Goal: Task Accomplishment & Management: Use online tool/utility

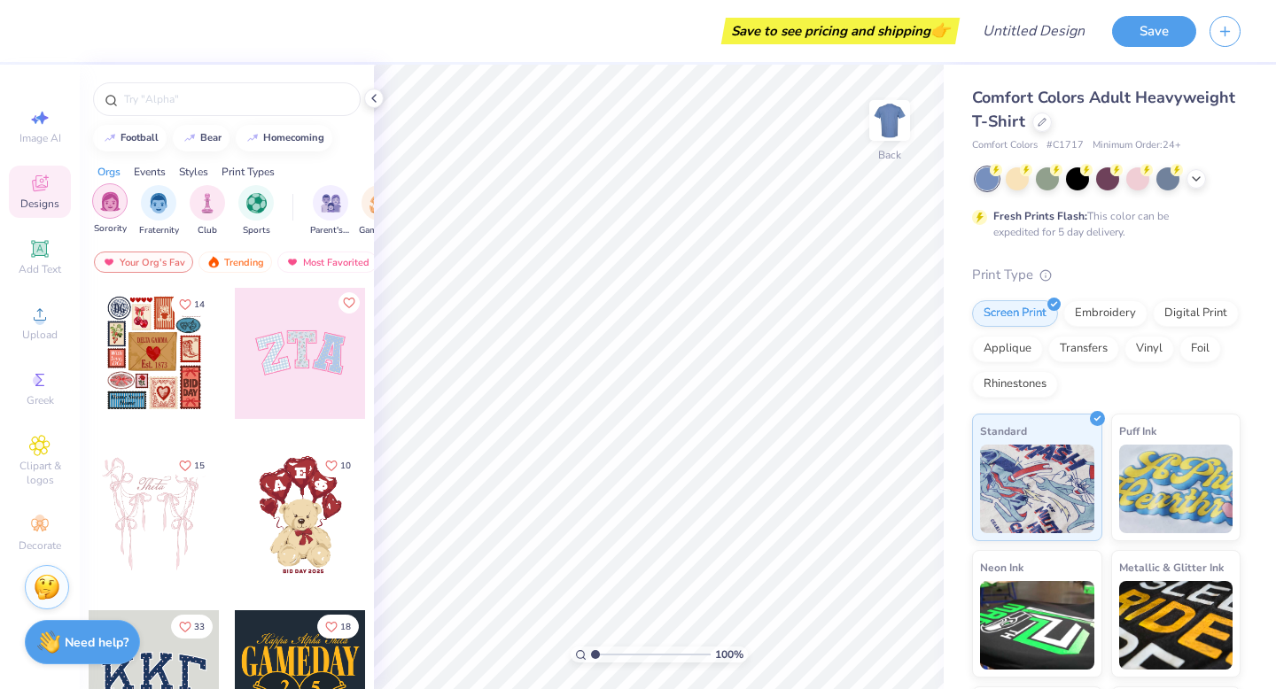
click at [96, 198] on div "filter for Sorority" at bounding box center [109, 200] width 35 height 35
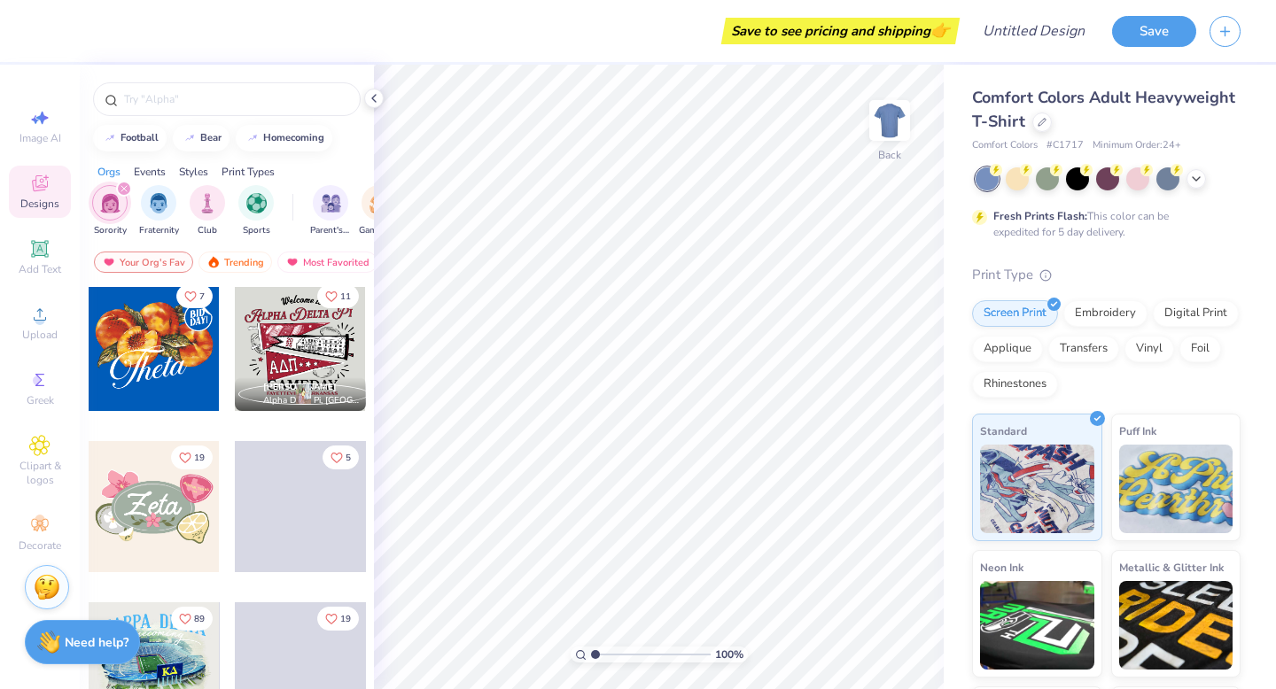
scroll to position [683, 0]
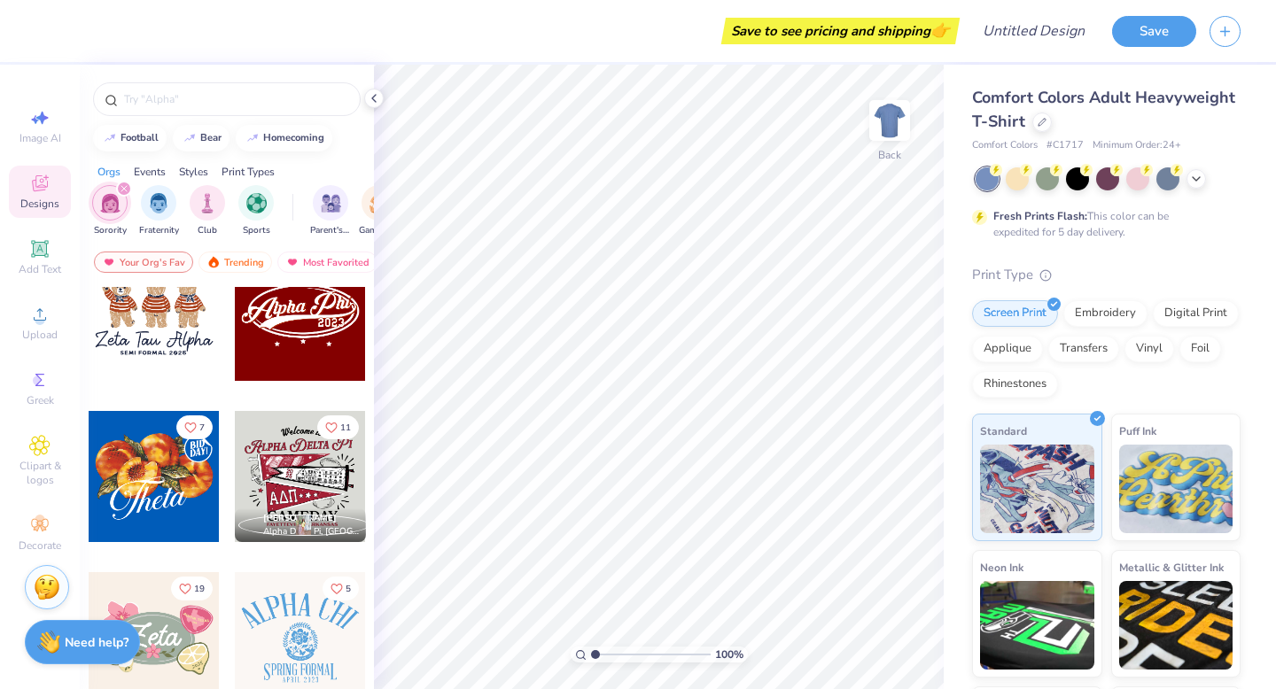
click at [1206, 183] on div at bounding box center [1107, 178] width 265 height 23
click at [1190, 179] on icon at bounding box center [1196, 177] width 14 height 14
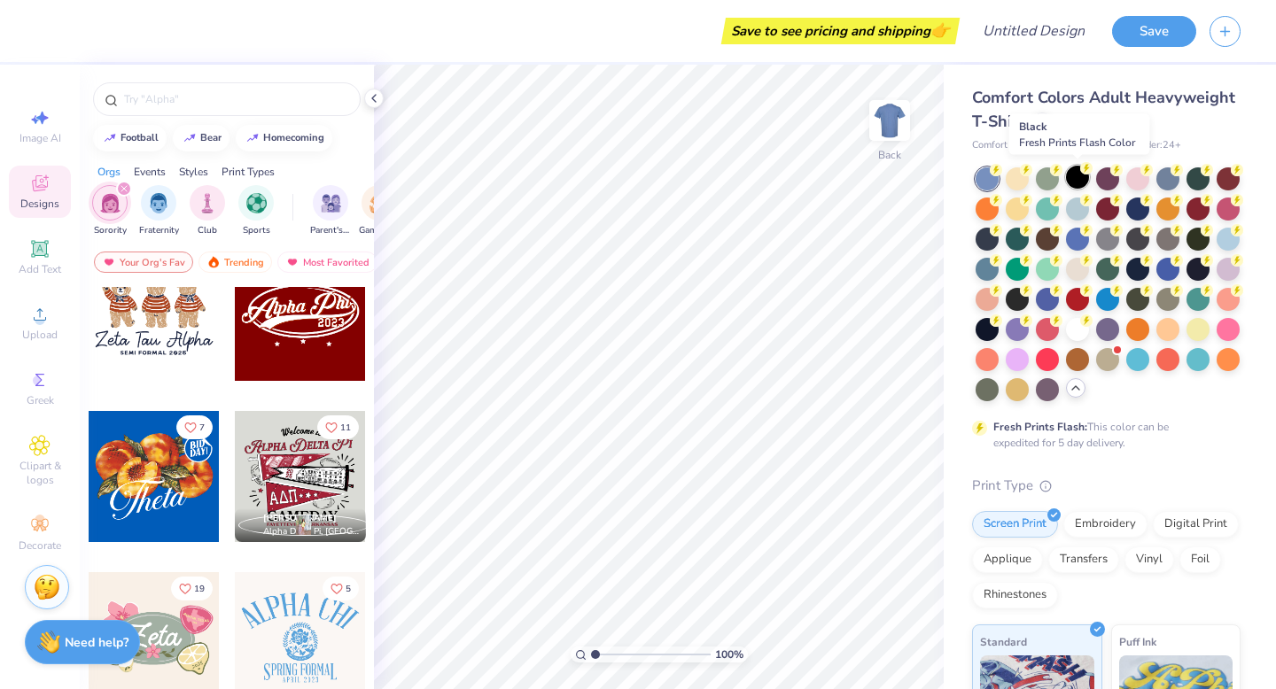
click at [1074, 180] on div at bounding box center [1077, 177] width 23 height 23
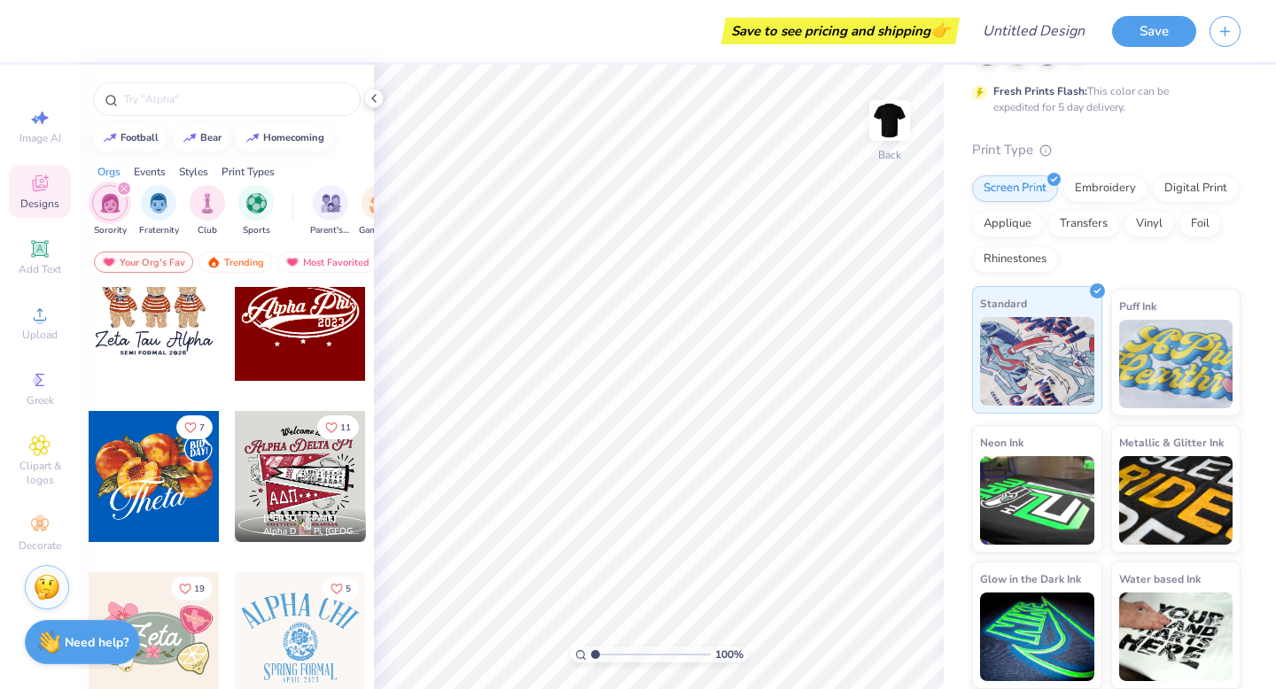
scroll to position [0, 0]
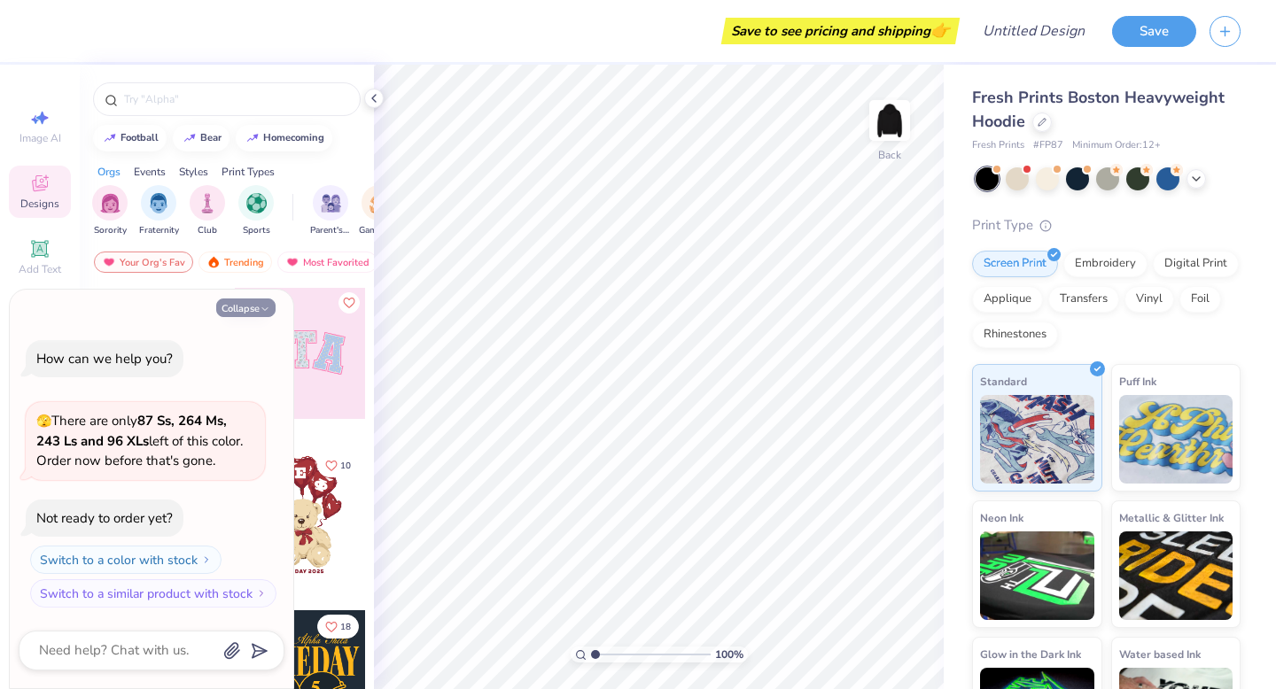
click at [243, 306] on button "Collapse" at bounding box center [245, 308] width 59 height 19
type textarea "x"
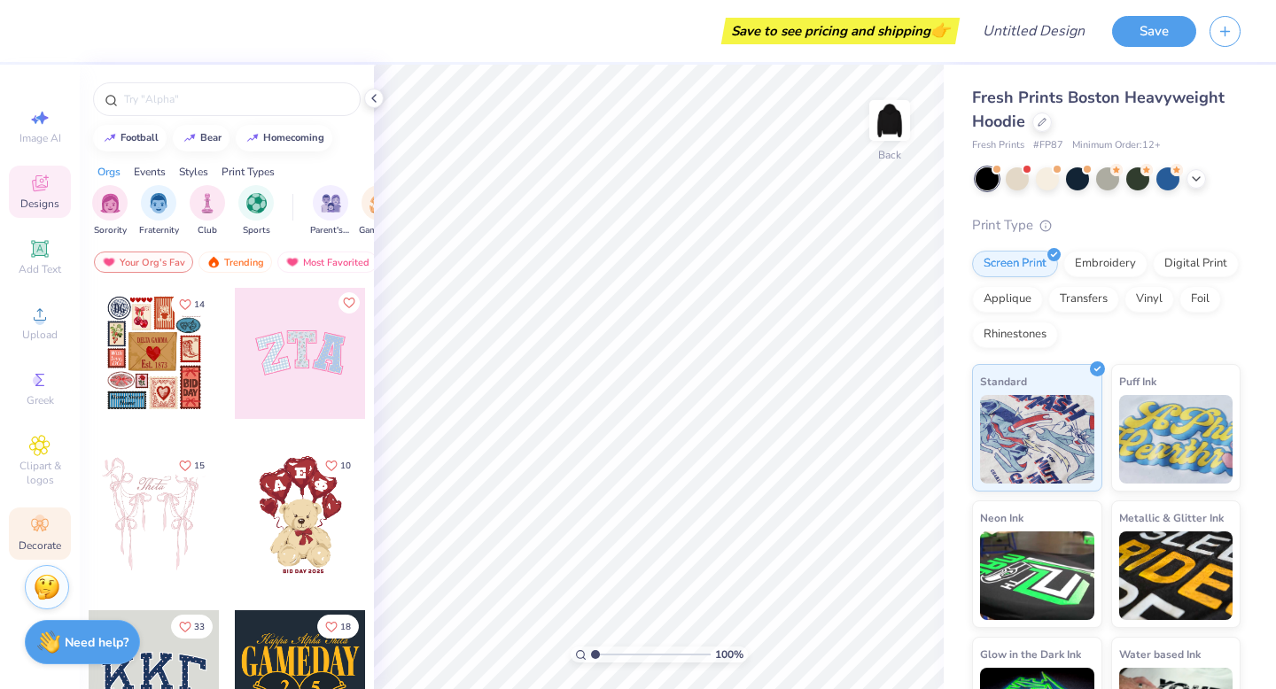
click at [38, 522] on circle at bounding box center [40, 520] width 10 height 10
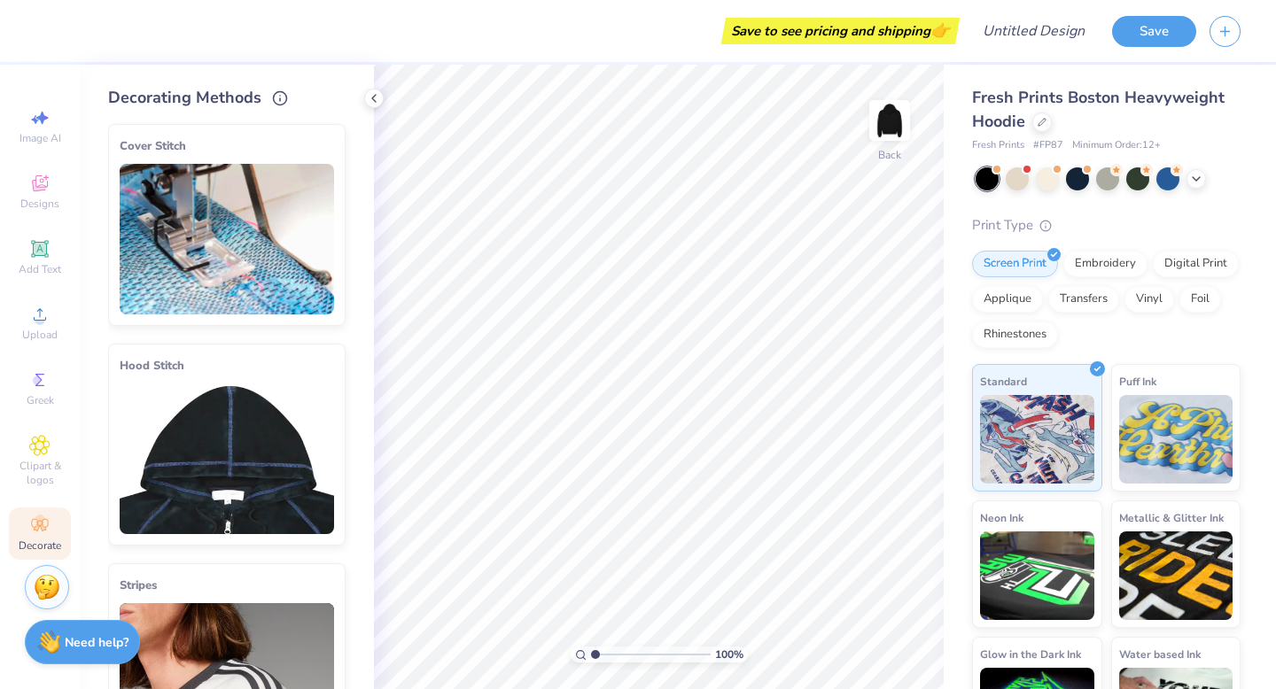
click at [247, 411] on img at bounding box center [227, 459] width 214 height 151
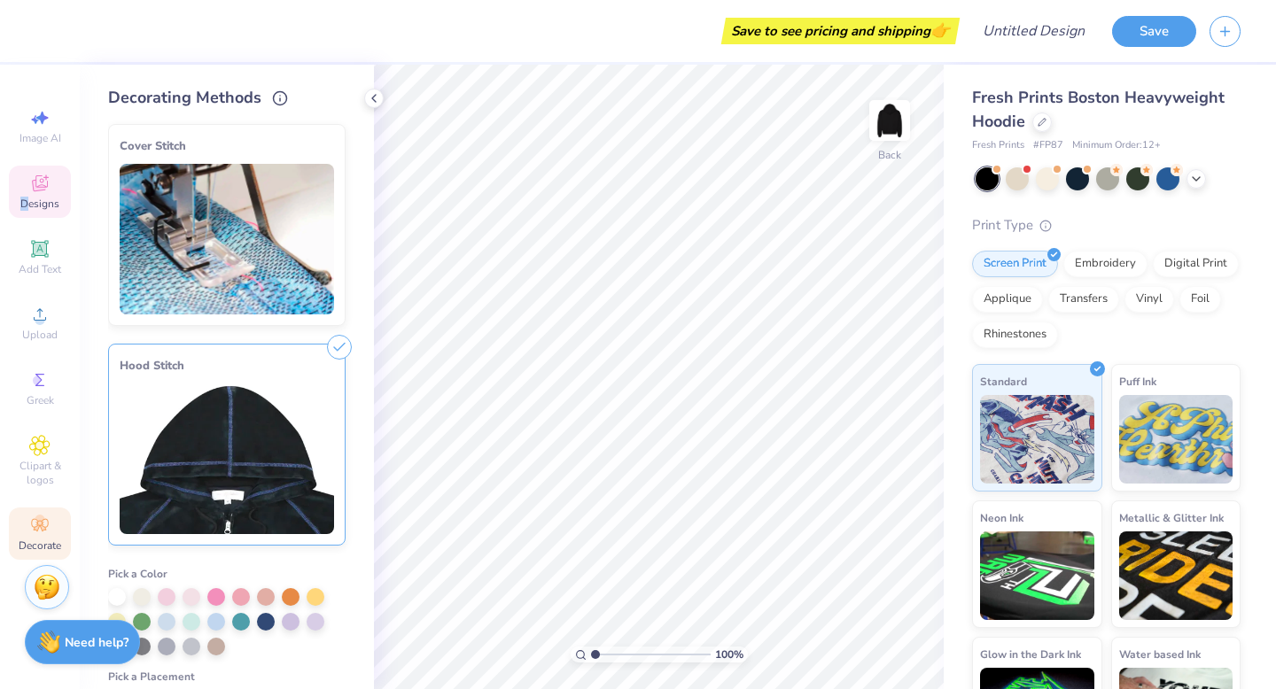
click at [28, 197] on span "Designs" at bounding box center [39, 204] width 39 height 14
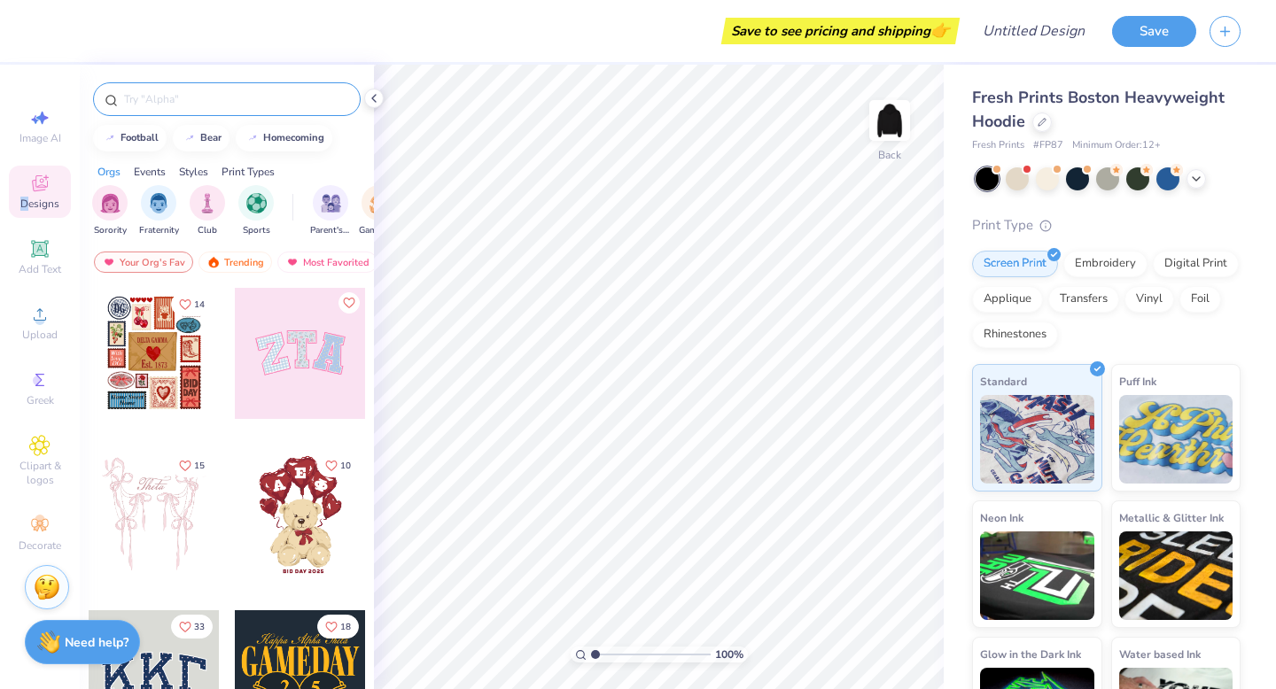
click at [187, 98] on input "text" at bounding box center [235, 99] width 227 height 18
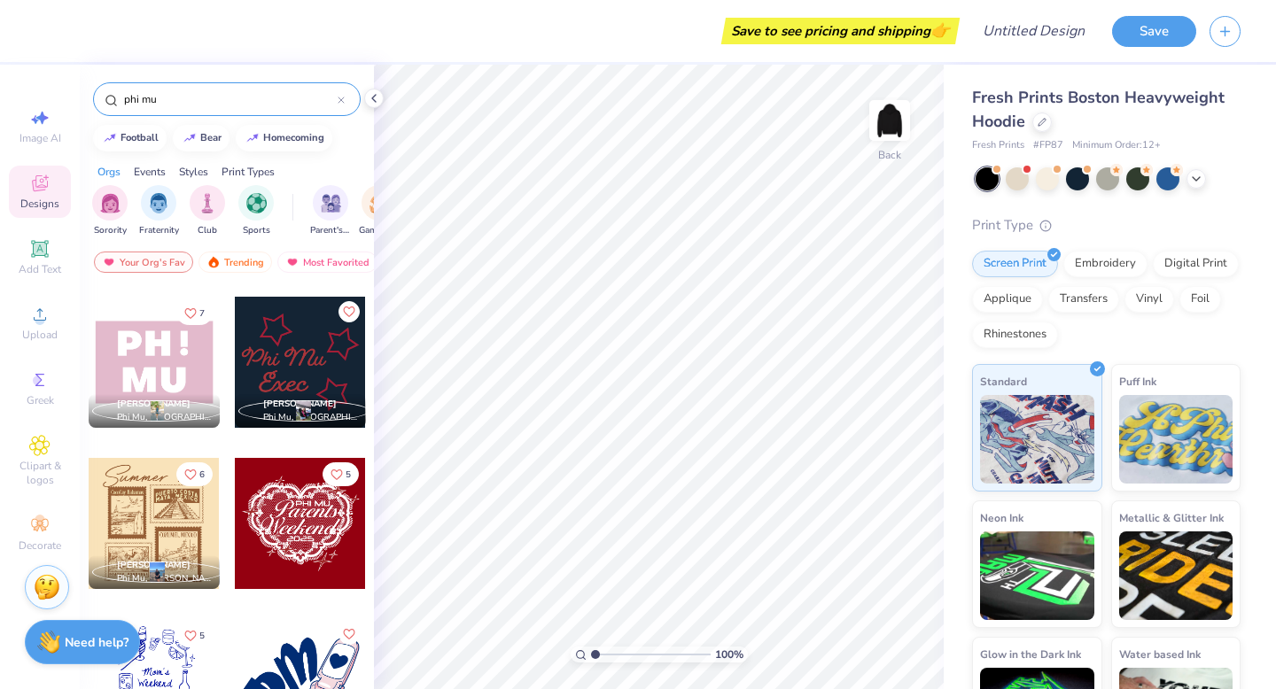
scroll to position [1249, 0]
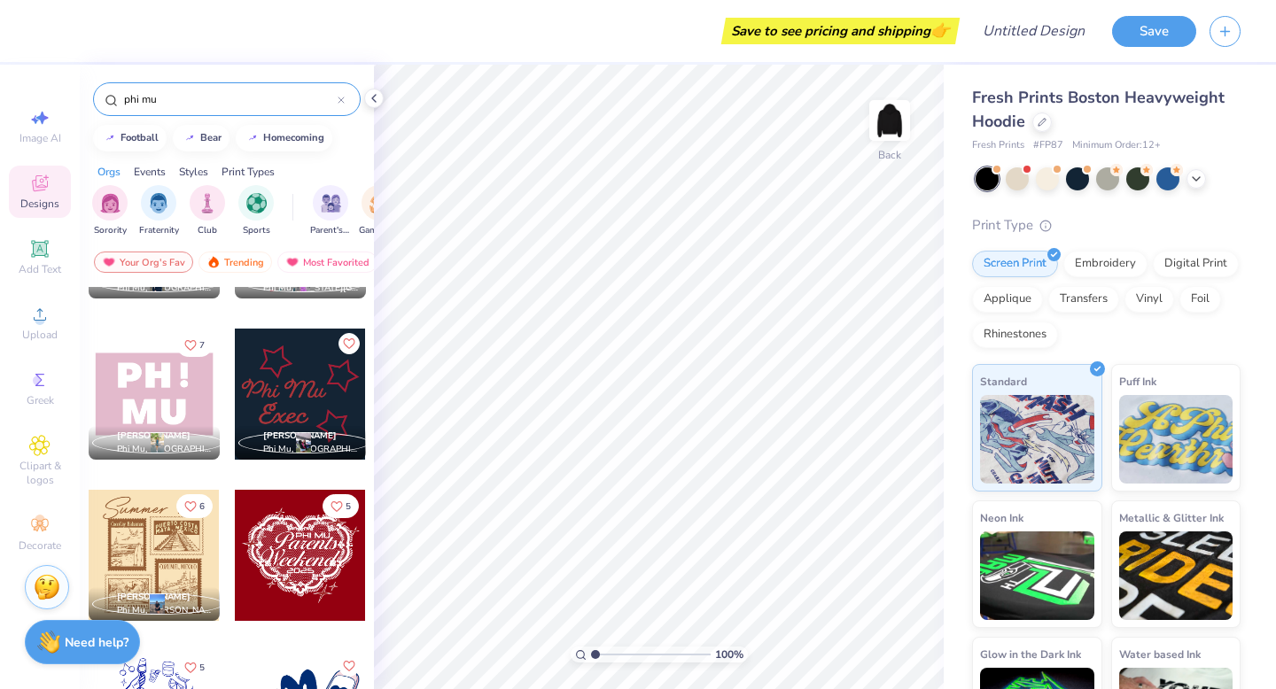
type input "phi mu"
click at [290, 371] on div at bounding box center [300, 394] width 131 height 131
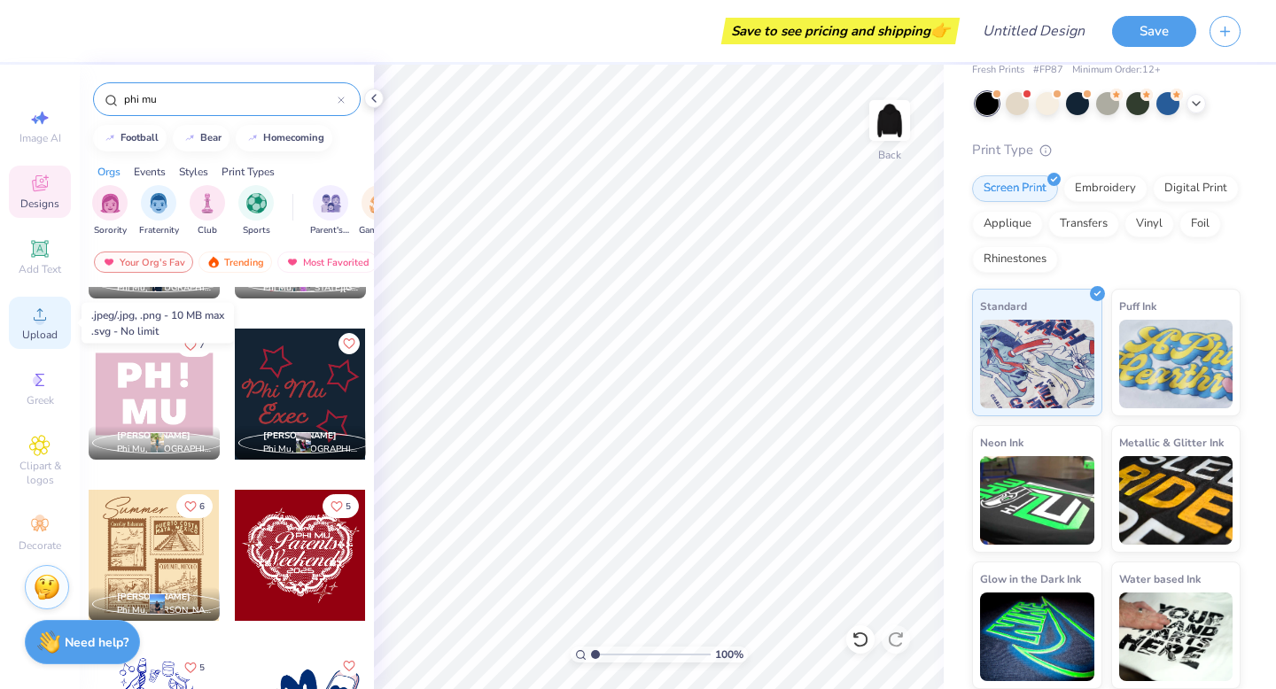
click at [35, 321] on circle at bounding box center [40, 320] width 10 height 10
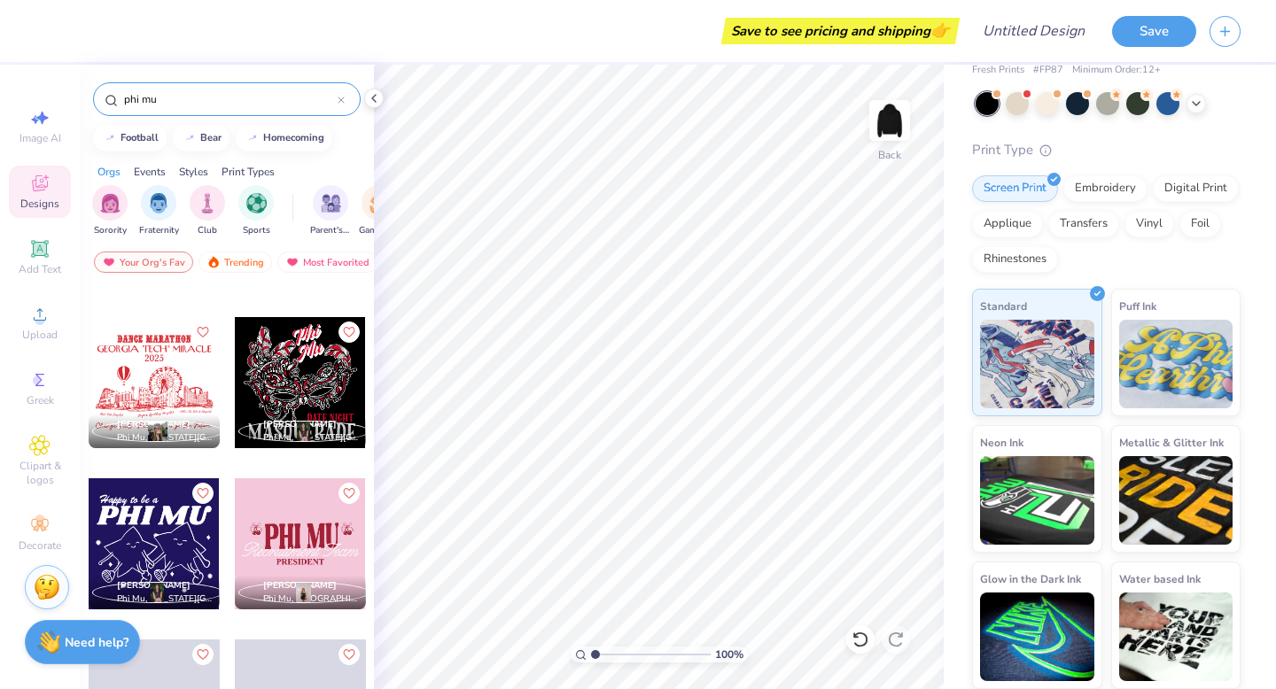
scroll to position [1866, 0]
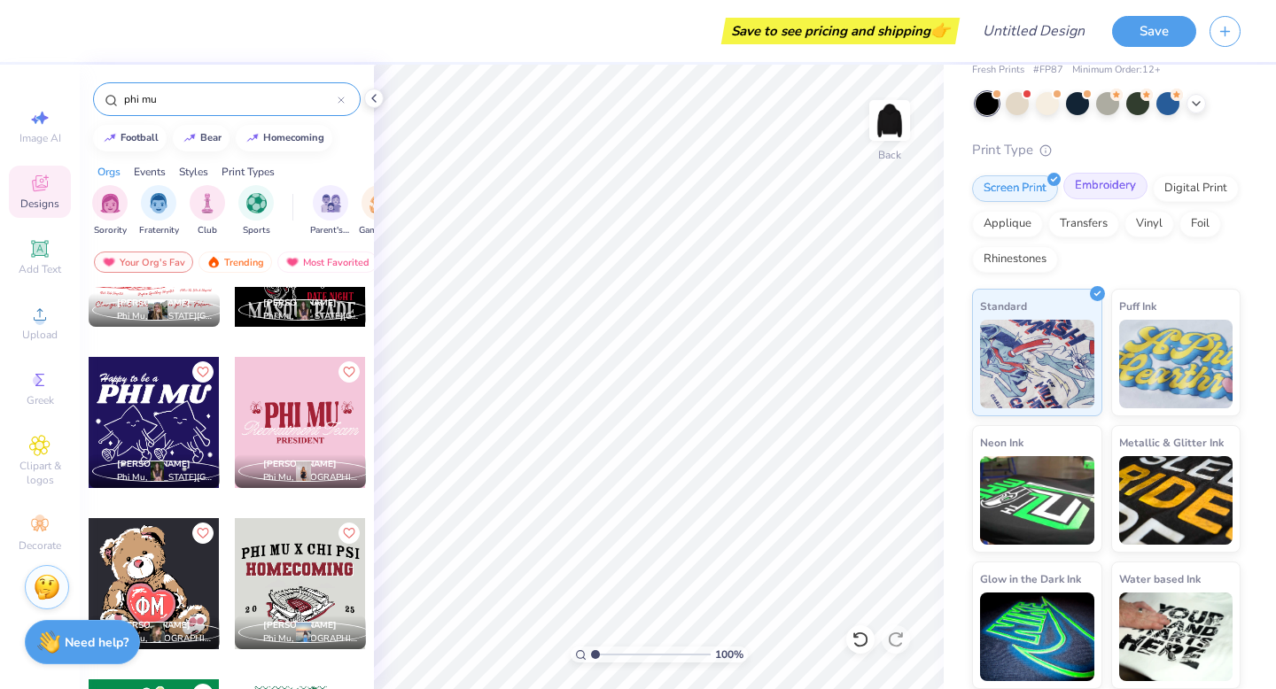
click at [1121, 185] on div "Embroidery" at bounding box center [1105, 186] width 84 height 27
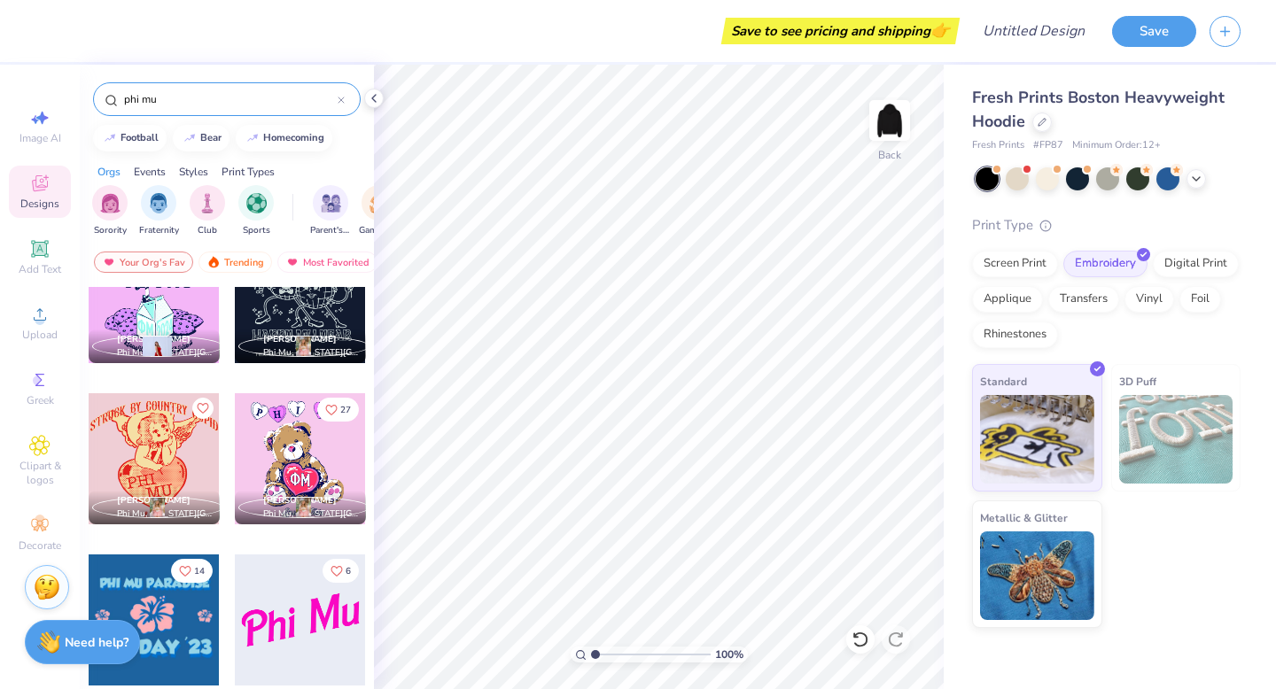
scroll to position [5539, 0]
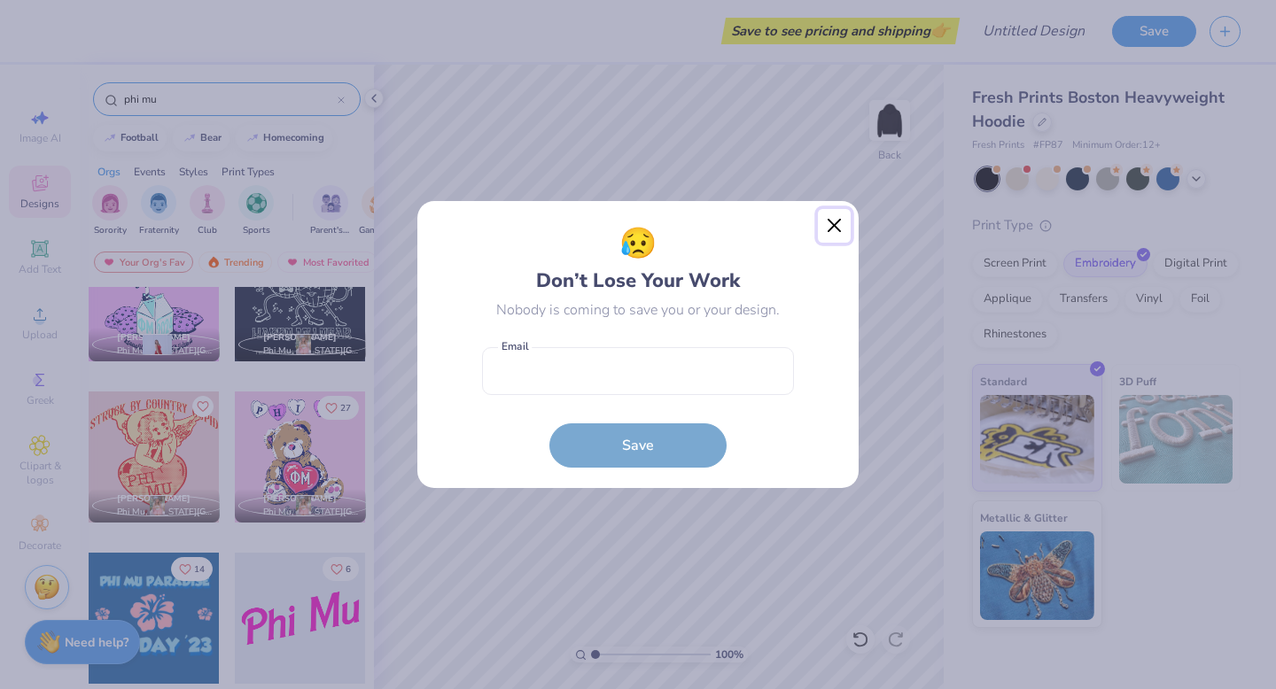
click at [830, 227] on button "Close" at bounding box center [835, 226] width 34 height 34
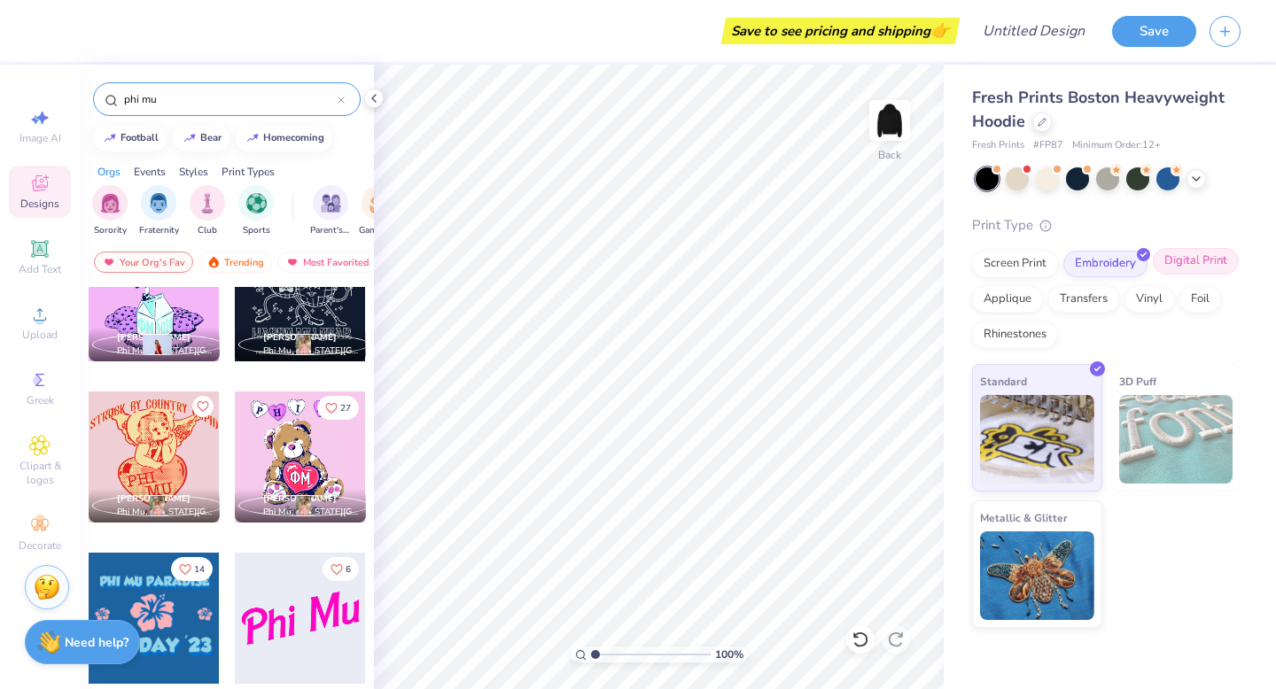
click at [1179, 255] on div "Digital Print" at bounding box center [1195, 261] width 86 height 27
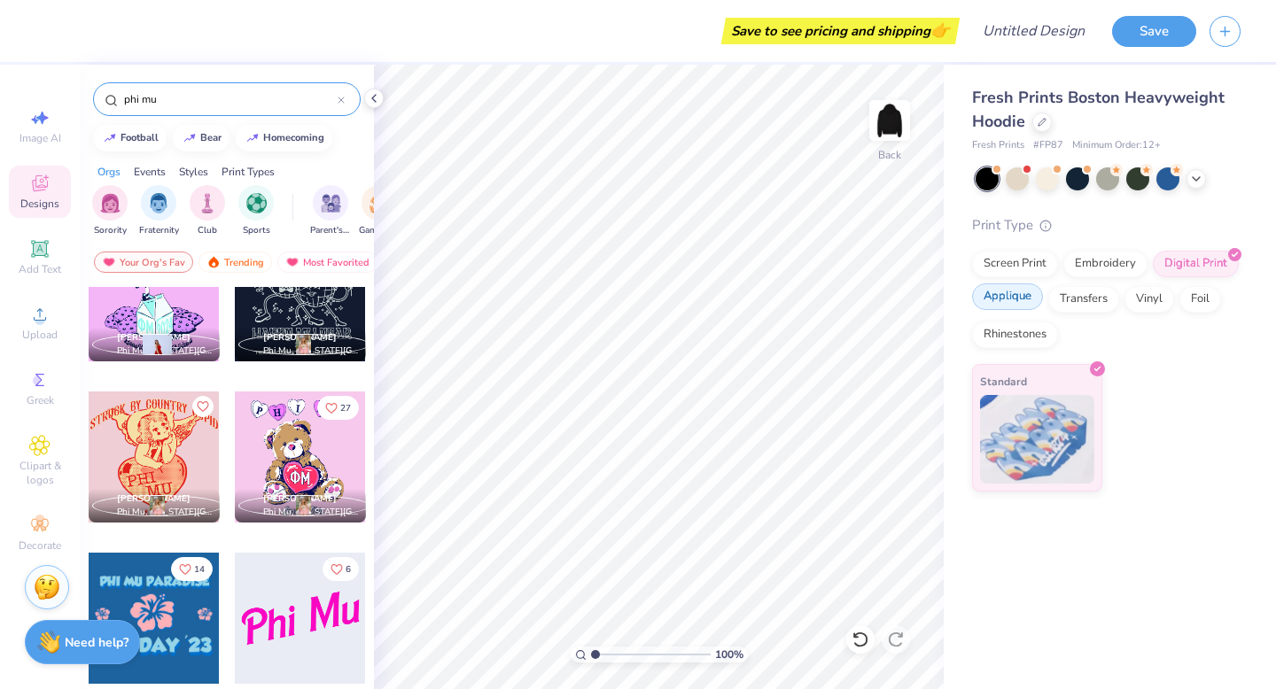
click at [1009, 293] on div "Applique" at bounding box center [1007, 296] width 71 height 27
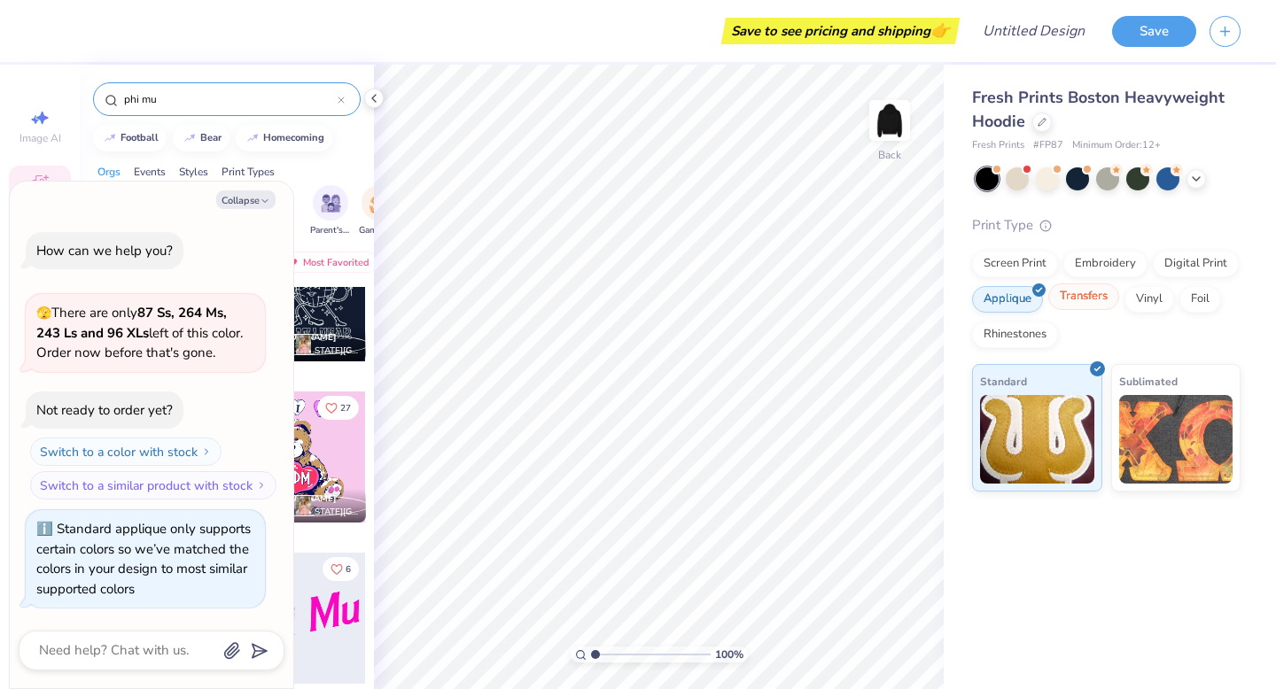
click at [1074, 299] on div "Transfers" at bounding box center [1083, 296] width 71 height 27
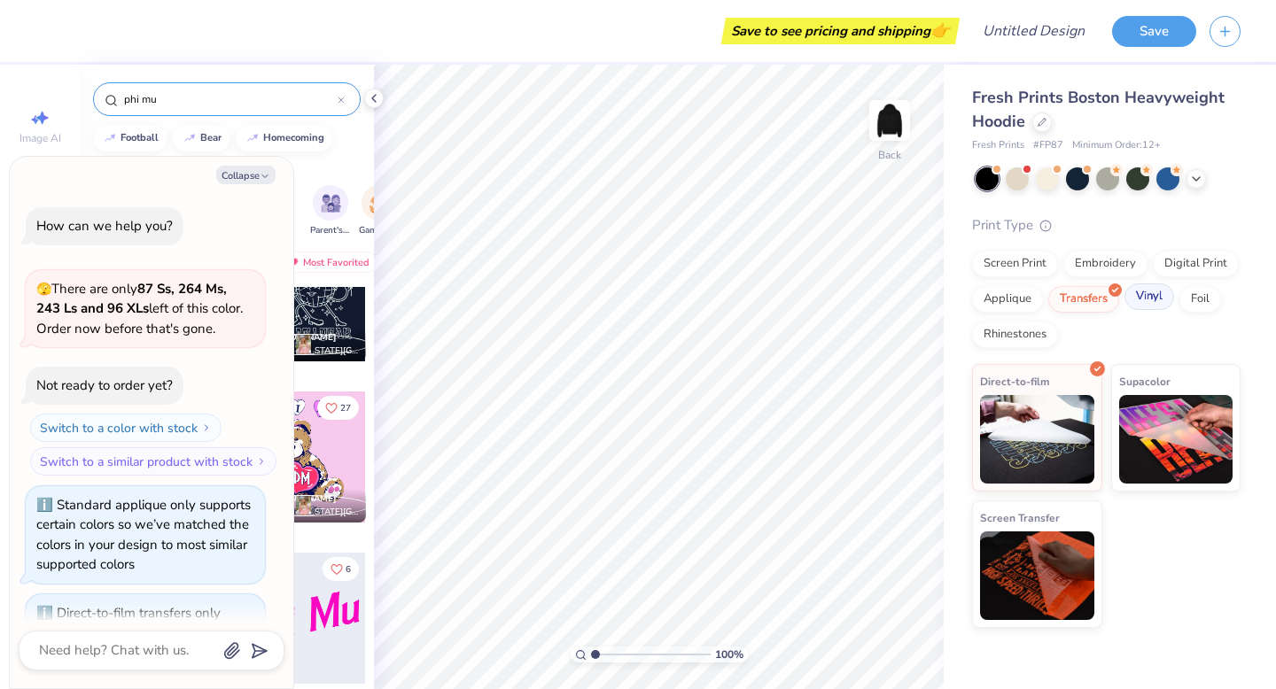
scroll to position [83, 0]
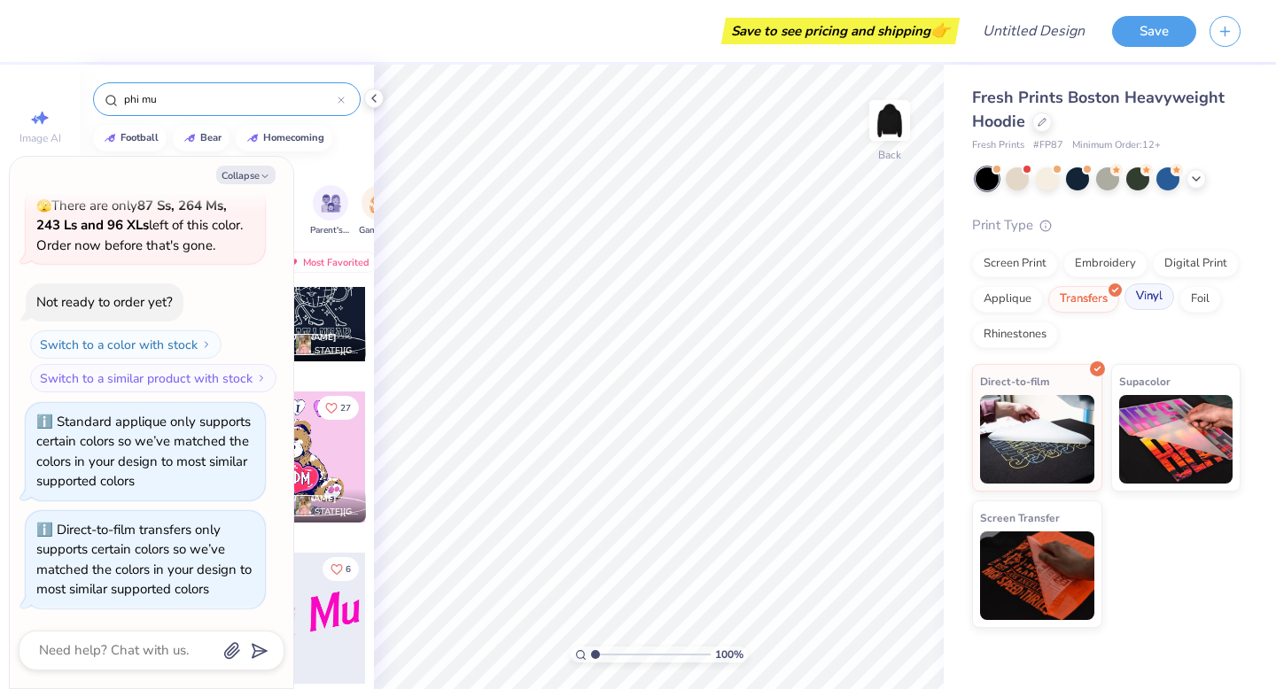
click at [1149, 295] on div "Vinyl" at bounding box center [1149, 296] width 50 height 27
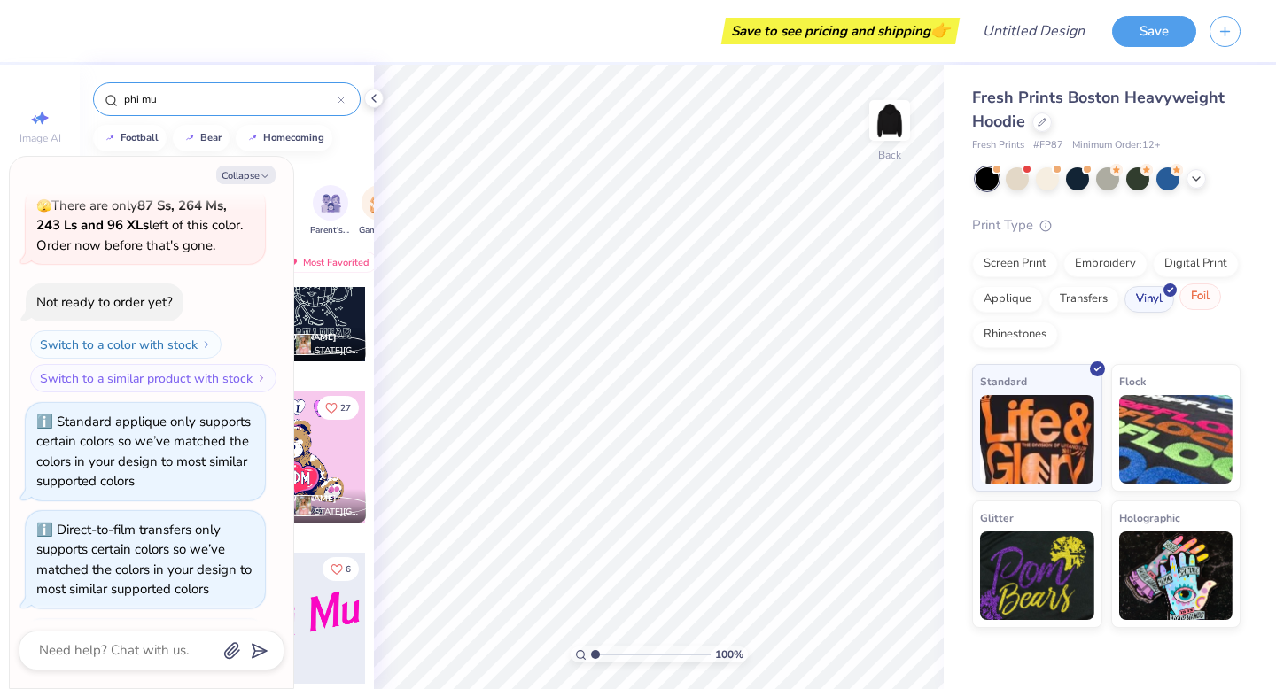
scroll to position [191, 0]
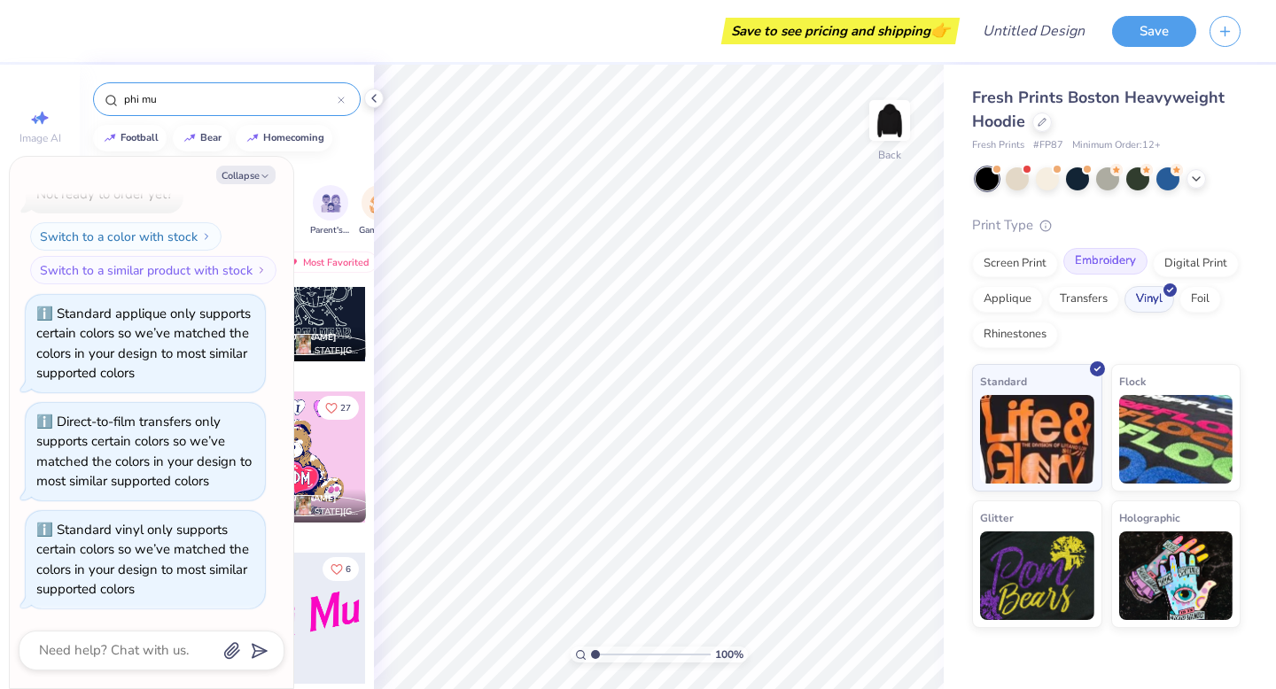
click at [1113, 258] on div "Embroidery" at bounding box center [1105, 261] width 84 height 27
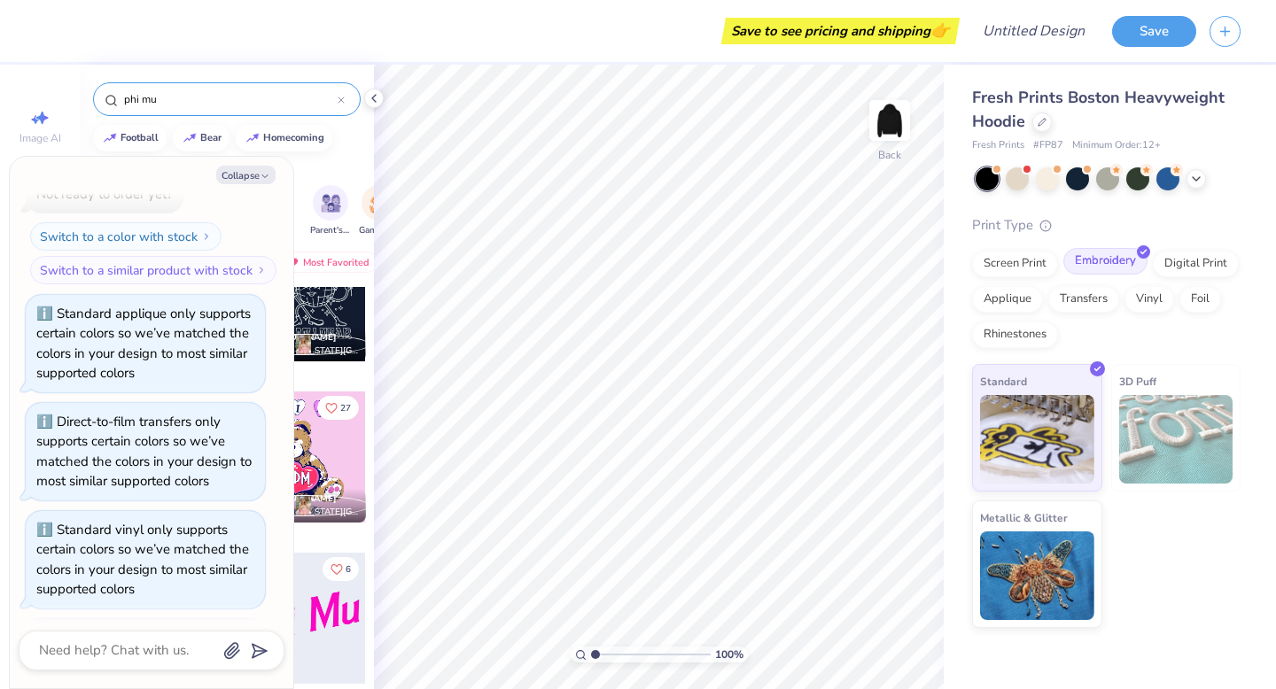
scroll to position [299, 0]
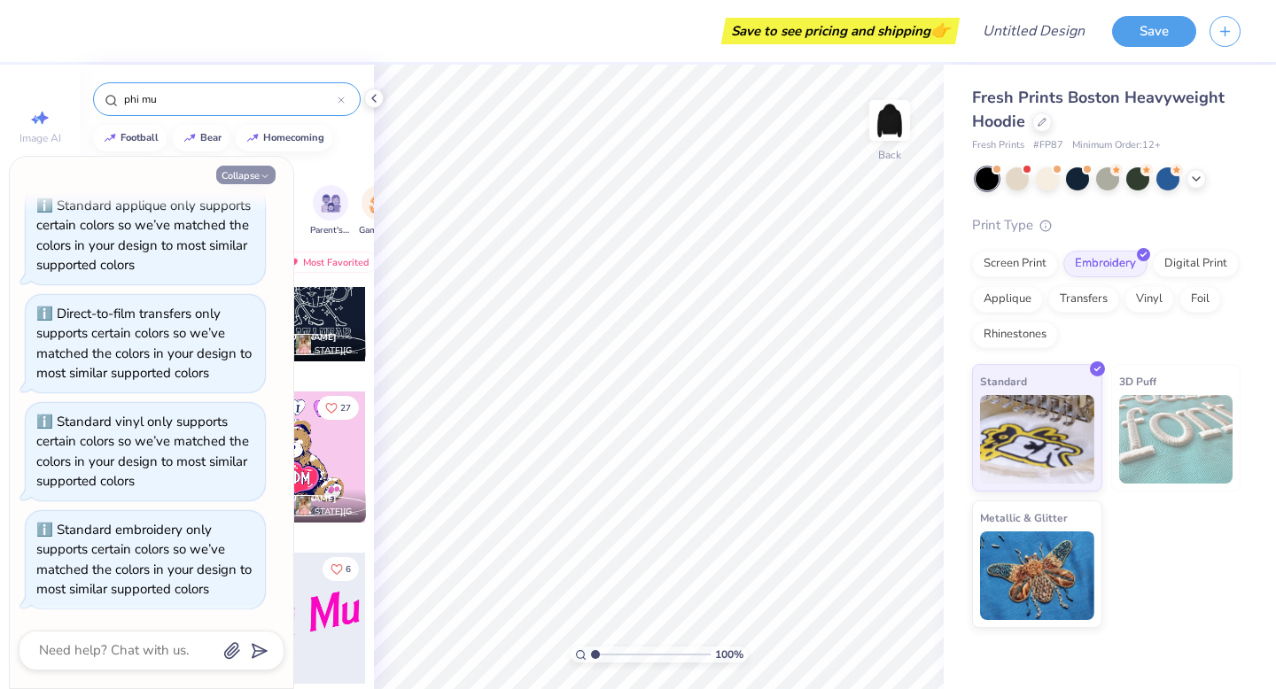
click at [258, 172] on button "Collapse" at bounding box center [245, 175] width 59 height 19
type textarea "x"
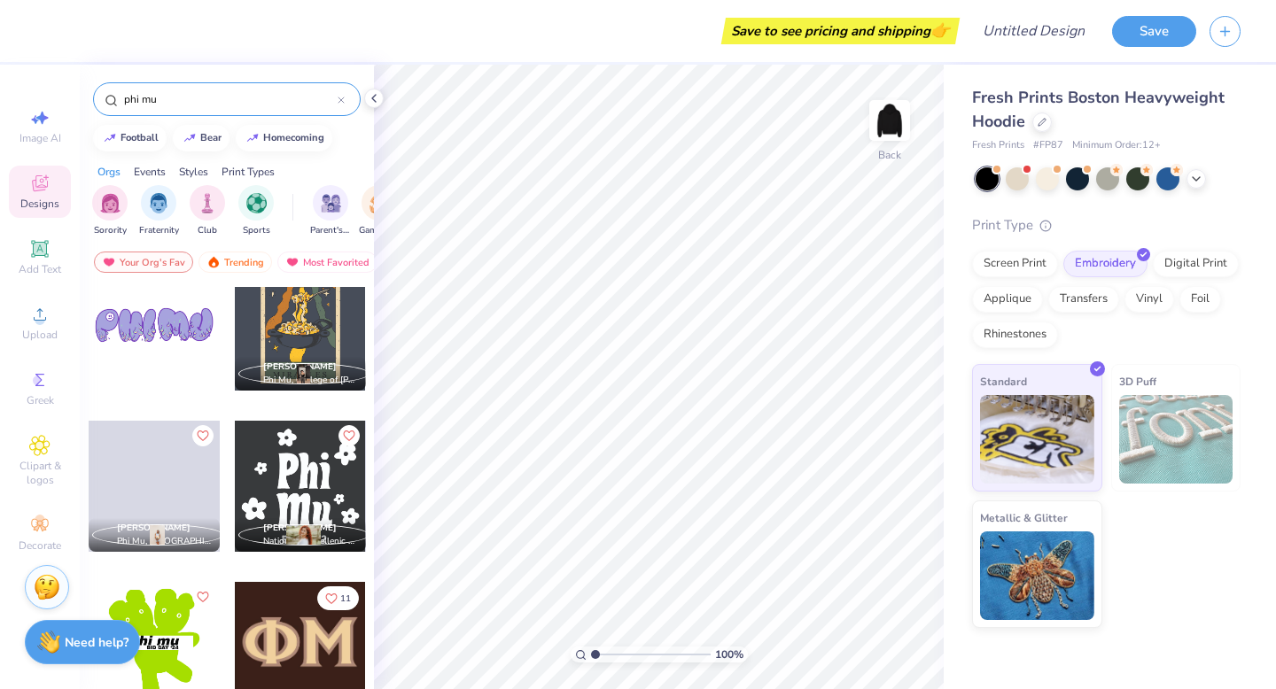
scroll to position [6638, 0]
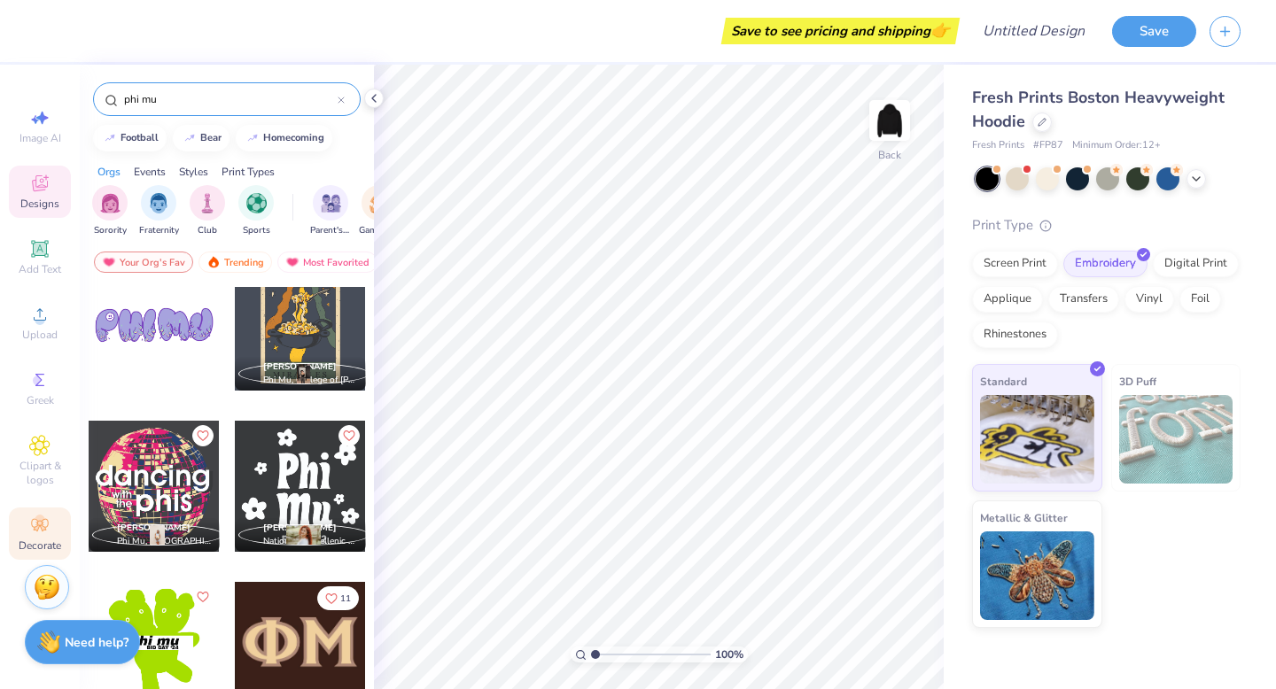
click at [46, 537] on div "Decorate" at bounding box center [40, 534] width 62 height 52
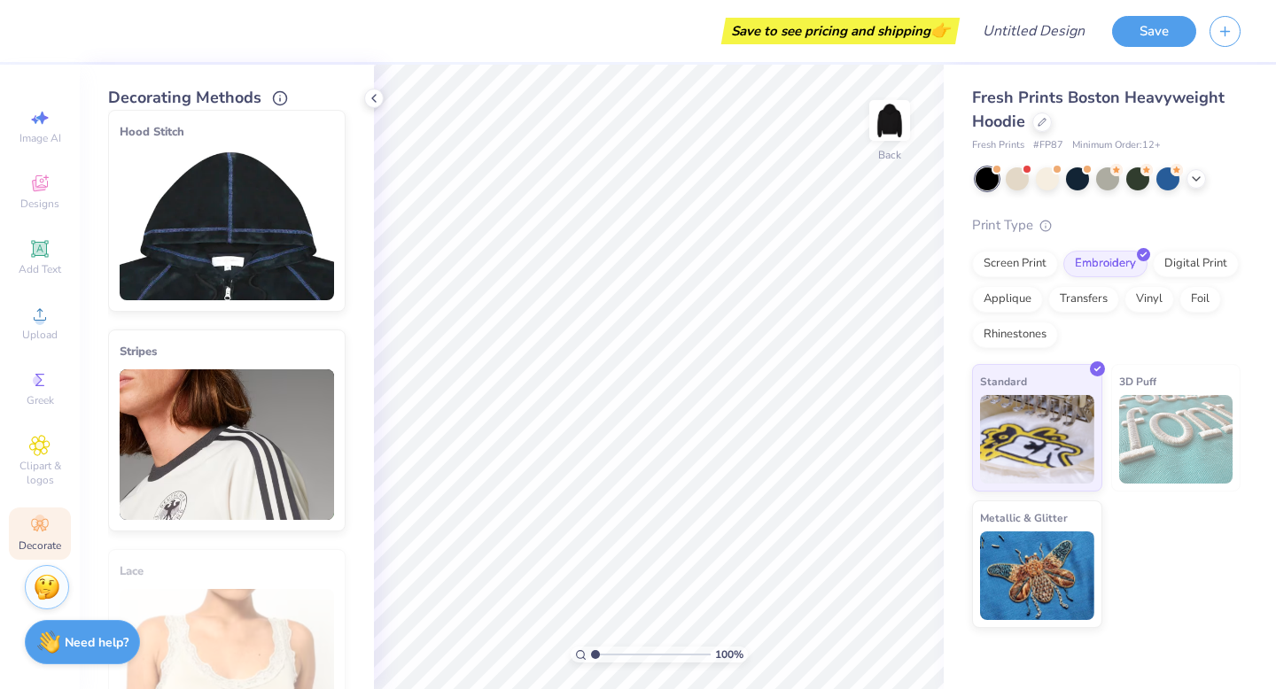
scroll to position [0, 0]
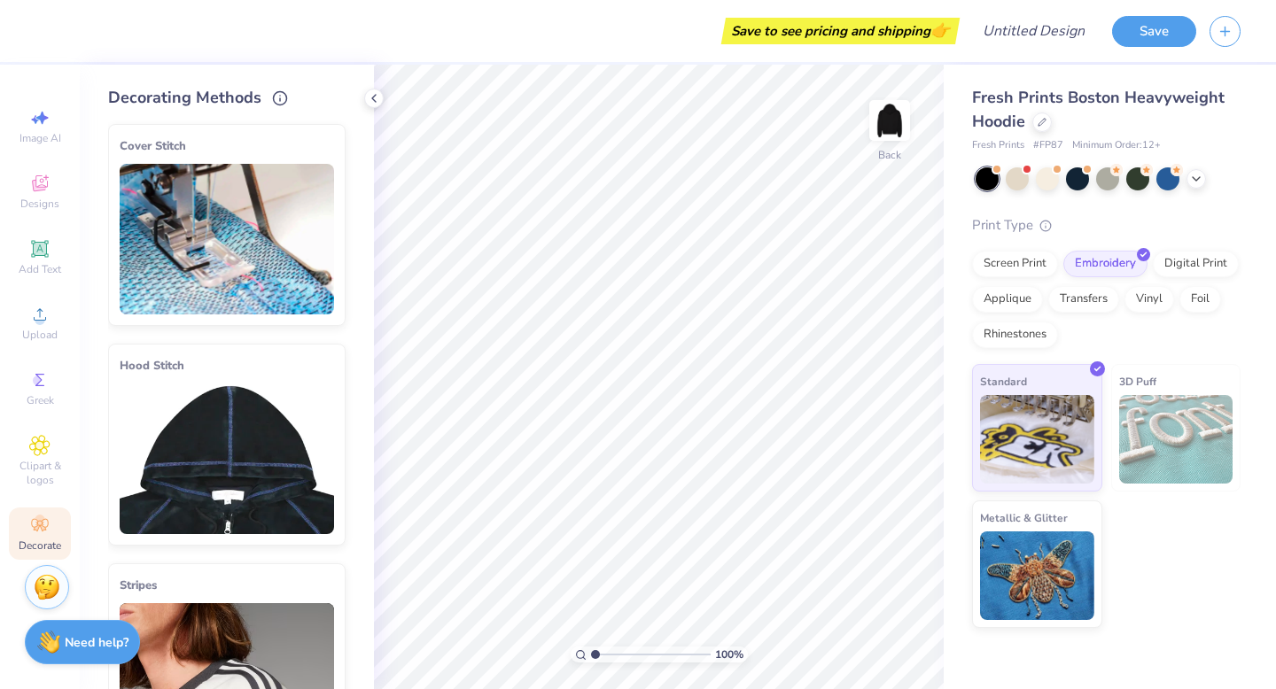
click at [241, 400] on img at bounding box center [227, 459] width 214 height 151
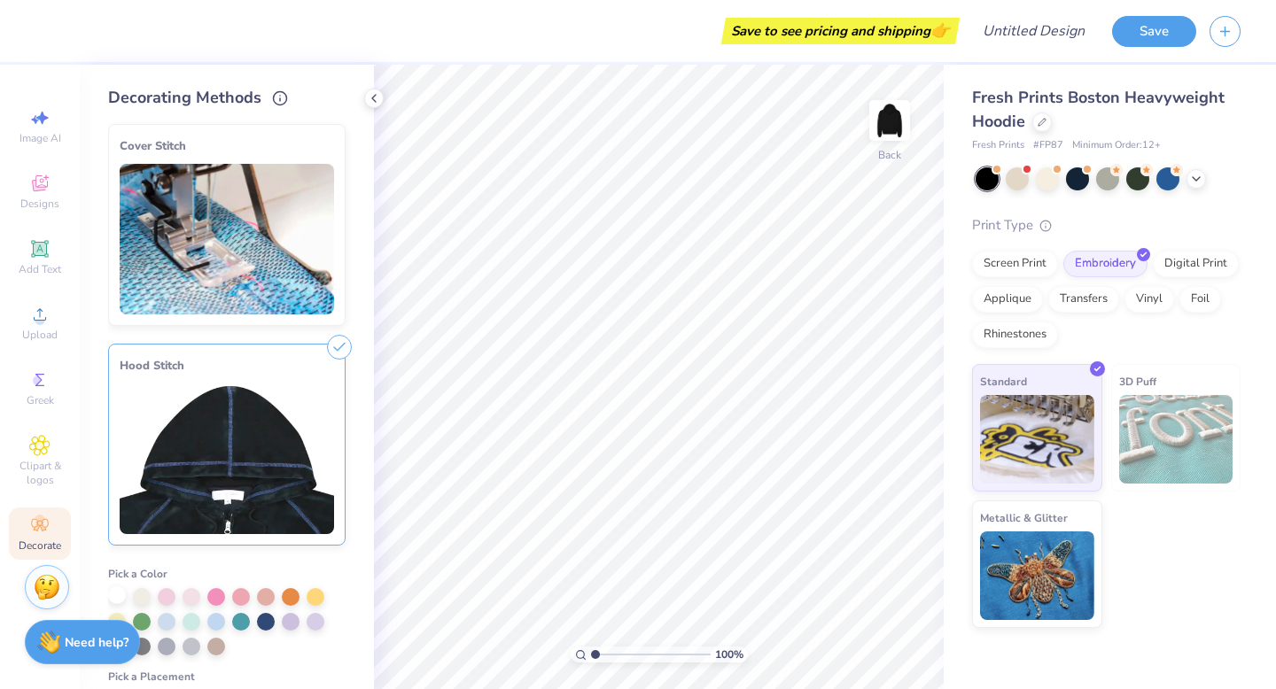
click at [121, 595] on div at bounding box center [117, 595] width 18 height 18
click at [146, 598] on div at bounding box center [142, 595] width 18 height 18
click at [886, 128] on img at bounding box center [889, 120] width 71 height 71
click at [895, 120] on img at bounding box center [889, 120] width 71 height 71
click at [120, 593] on div at bounding box center [117, 595] width 18 height 18
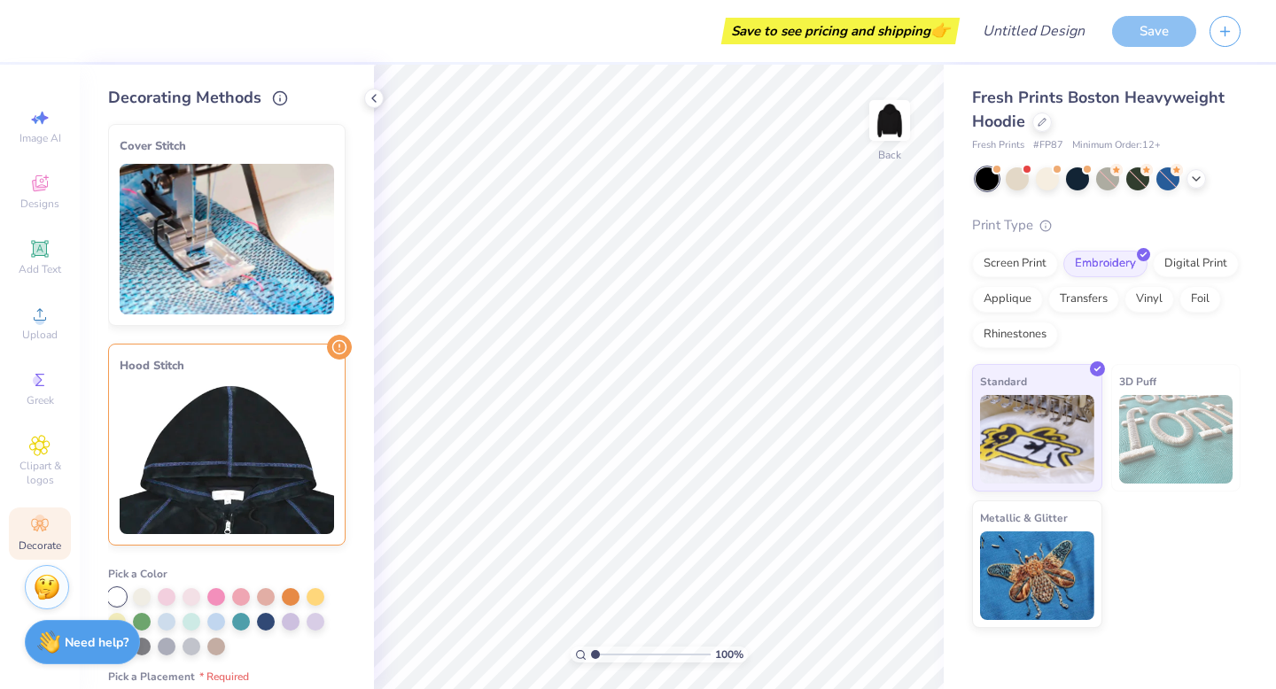
click at [222, 497] on img at bounding box center [227, 459] width 214 height 151
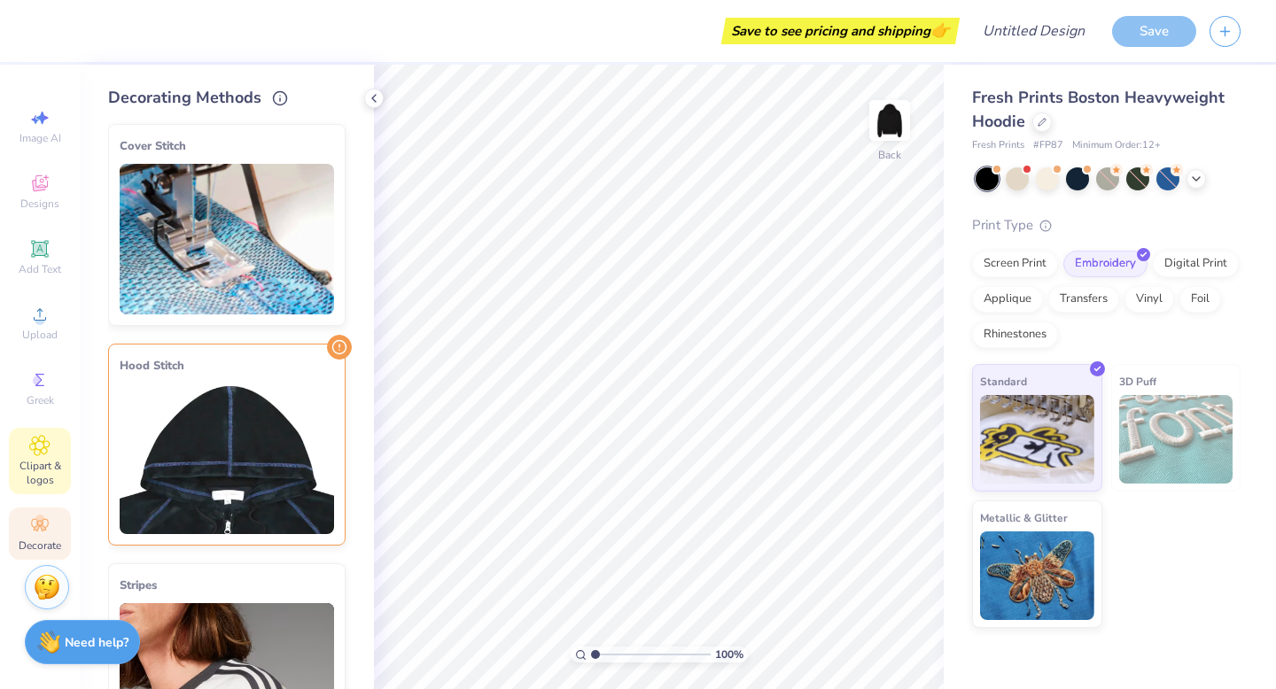
click at [46, 466] on span "Clipart & logos" at bounding box center [40, 473] width 62 height 28
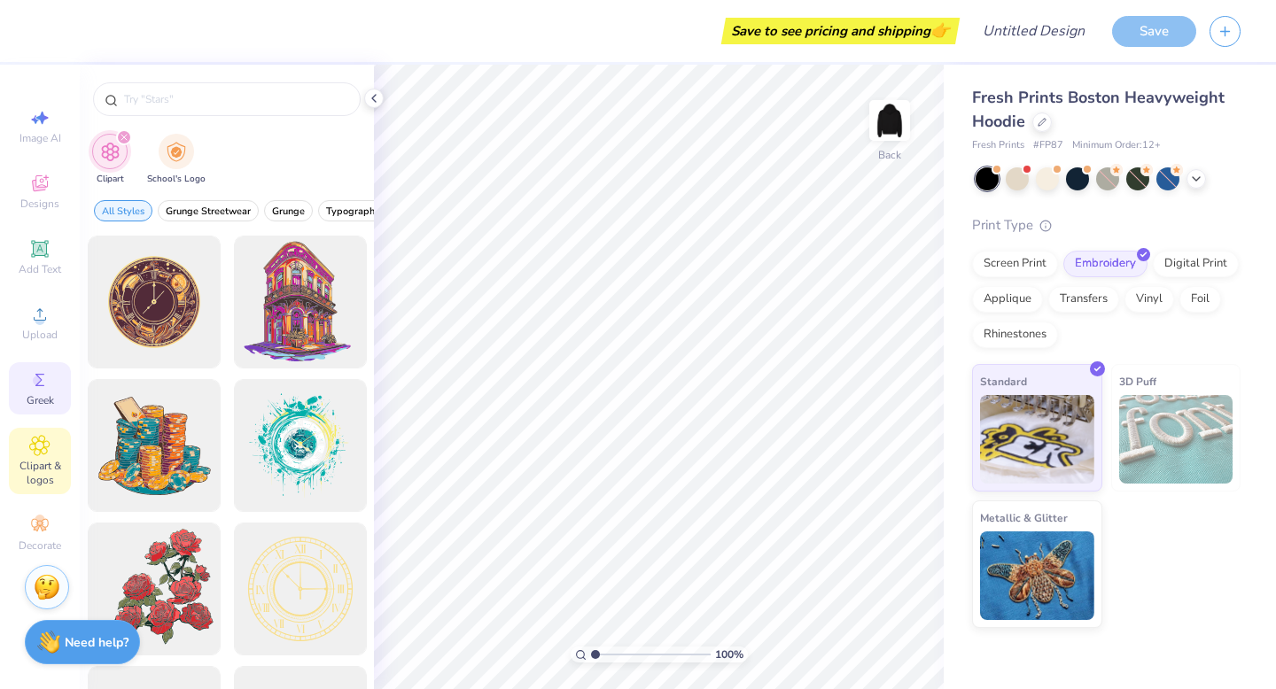
click at [47, 372] on icon at bounding box center [39, 379] width 21 height 21
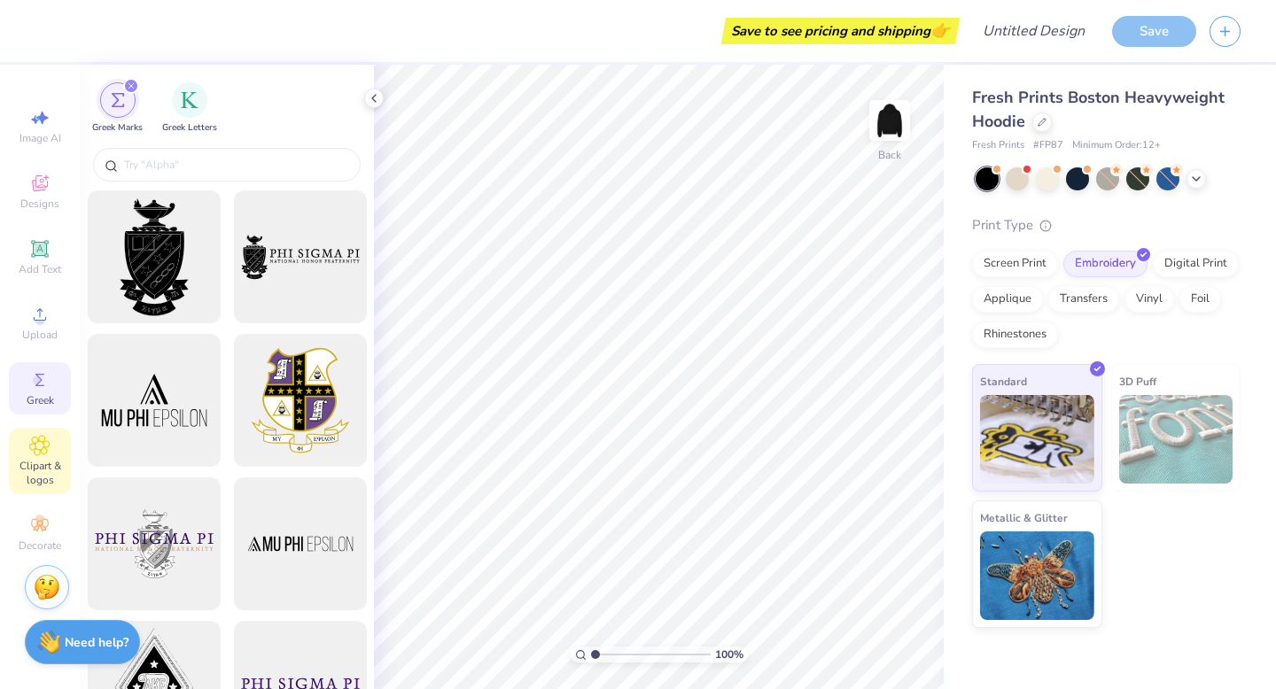
click at [41, 478] on span "Clipart & logos" at bounding box center [40, 473] width 62 height 28
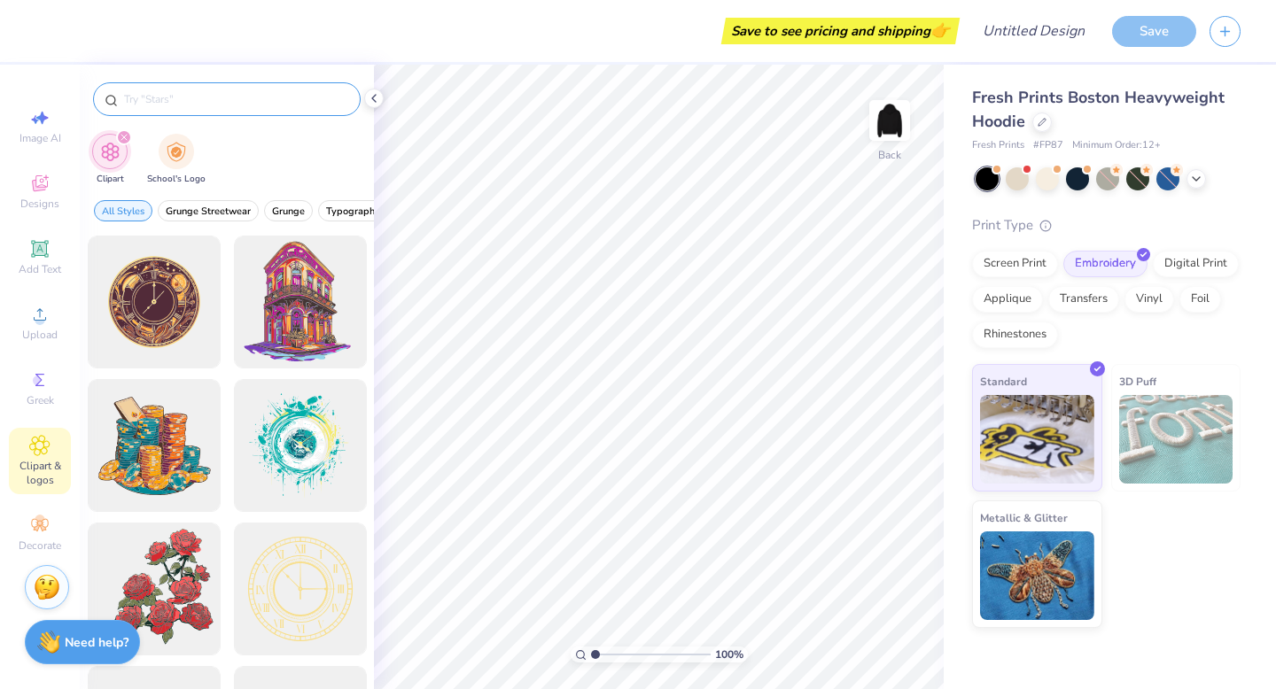
click at [216, 97] on input "text" at bounding box center [235, 99] width 227 height 18
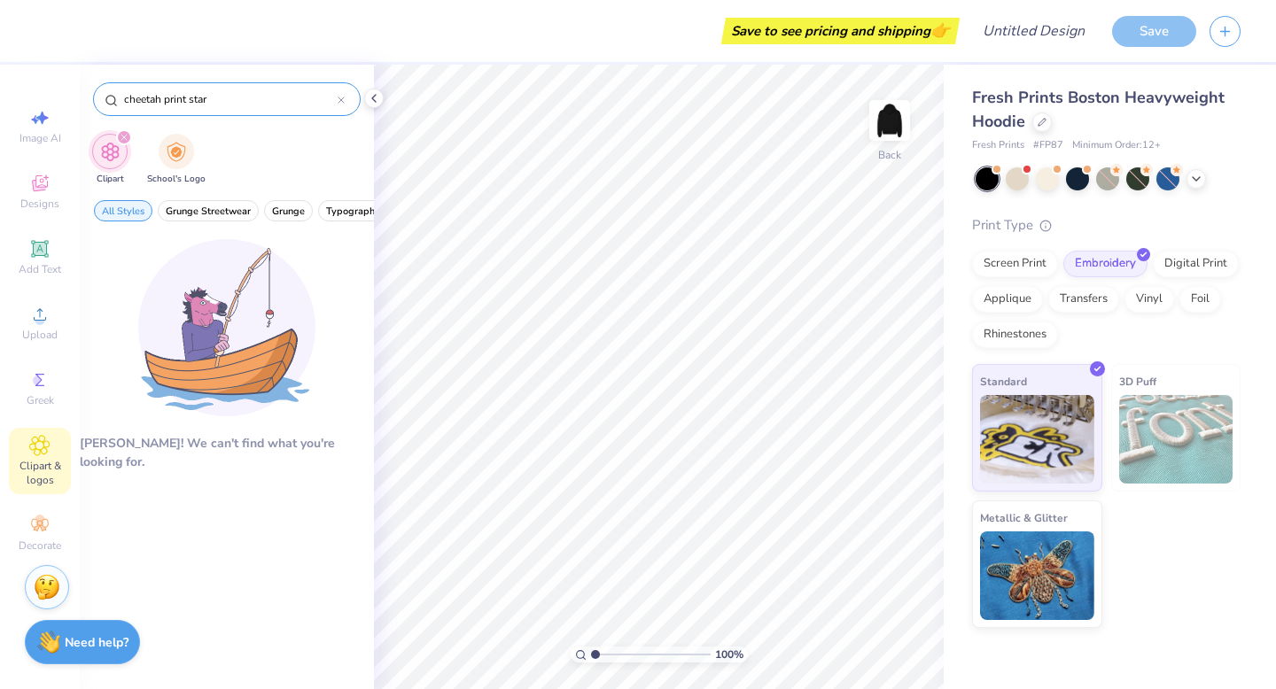
drag, startPoint x: 186, startPoint y: 97, endPoint x: 159, endPoint y: 97, distance: 26.6
click at [159, 97] on input "cheetah print star" at bounding box center [229, 99] width 215 height 18
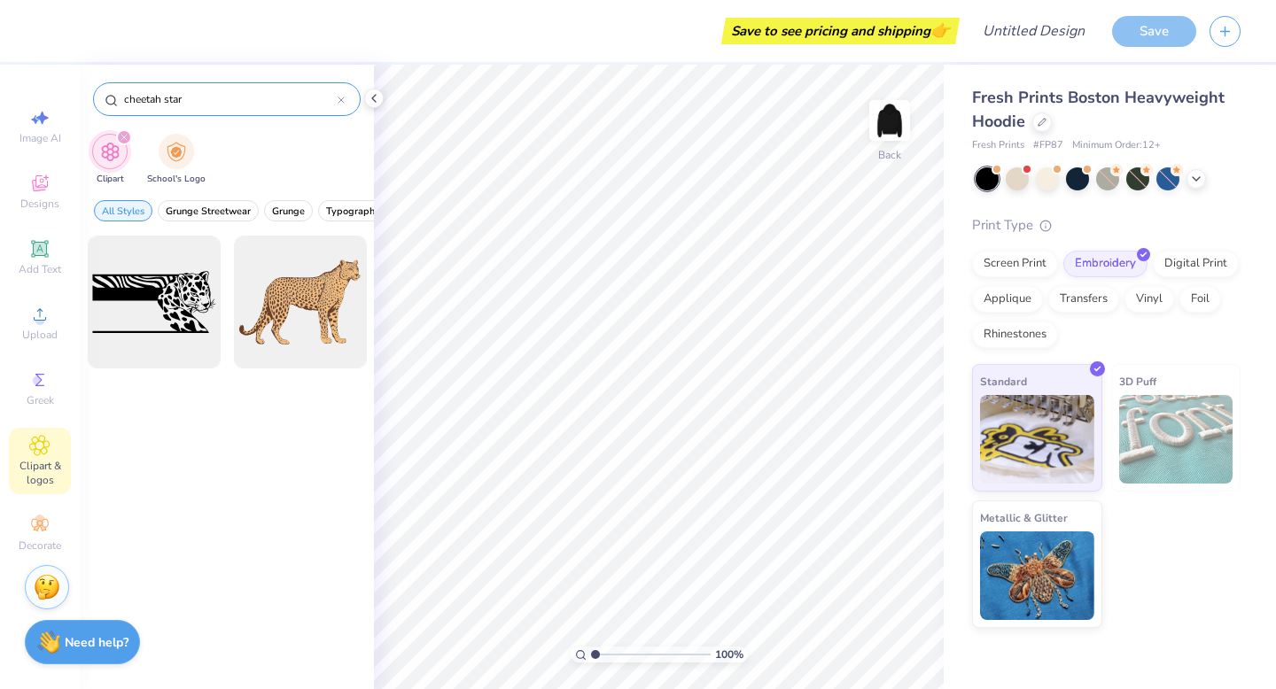
drag, startPoint x: 192, startPoint y: 97, endPoint x: 111, endPoint y: 91, distance: 81.7
click at [111, 93] on div "cheetah star" at bounding box center [227, 99] width 268 height 34
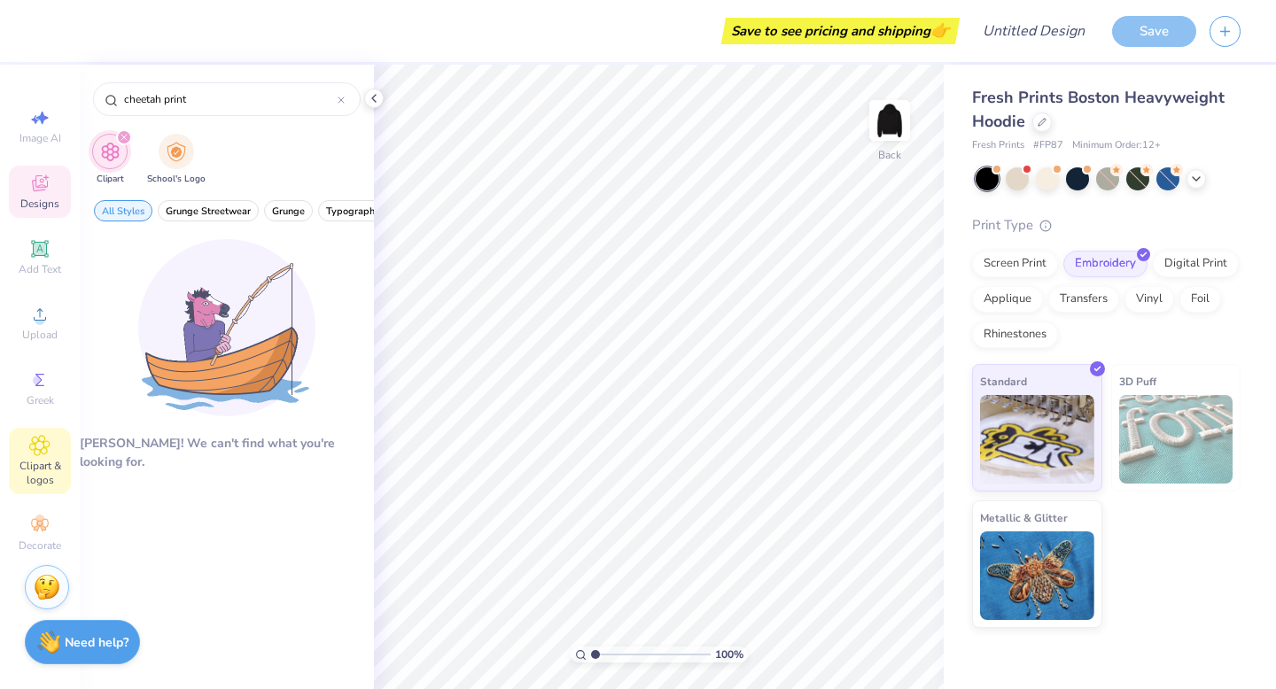
type input "cheetah print"
click at [37, 213] on div "Designs" at bounding box center [40, 192] width 62 height 52
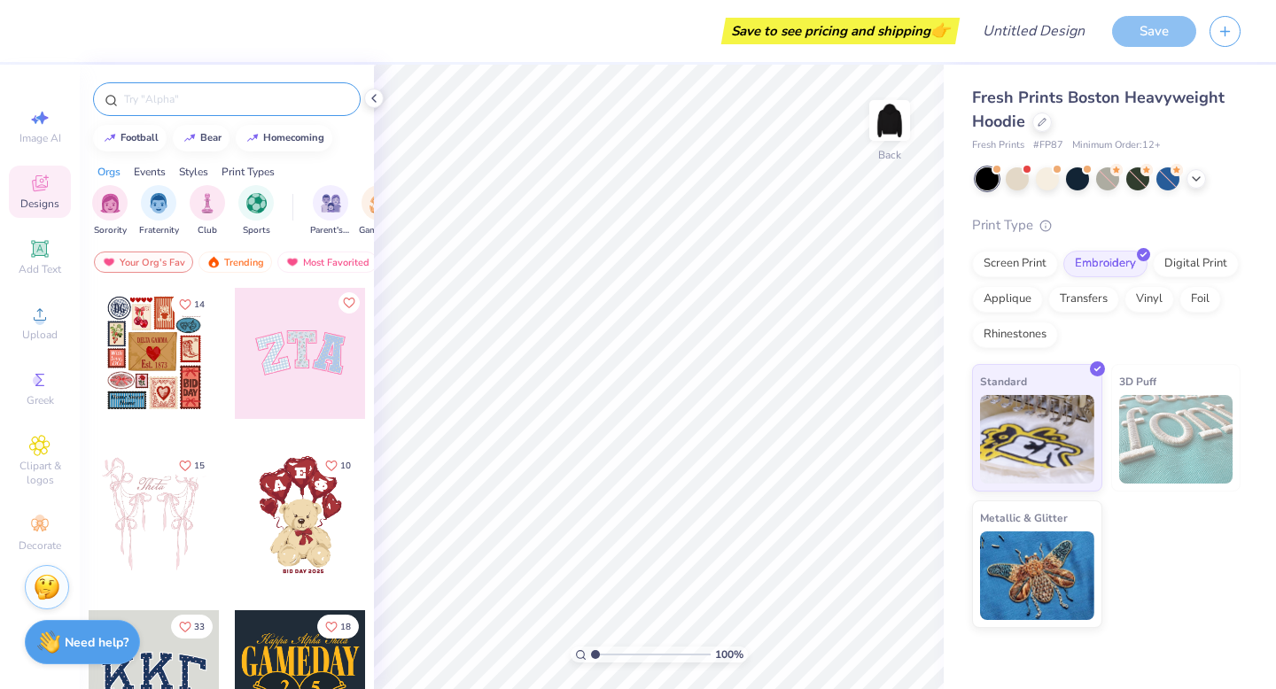
click at [192, 94] on input "text" at bounding box center [235, 99] width 227 height 18
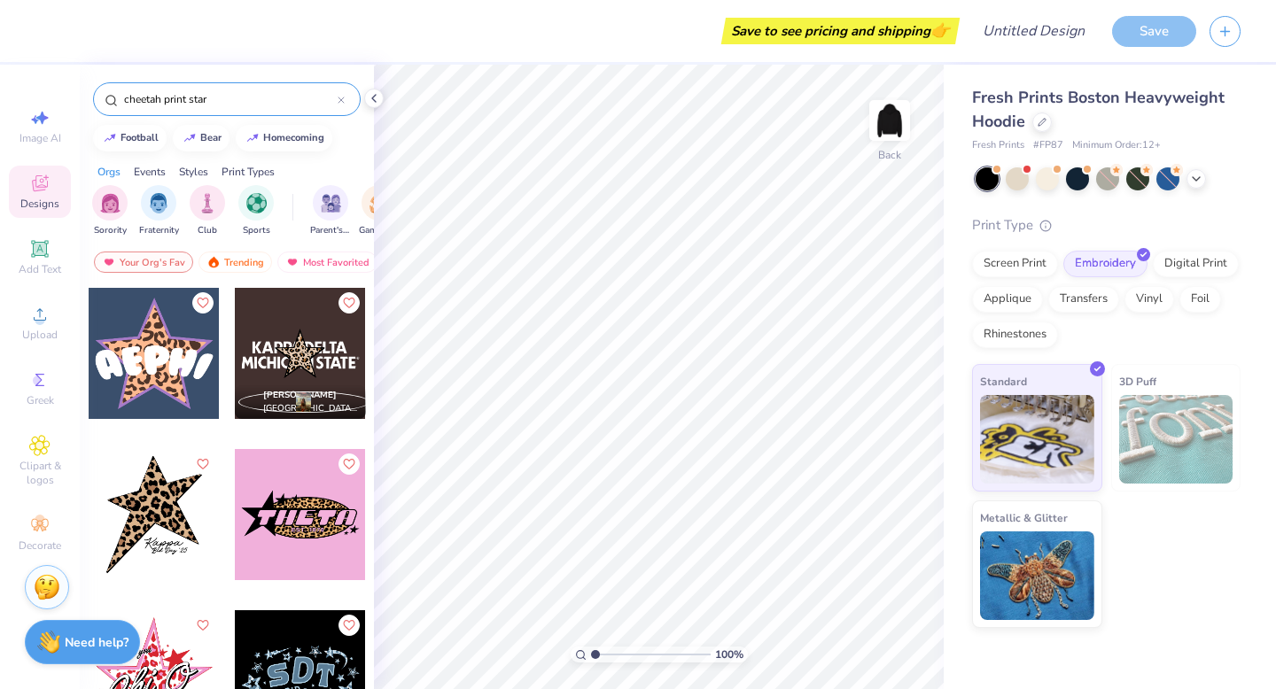
type input "cheetah print star"
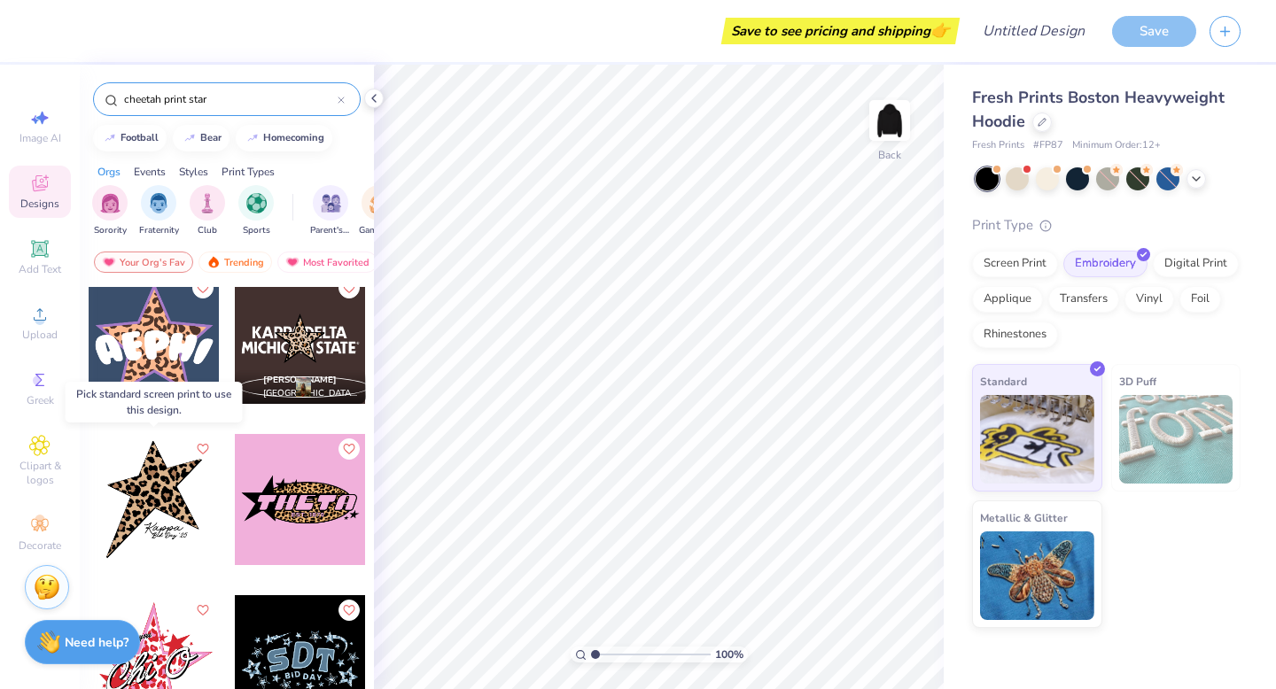
click at [175, 468] on div at bounding box center [154, 499] width 131 height 131
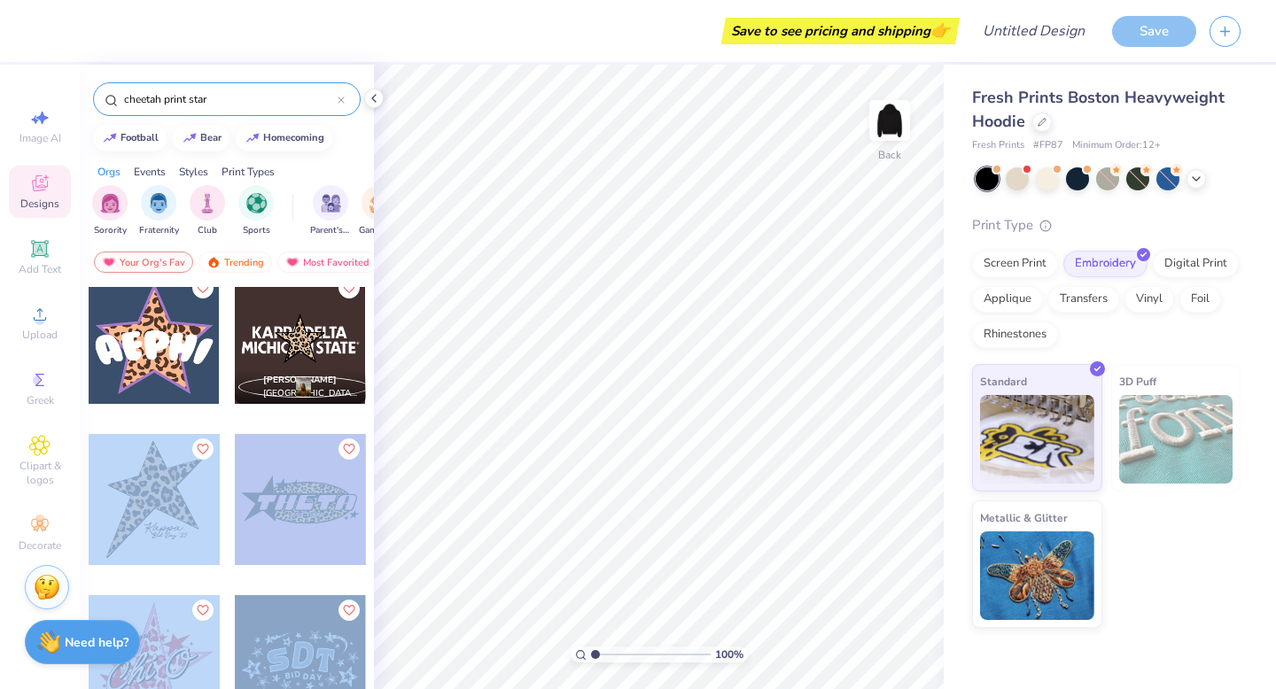
click at [685, 320] on div "Save to see pricing and shipping 👉 Design Title Save Image AI Designs Add Text …" at bounding box center [638, 344] width 1276 height 689
click at [891, 118] on img at bounding box center [889, 120] width 71 height 71
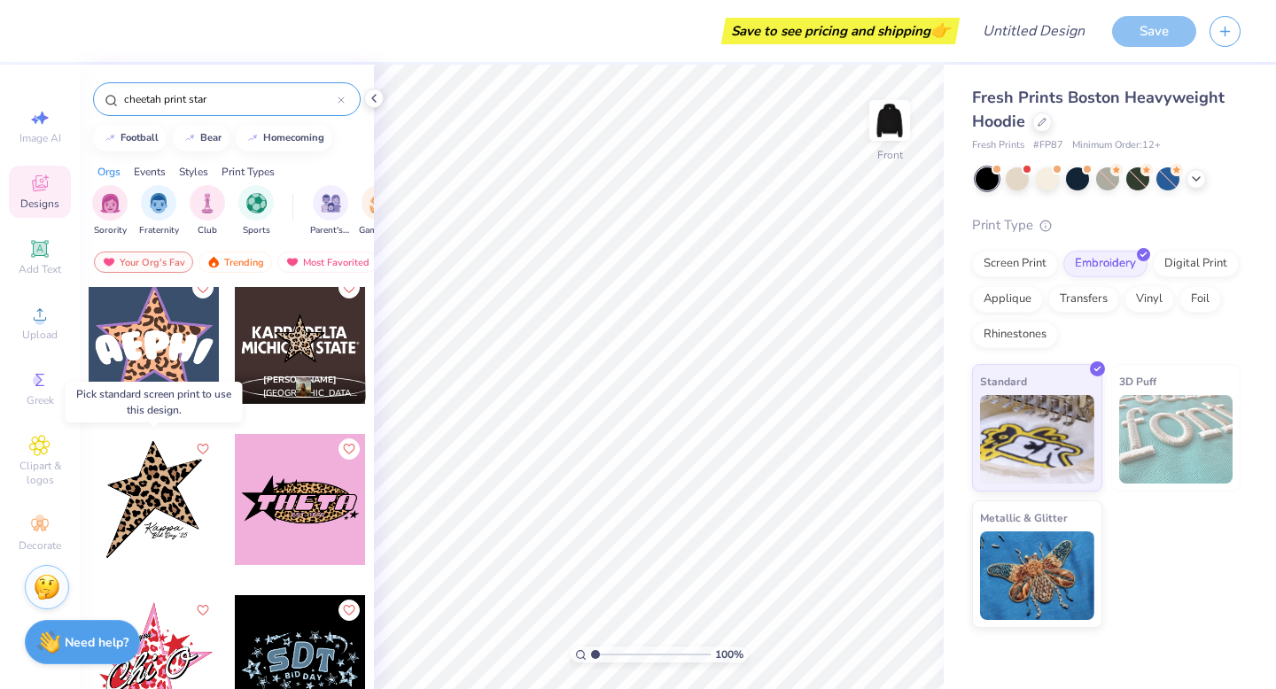
click at [157, 487] on div at bounding box center [154, 499] width 131 height 131
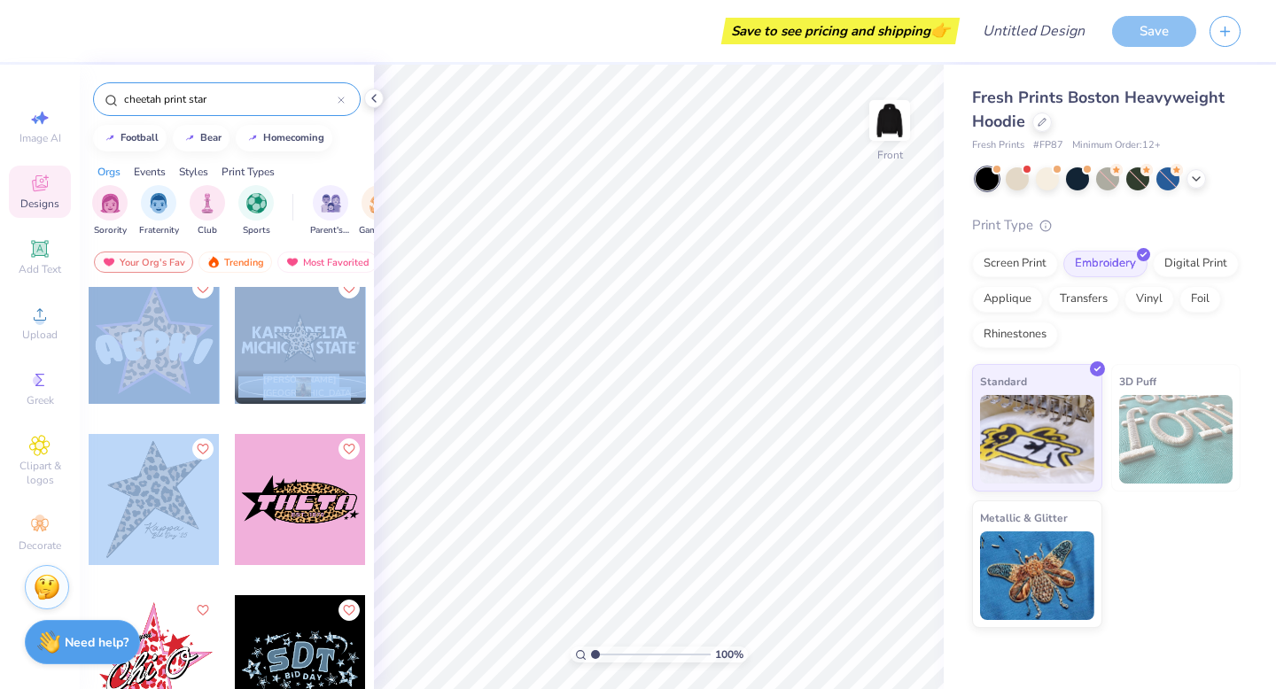
drag, startPoint x: 159, startPoint y: 486, endPoint x: 366, endPoint y: 384, distance: 230.6
click at [369, 382] on div "[PERSON_NAME] [GEOGRAPHIC_DATA], [US_STATE][GEOGRAPHIC_DATA]" at bounding box center [227, 521] width 294 height 468
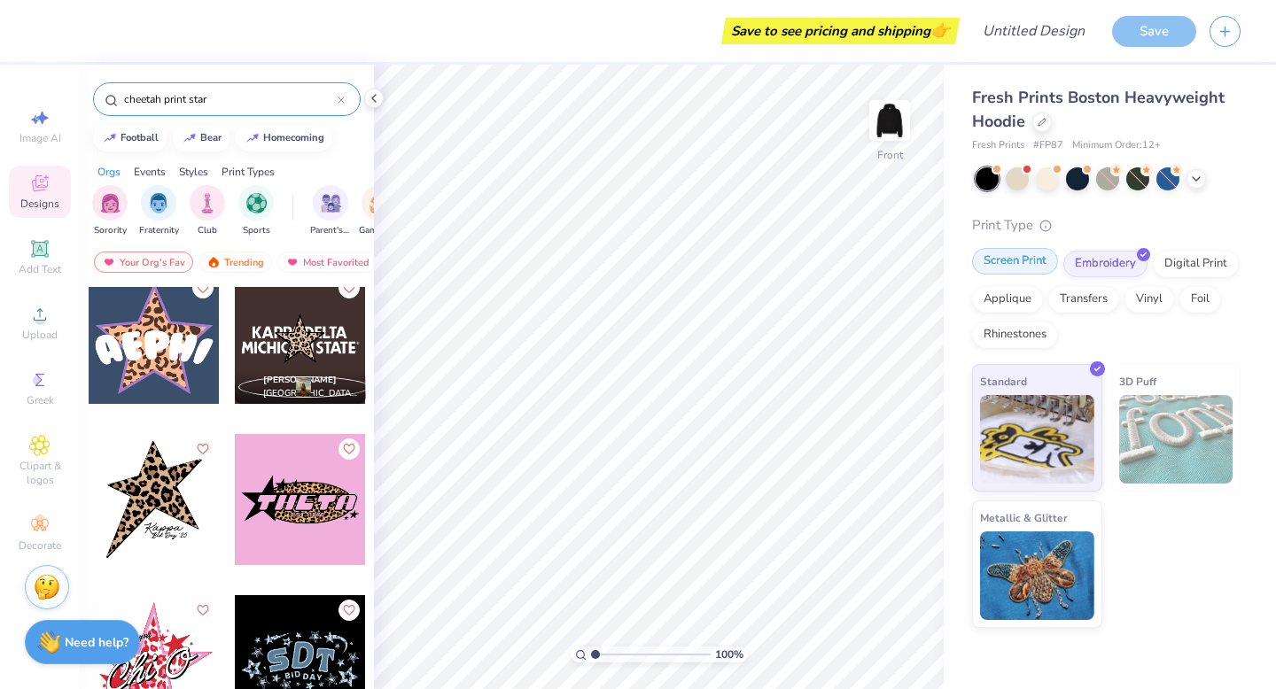
click at [1047, 264] on div "Screen Print" at bounding box center [1015, 261] width 86 height 27
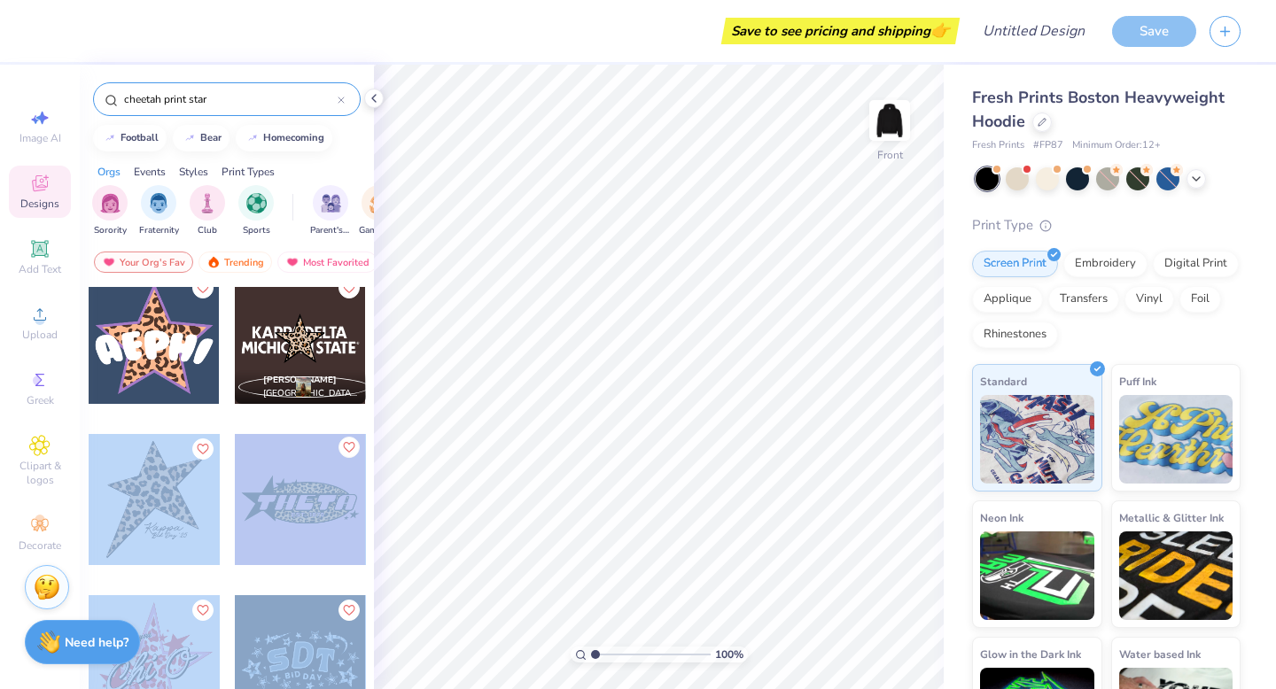
click at [663, 376] on div "Save to see pricing and shipping 👉 Design Title Save Image AI Designs Add Text …" at bounding box center [638, 344] width 1276 height 689
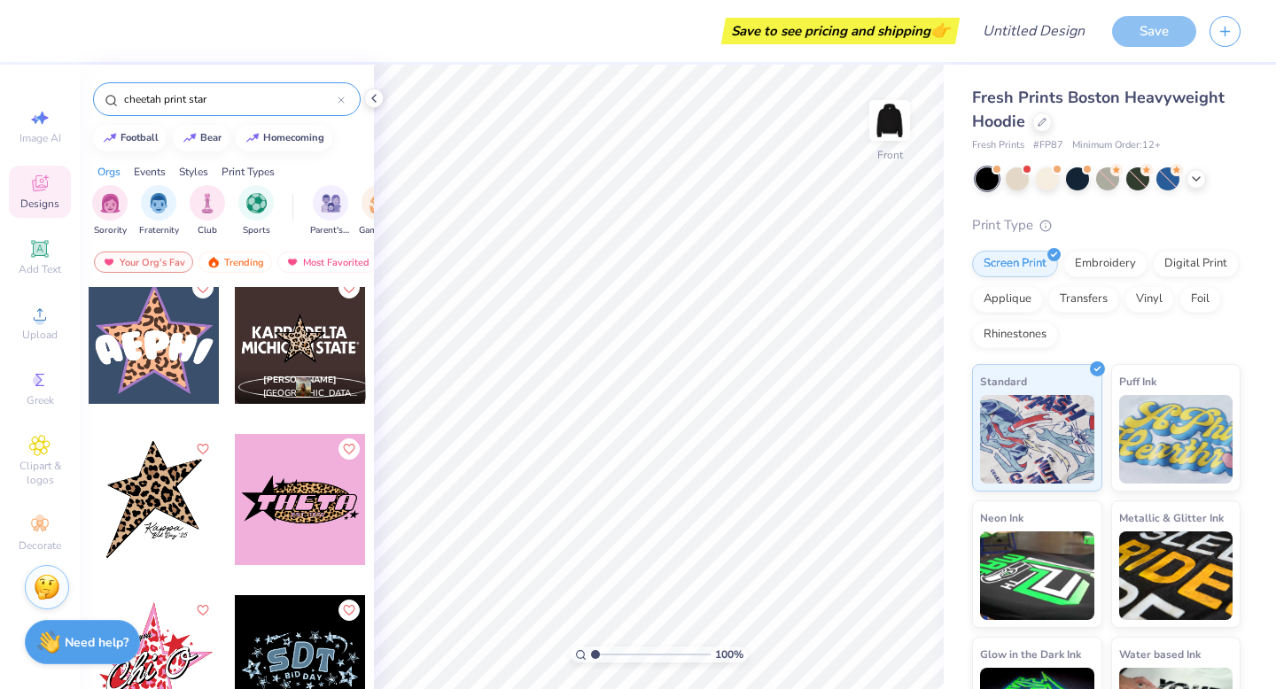
click at [176, 508] on div at bounding box center [154, 499] width 131 height 131
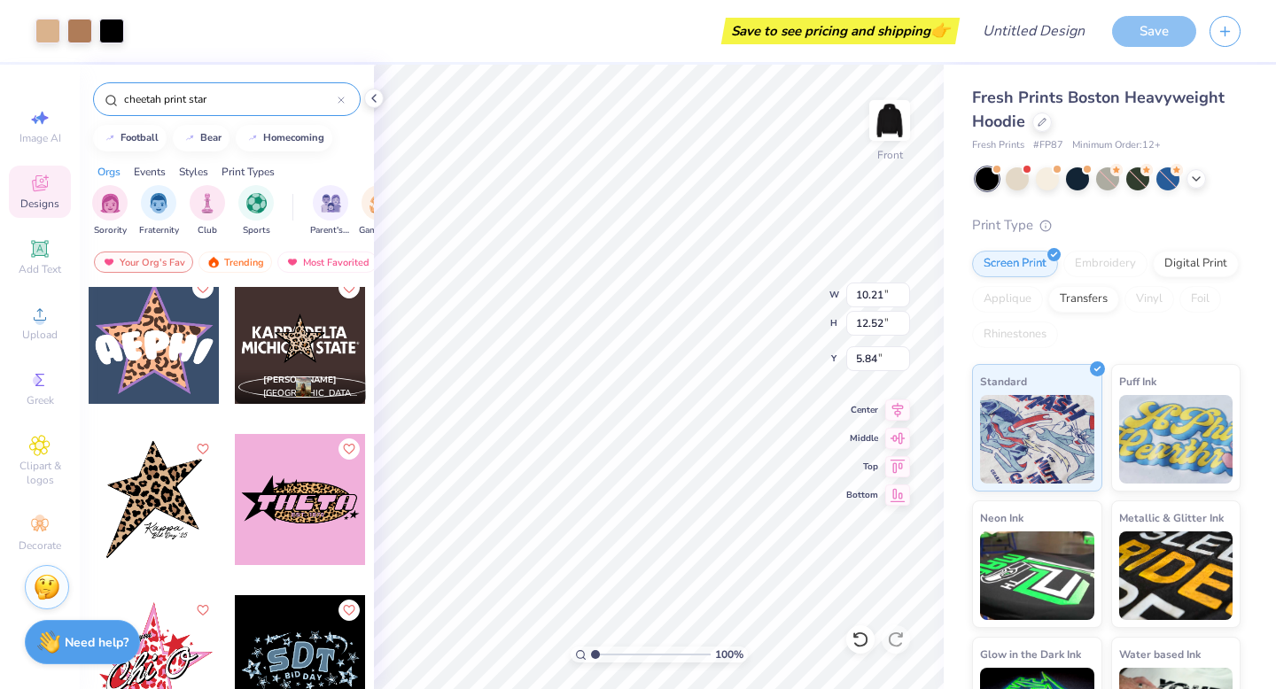
type input "5.84"
click at [276, 392] on span "[GEOGRAPHIC_DATA], [US_STATE][GEOGRAPHIC_DATA]" at bounding box center [311, 393] width 96 height 13
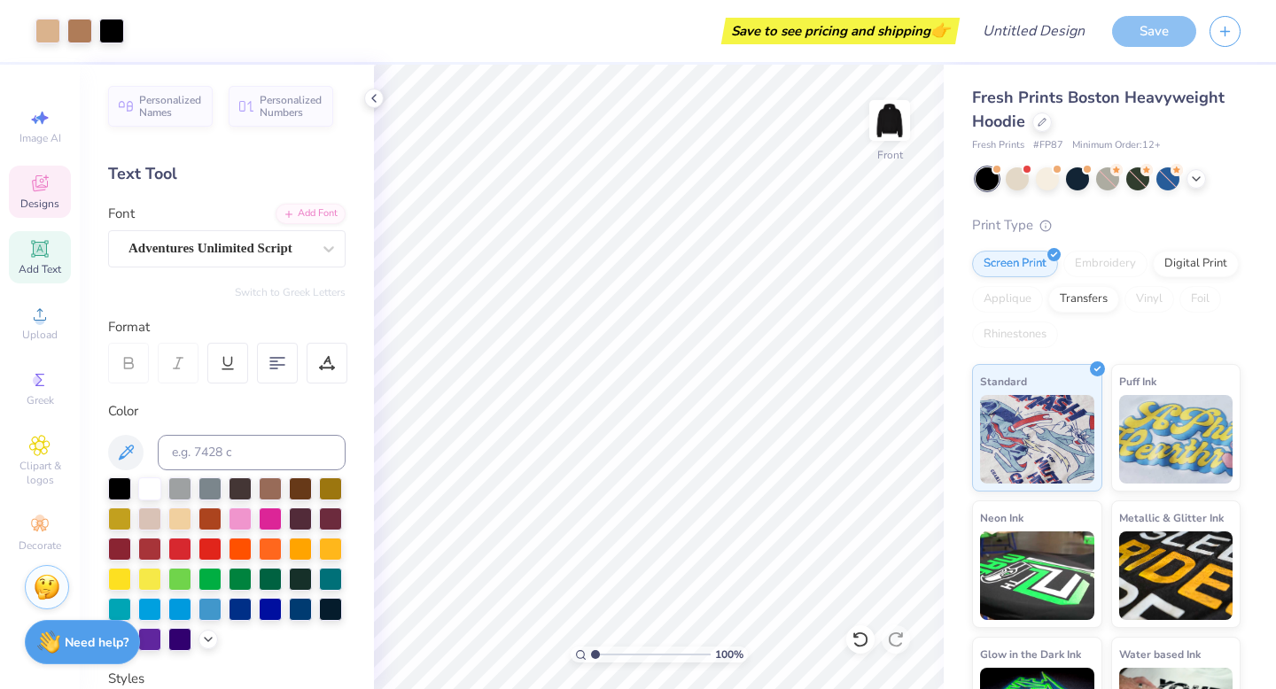
click at [31, 185] on icon at bounding box center [39, 183] width 21 height 21
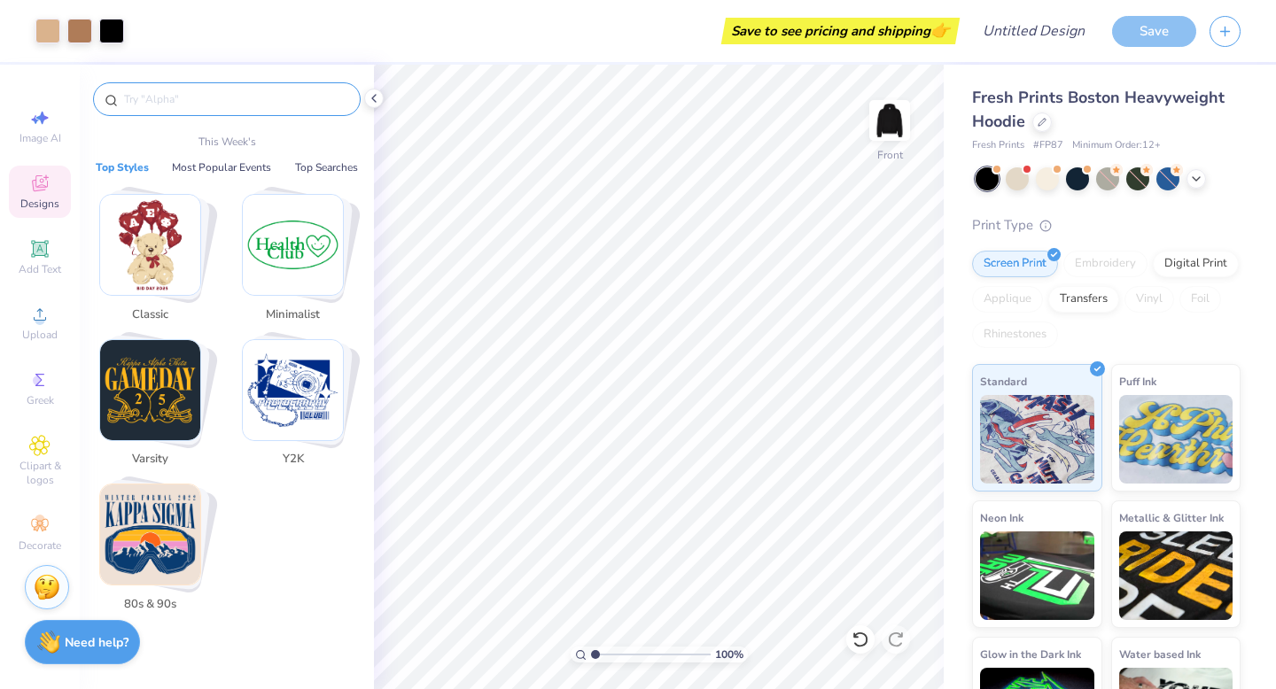
click at [222, 105] on input "text" at bounding box center [235, 99] width 227 height 18
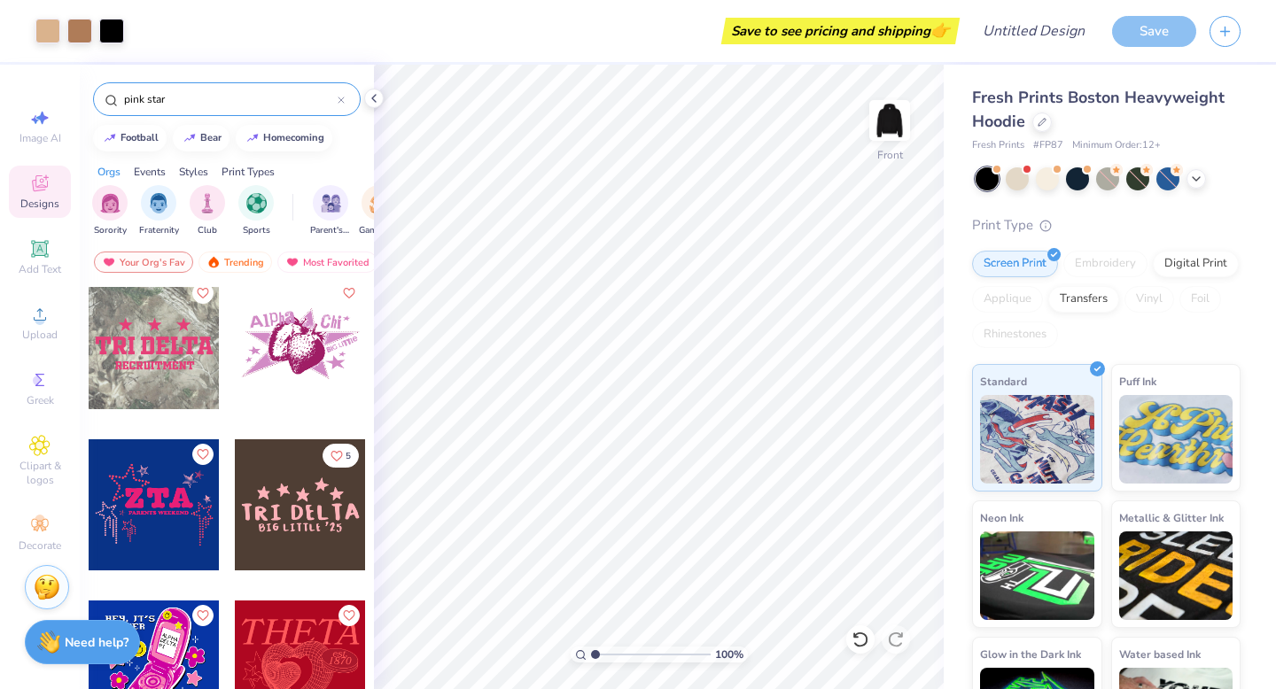
scroll to position [2080, 0]
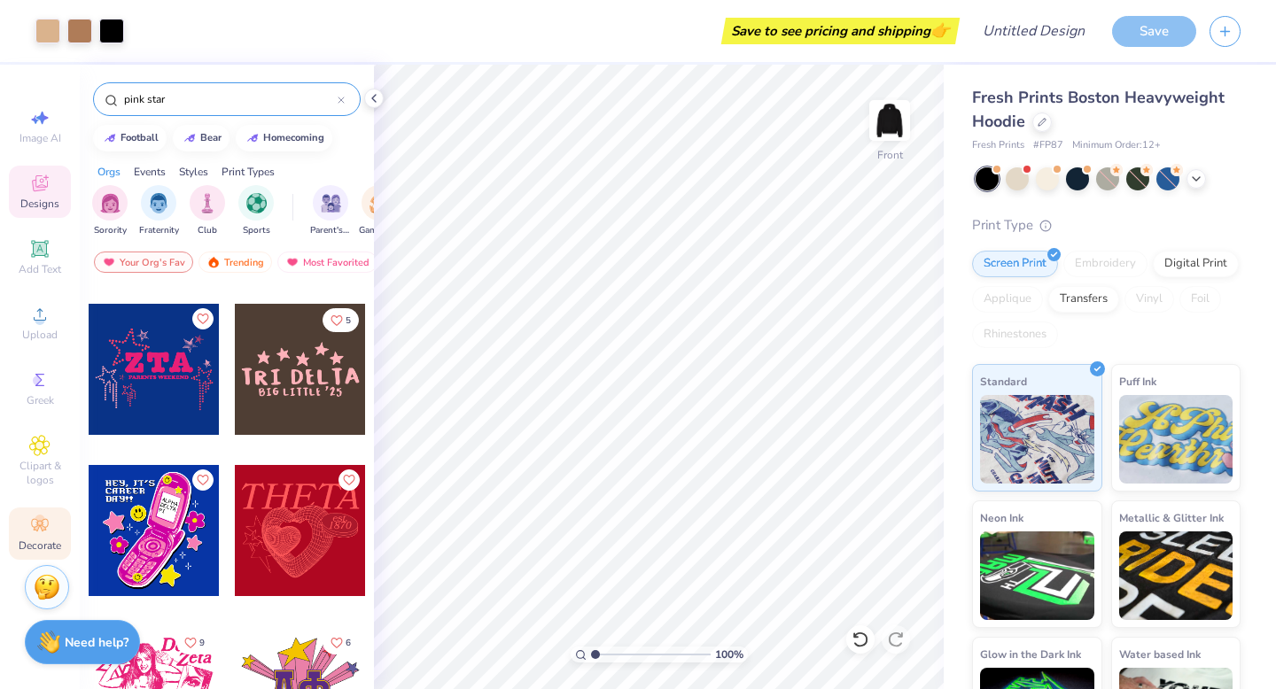
type input "pink star"
click at [38, 515] on icon at bounding box center [39, 525] width 21 height 21
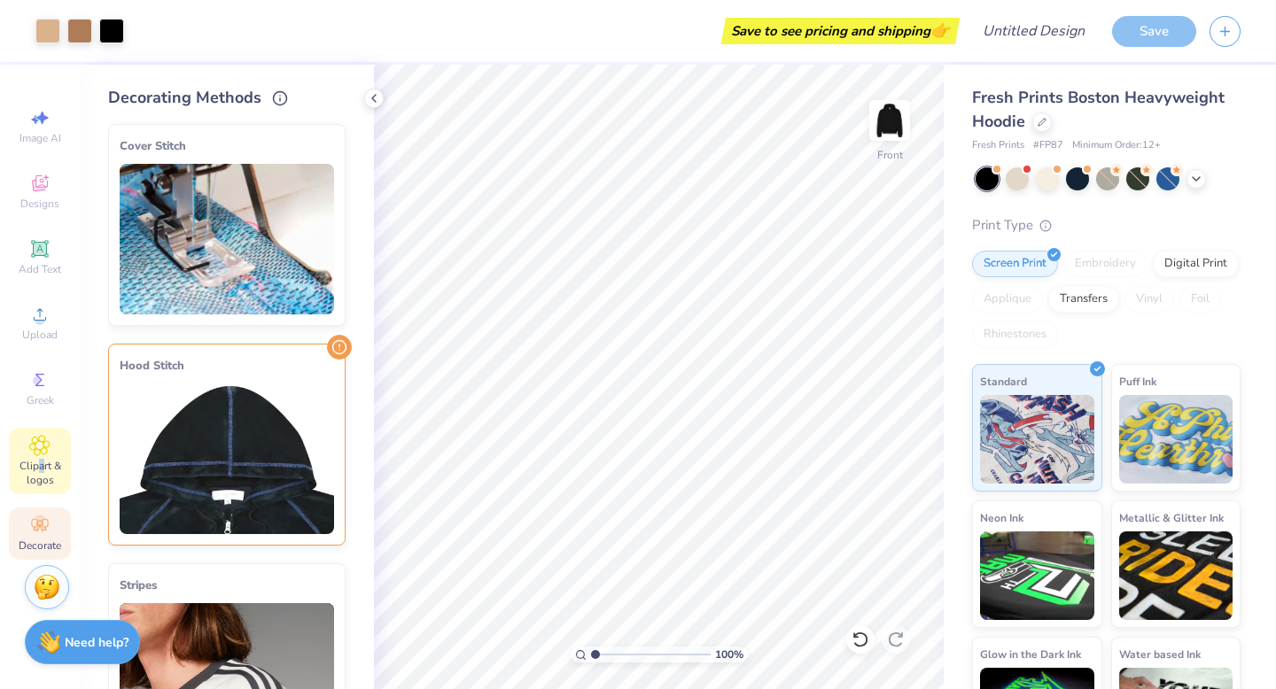
click at [40, 469] on span "Clipart & logos" at bounding box center [40, 473] width 62 height 28
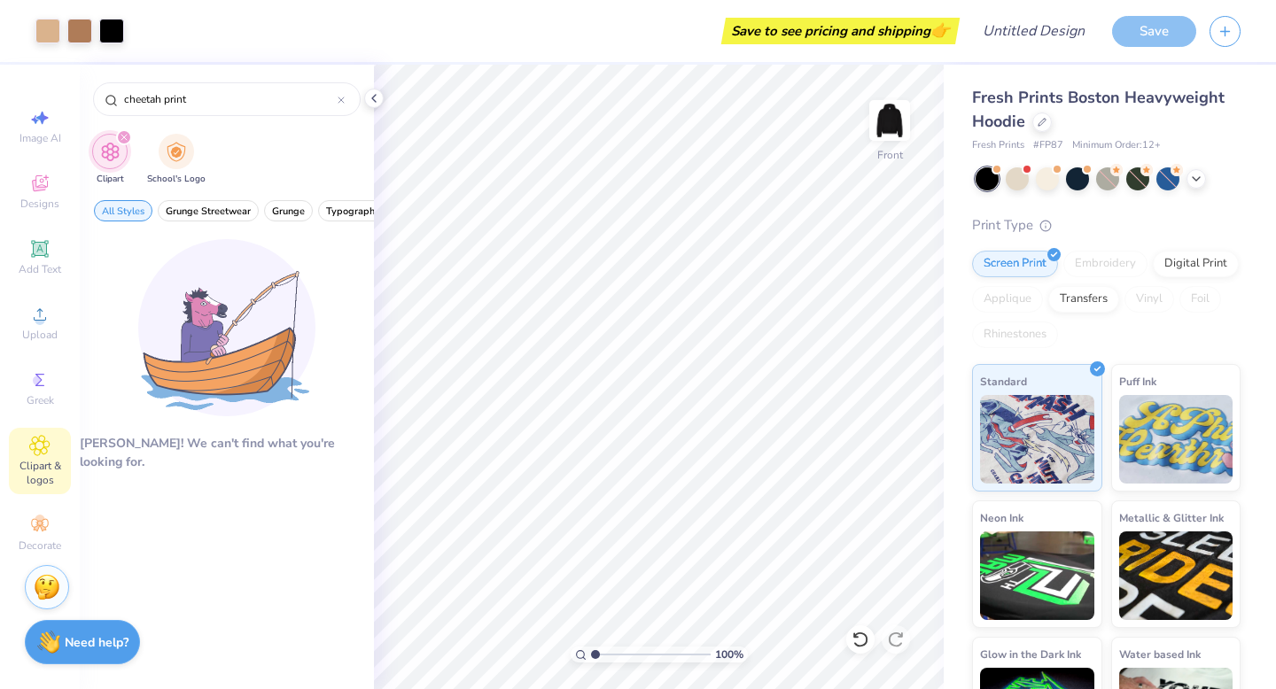
click at [124, 139] on icon "filter for Clipart" at bounding box center [123, 137] width 5 height 5
click at [182, 87] on div "cheetah print" at bounding box center [227, 99] width 268 height 34
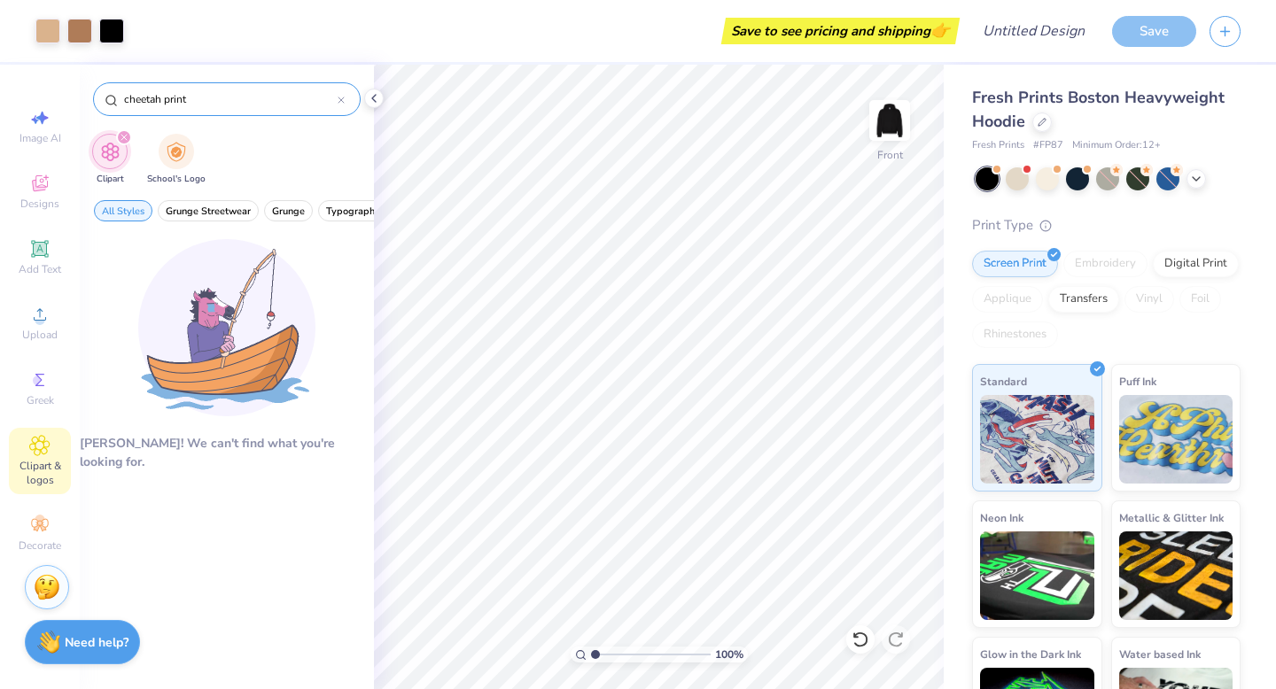
click at [182, 90] on input "cheetah print" at bounding box center [229, 99] width 215 height 18
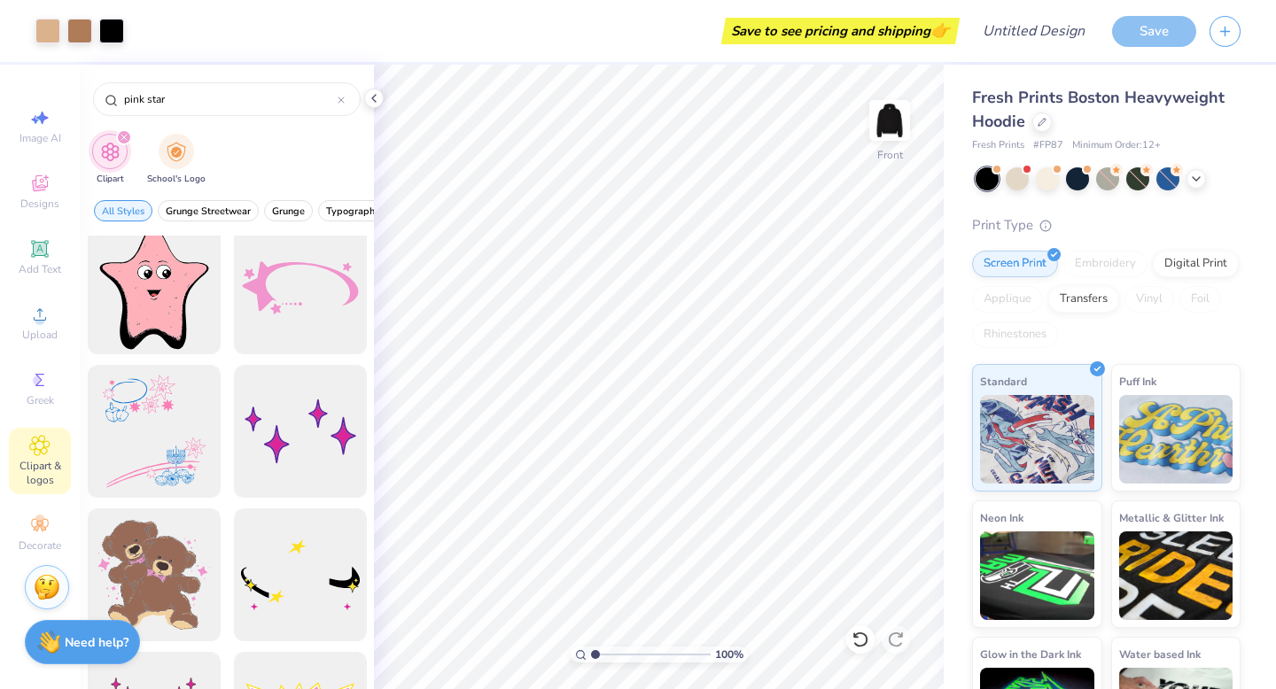
scroll to position [161, 0]
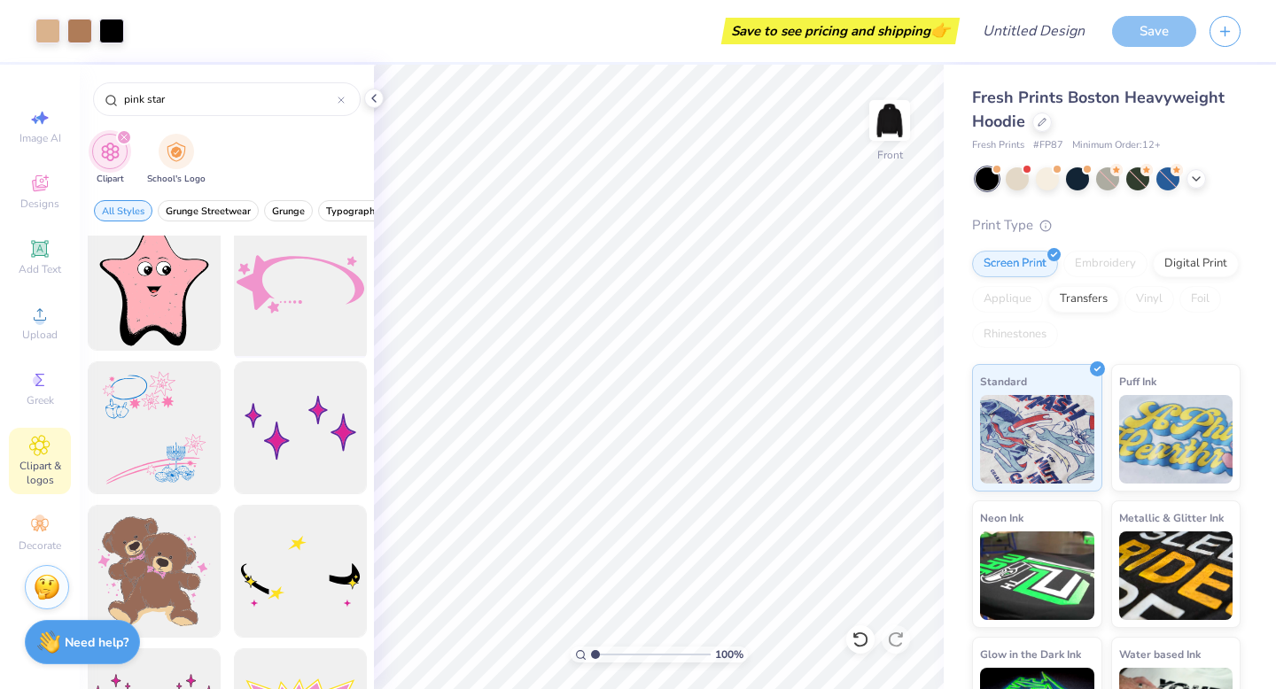
type input "pink star"
click at [301, 282] on div at bounding box center [300, 285] width 146 height 146
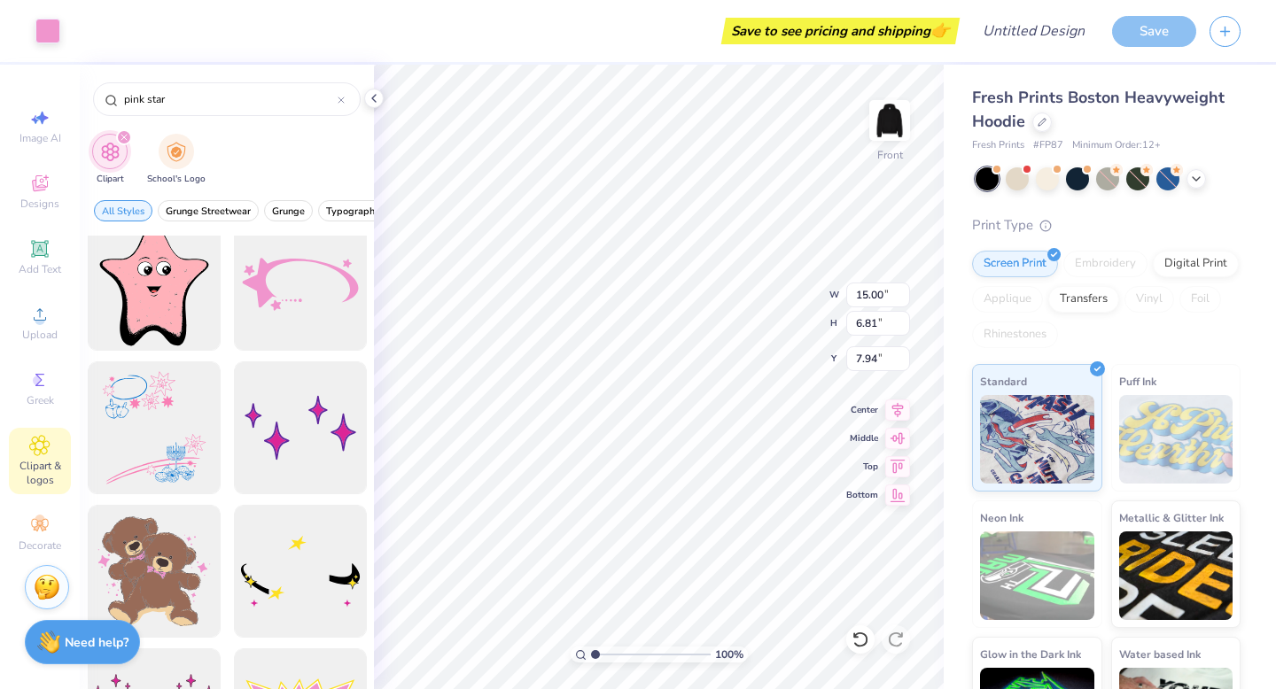
type input "7.94"
click at [896, 469] on icon at bounding box center [897, 464] width 25 height 21
click at [897, 469] on icon at bounding box center [897, 466] width 25 height 21
click at [899, 494] on icon at bounding box center [897, 492] width 15 height 13
click at [896, 438] on icon at bounding box center [897, 435] width 25 height 21
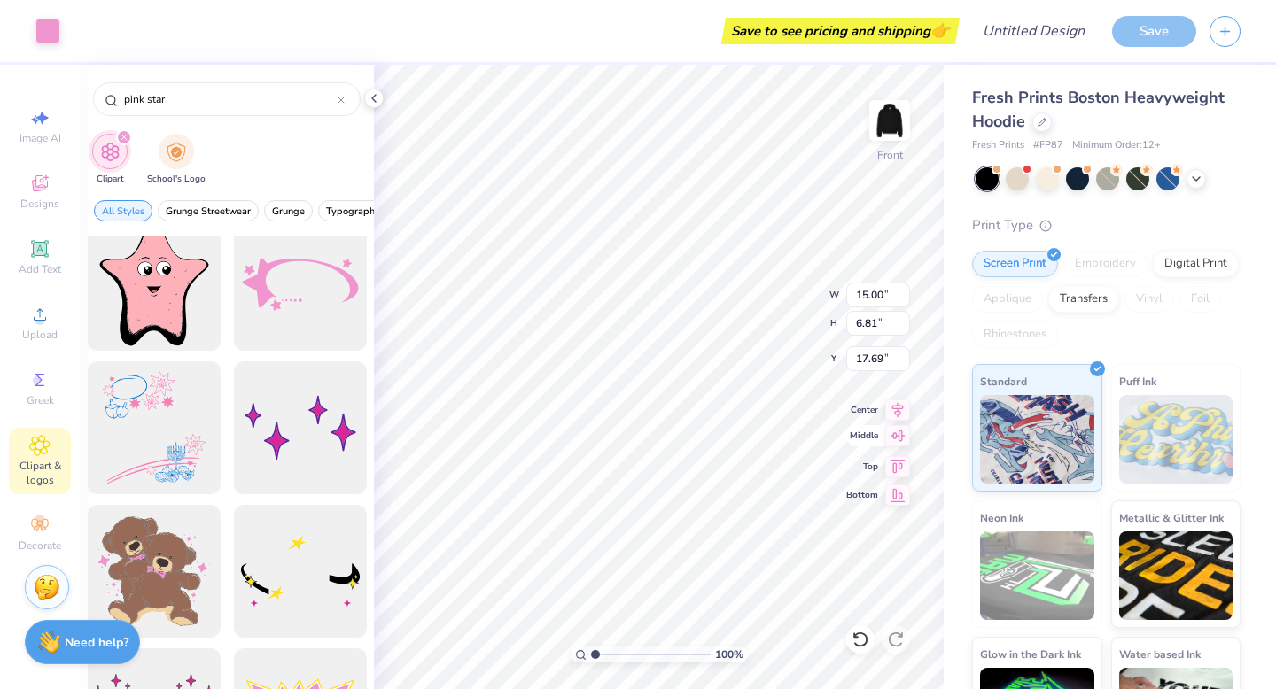
type input "11.35"
click at [895, 412] on icon at bounding box center [898, 407] width 12 height 15
type input "10.04"
type input "12.06"
type input "6.09"
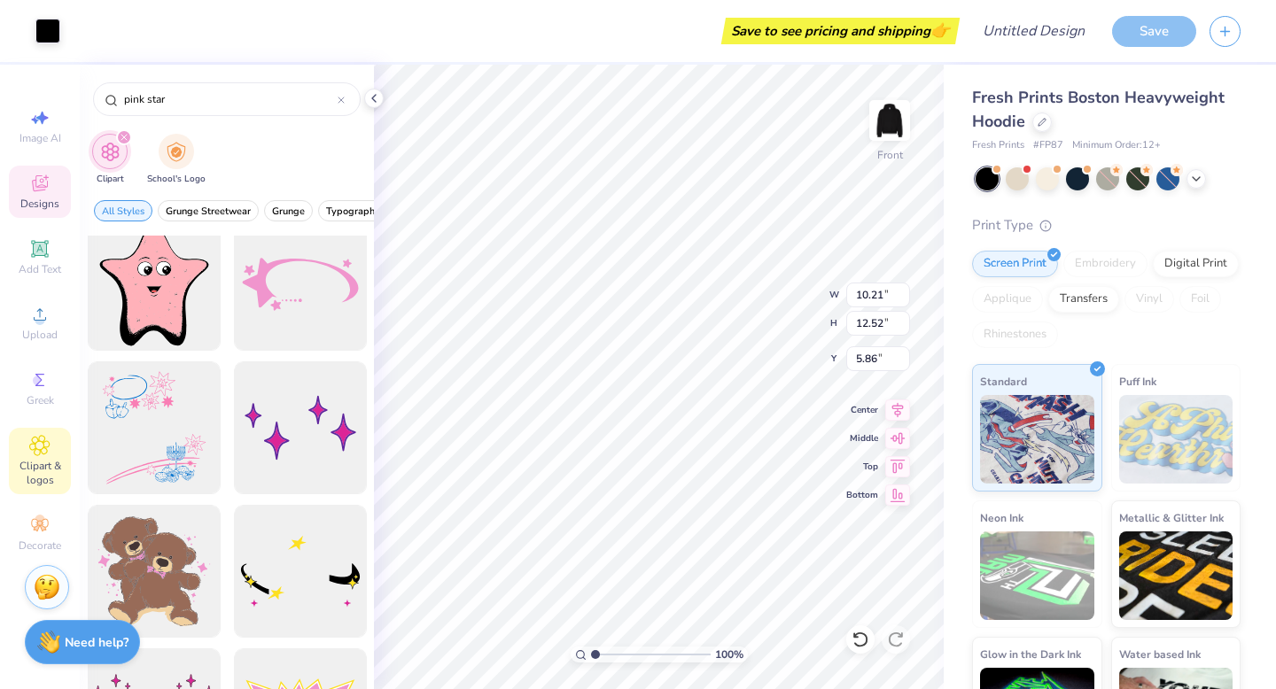
type input "15.00"
type input "6.81"
type input "7.94"
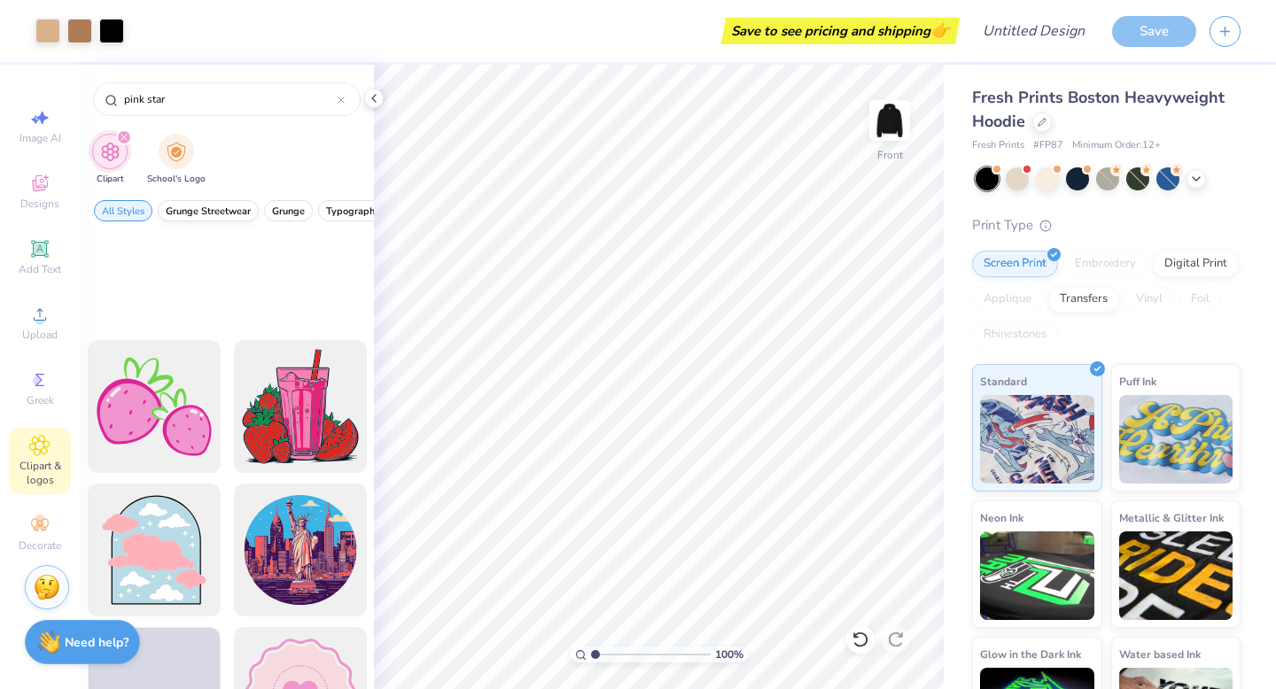
scroll to position [4480, 0]
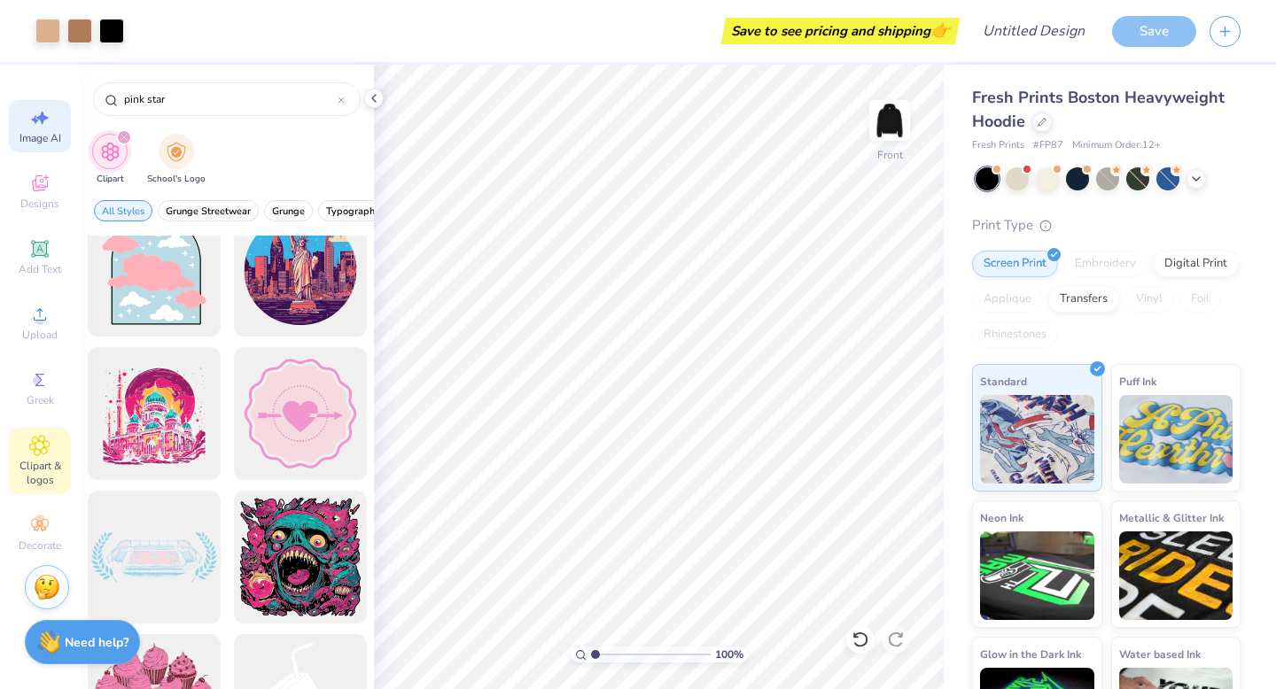
click at [39, 140] on span "Image AI" at bounding box center [40, 138] width 42 height 14
select select "4"
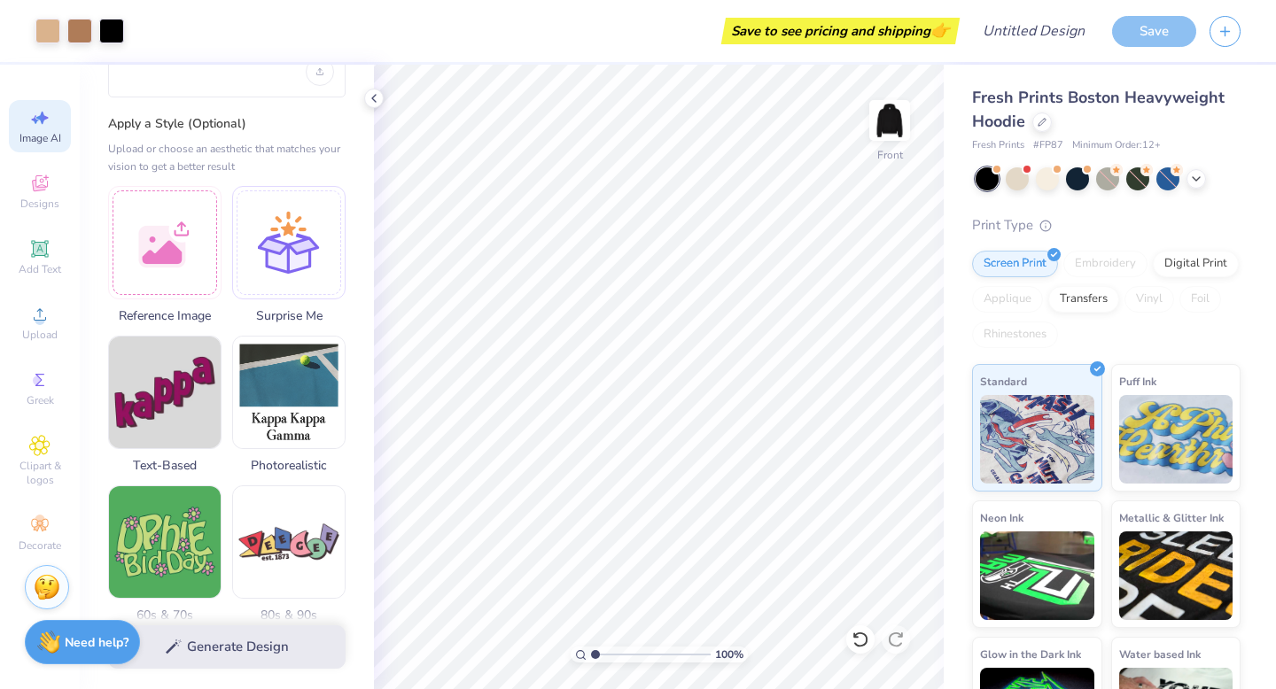
scroll to position [0, 0]
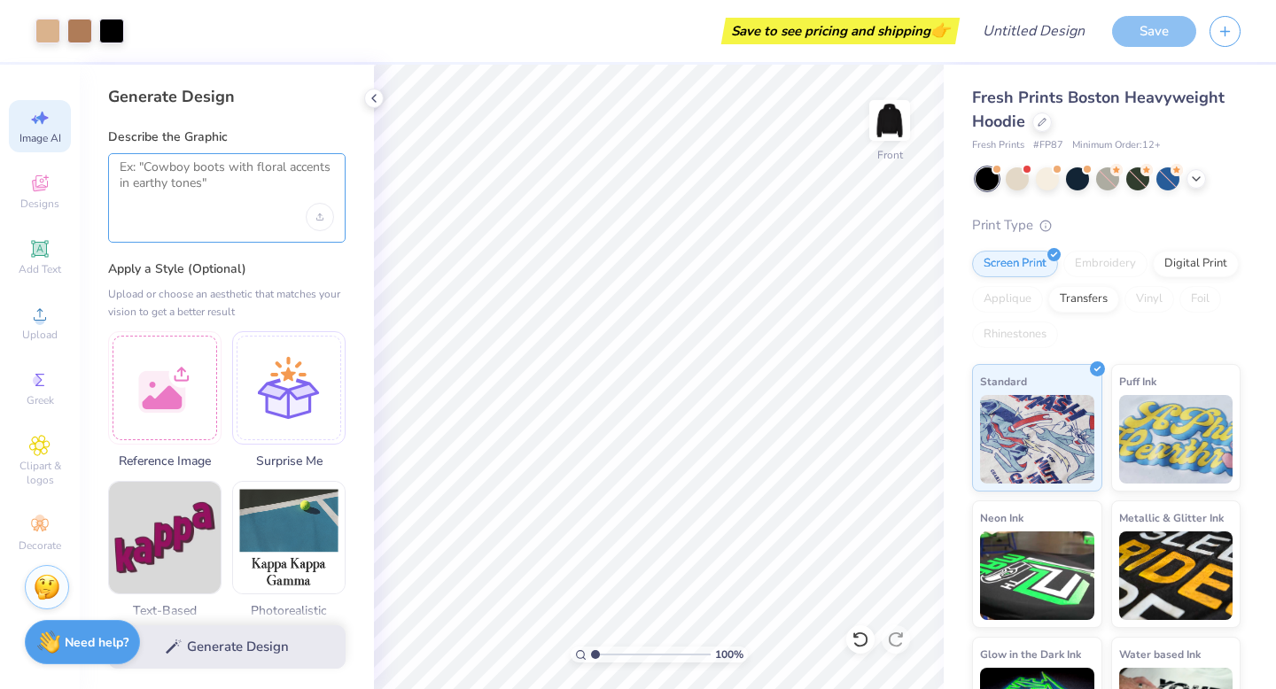
click at [252, 177] on textarea at bounding box center [227, 181] width 214 height 44
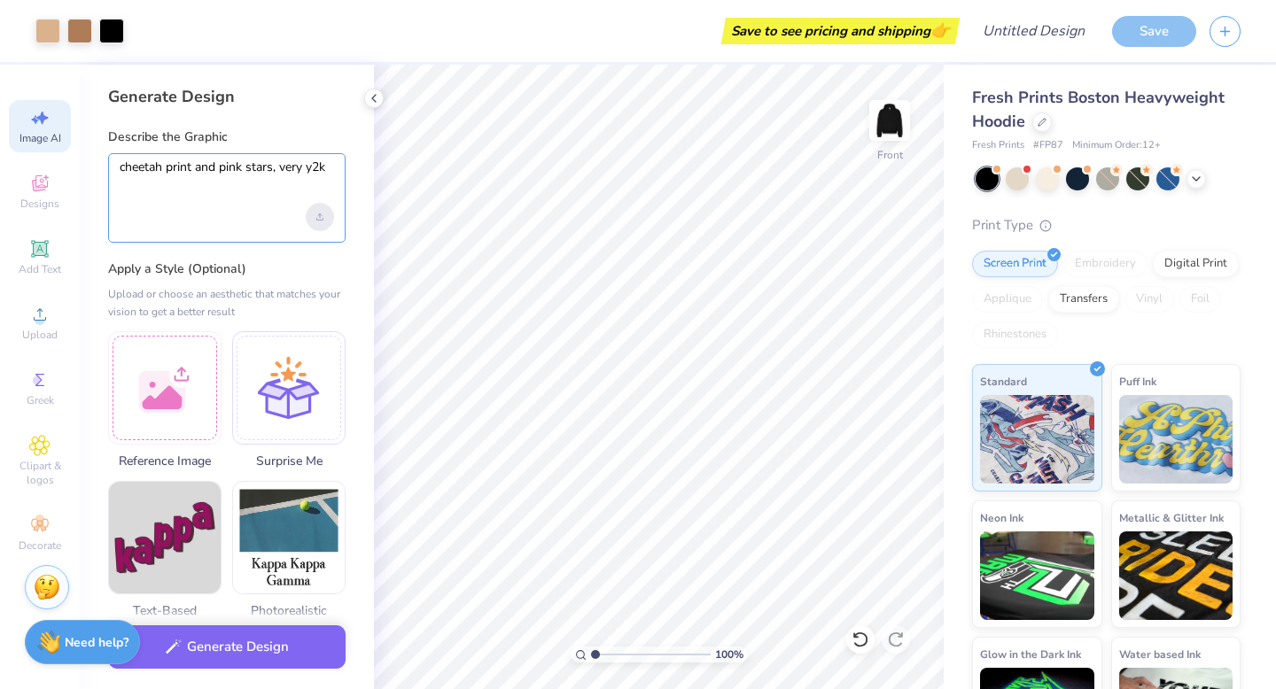
type textarea "cheetah print and pink stars, very y2k"
click at [317, 221] on div "Upload image" at bounding box center [320, 217] width 28 height 28
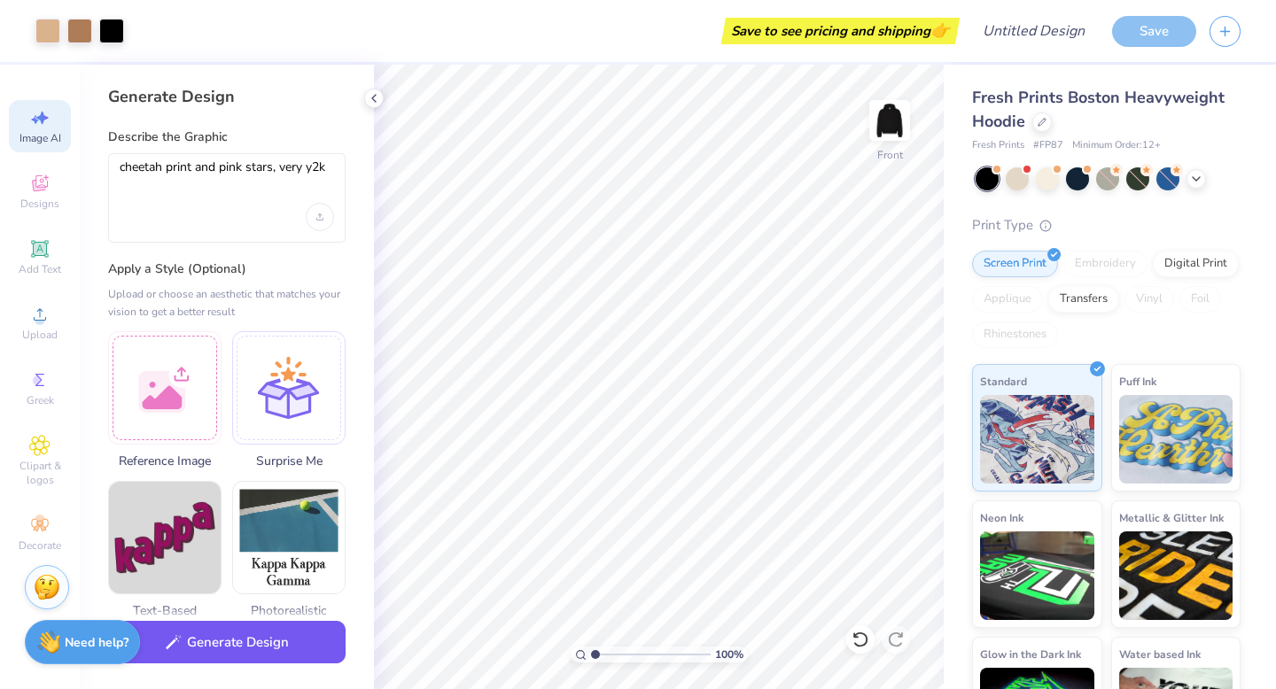
click at [318, 647] on button "Generate Design" at bounding box center [226, 642] width 237 height 43
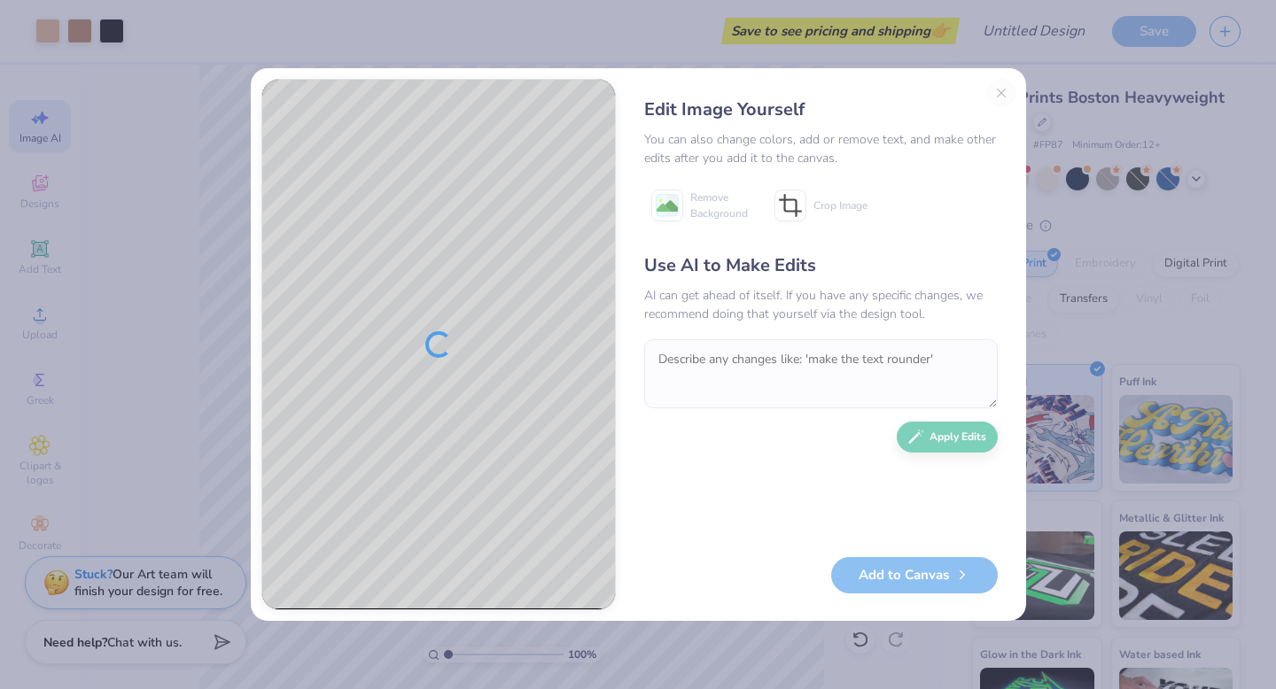
click at [999, 96] on div "Edit Image Yourself You can also change colors, add or remove text, and make ot…" at bounding box center [820, 344] width 389 height 531
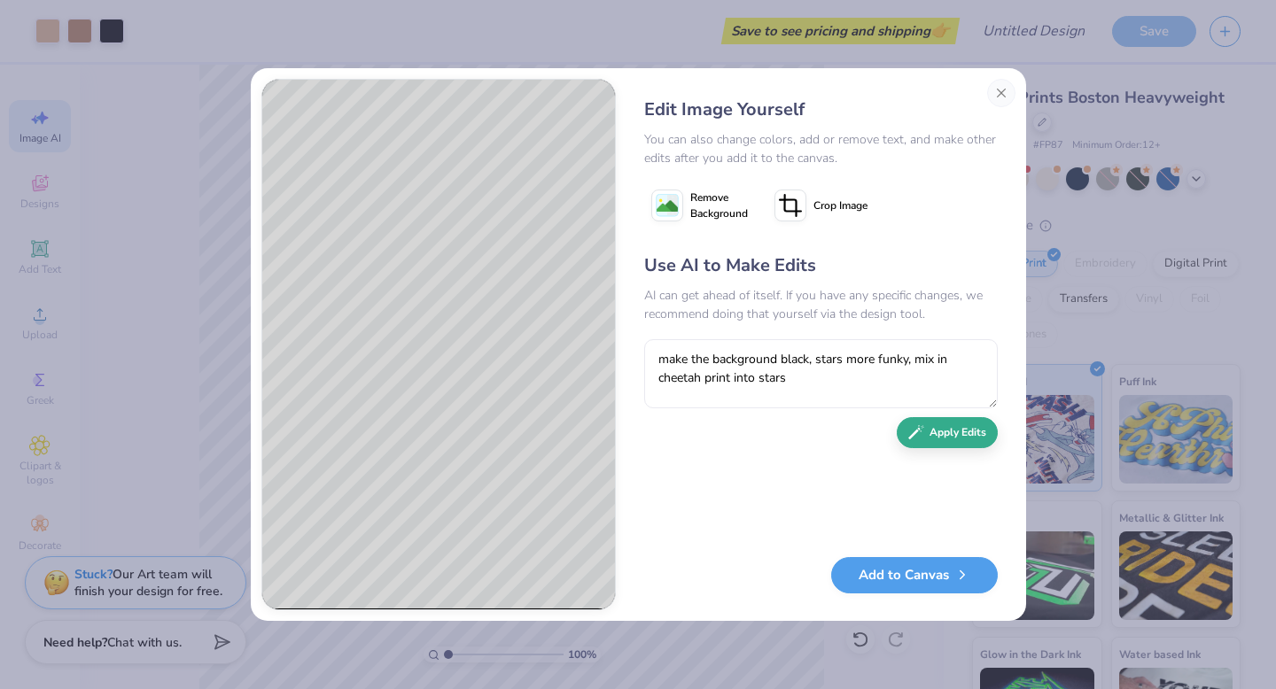
type textarea "make the background black, stars more funky, mix in cheetah print into stars"
click at [952, 433] on button "Apply Edits" at bounding box center [946, 432] width 101 height 31
click at [866, 361] on textarea "make the background black, stars more funky, mix in cheetah print into stars" at bounding box center [820, 373] width 353 height 69
type textarea "can you just make one pink funky star wth a white outline"
click at [977, 444] on button "Apply Edits" at bounding box center [946, 432] width 101 height 31
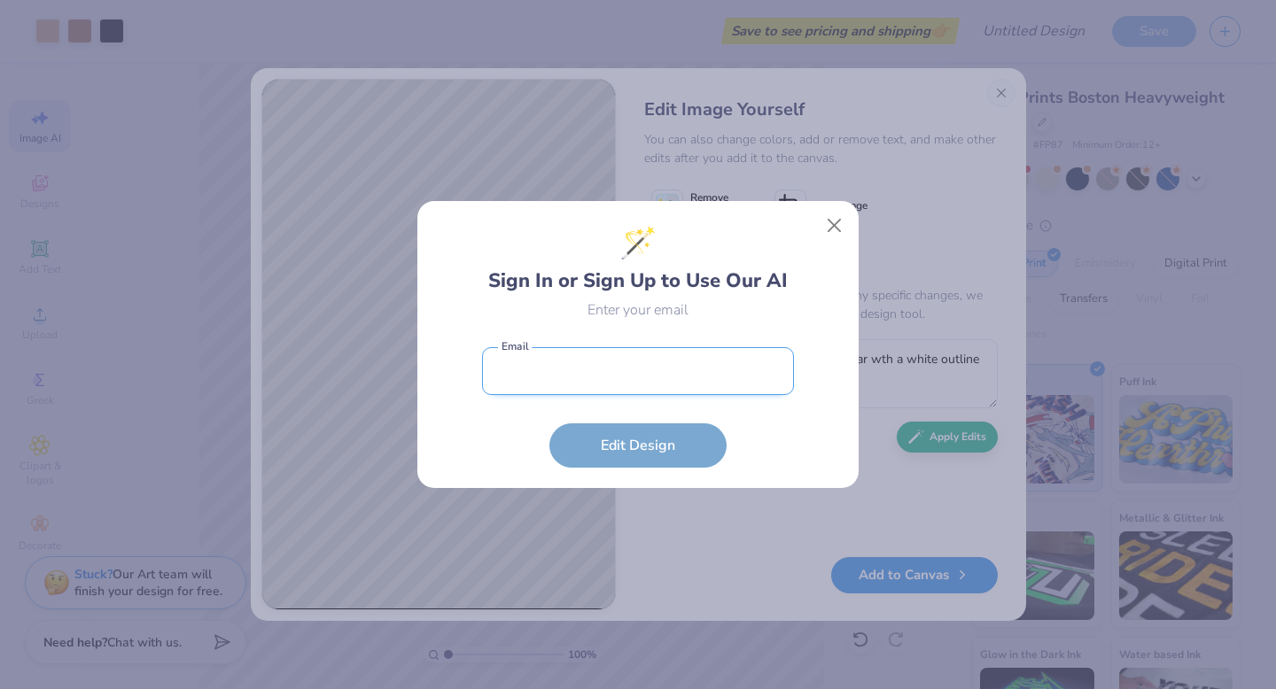
click at [773, 375] on input "email" at bounding box center [638, 371] width 312 height 49
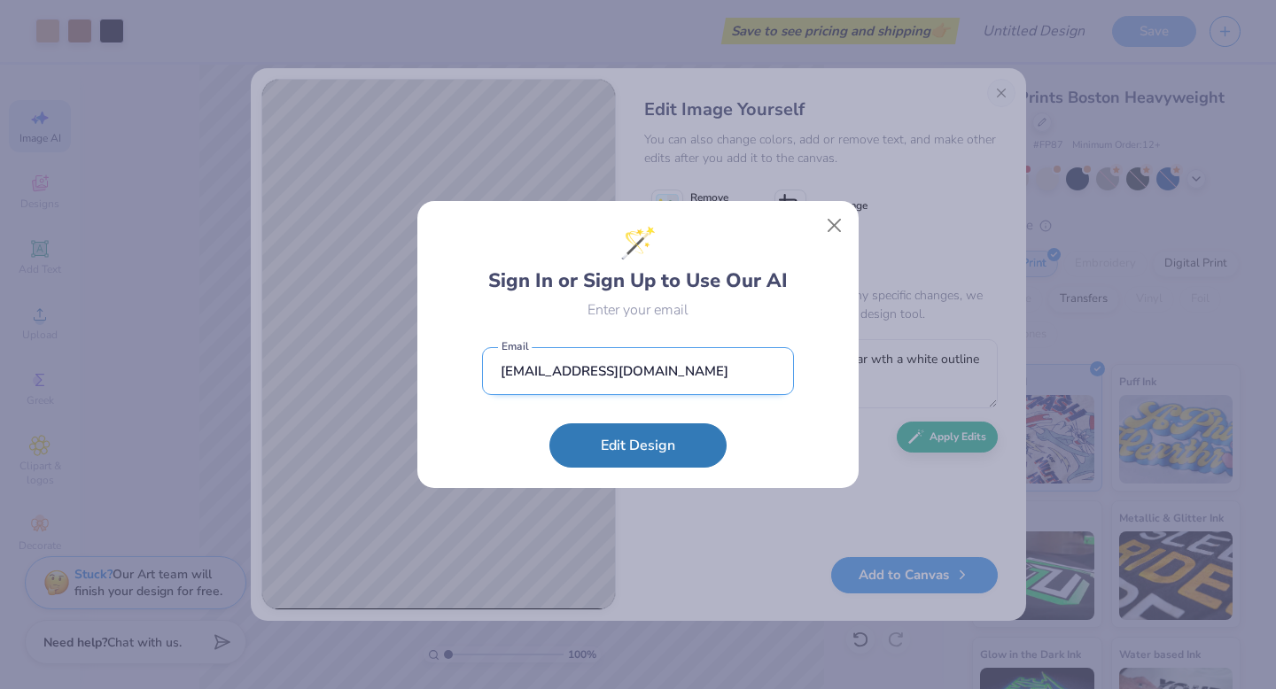
type input "jocelynhung323@gmail.com"
click at [549, 423] on button "Edit Design" at bounding box center [637, 445] width 177 height 44
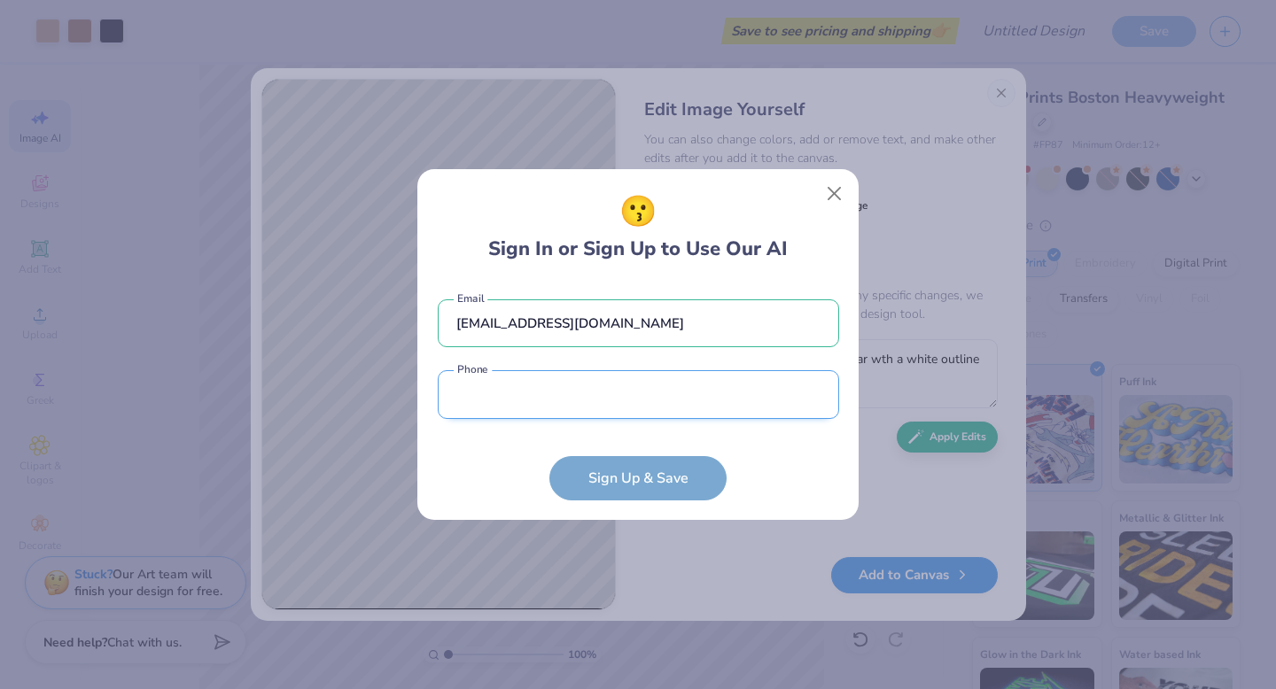
click at [636, 411] on input "tel" at bounding box center [638, 394] width 401 height 49
type input "(470) 557-2399"
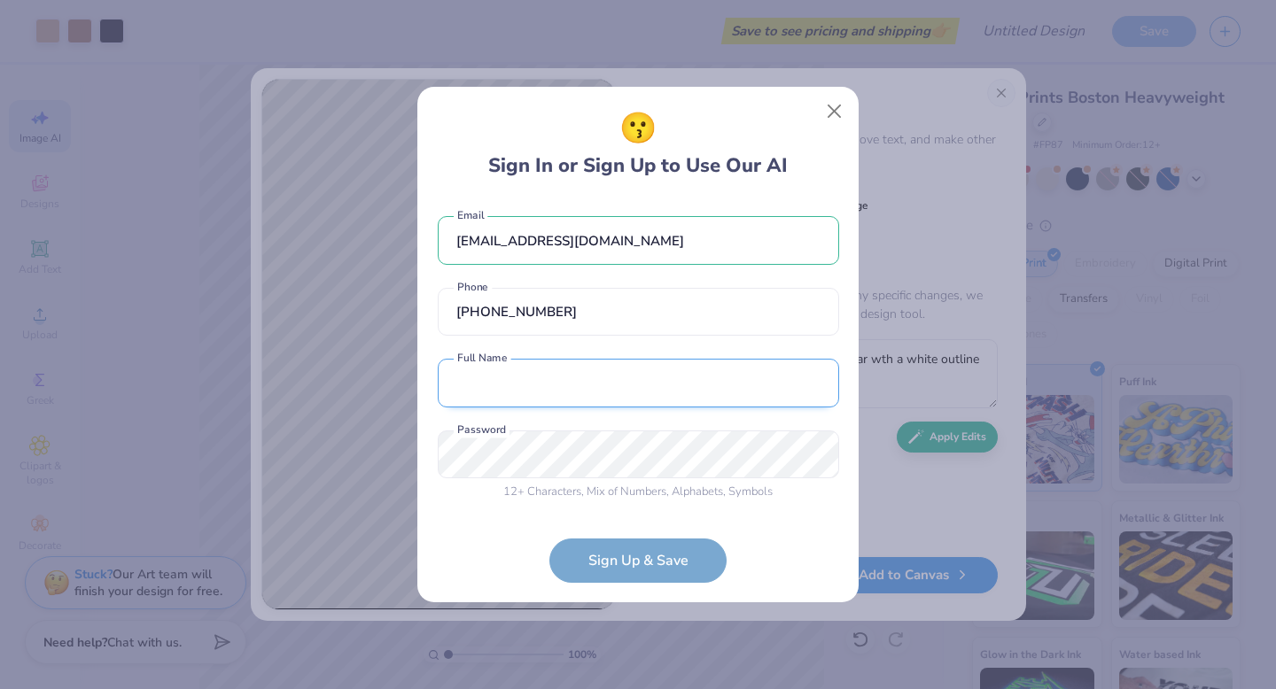
click at [601, 395] on input "text" at bounding box center [638, 383] width 401 height 49
type input "Jocelyn Hung"
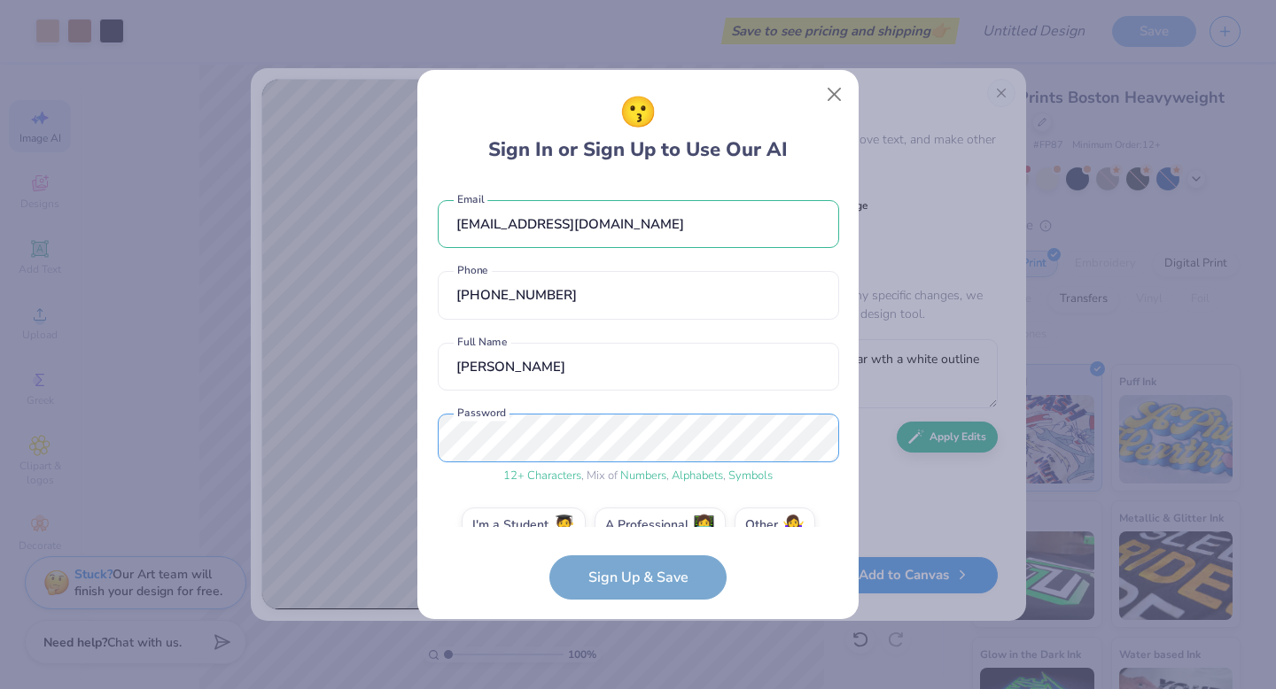
scroll to position [34, 0]
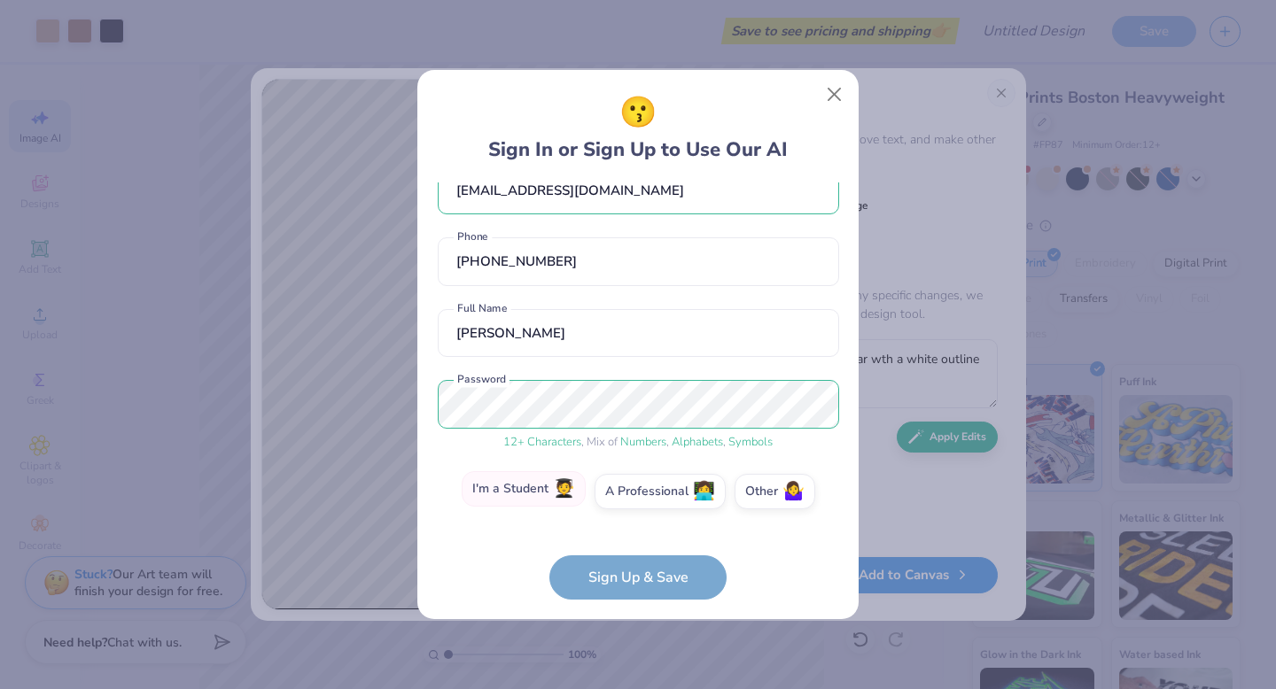
click at [552, 499] on label "I'm a Student 🧑‍🎓" at bounding box center [524, 488] width 124 height 35
click at [632, 524] on input "I'm a Student 🧑‍🎓" at bounding box center [638, 530] width 12 height 12
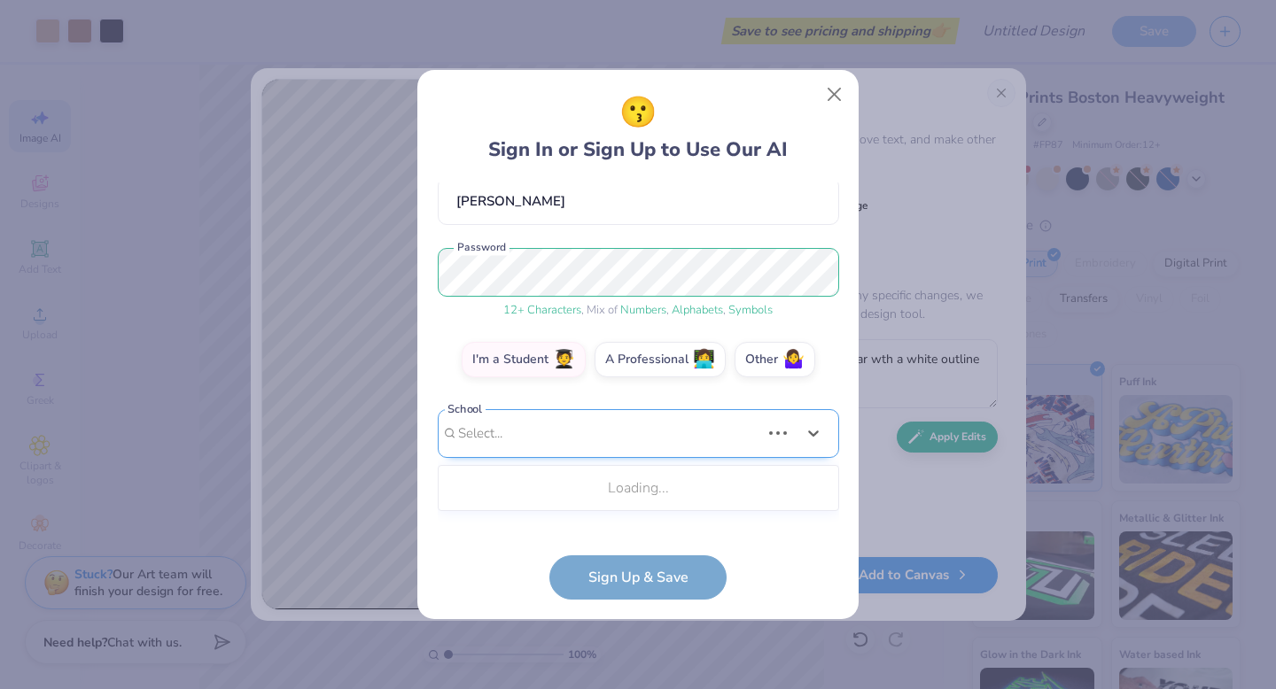
click at [581, 511] on div "Use Up and Down to choose options, press Enter to select the currently focused …" at bounding box center [638, 460] width 401 height 102
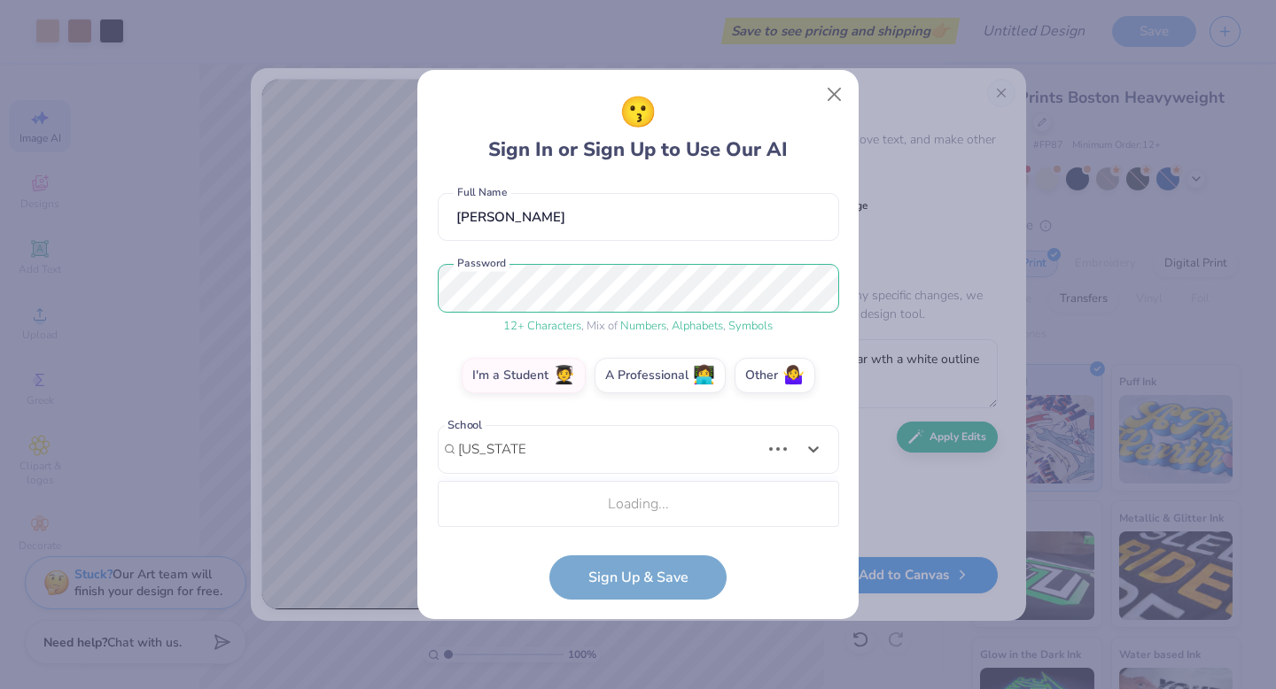
scroll to position [371, 0]
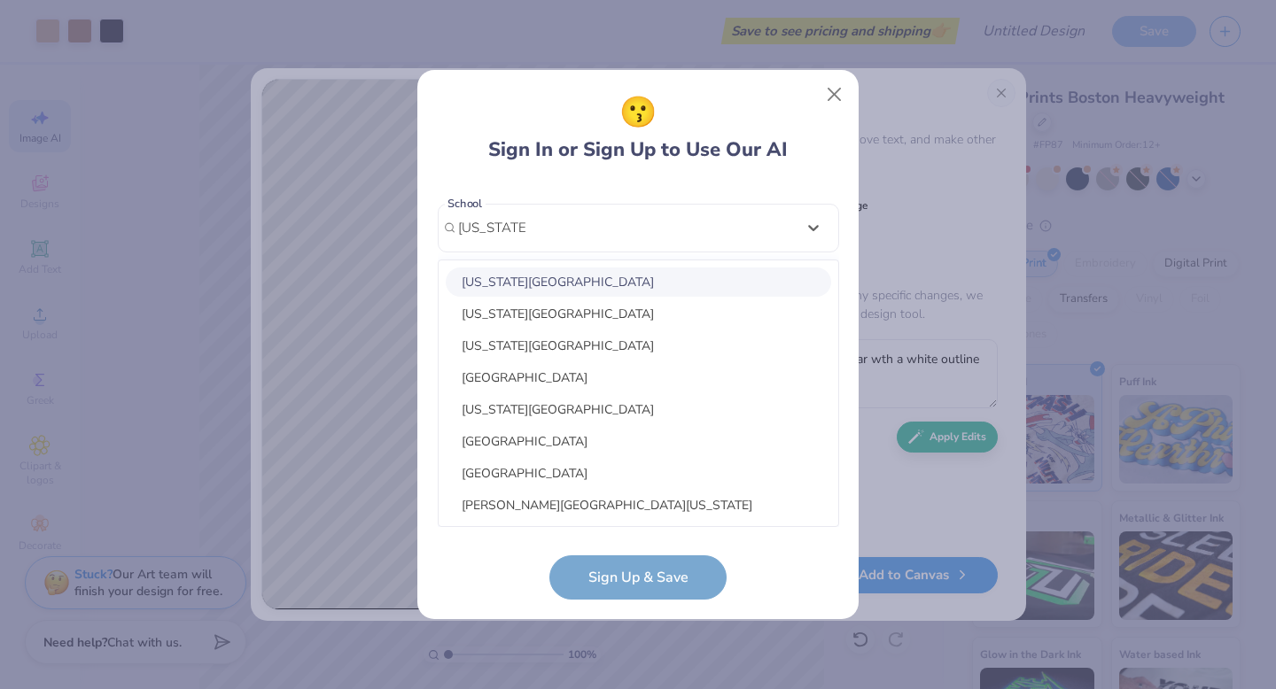
click at [562, 285] on div "Georgia Institute of Technology" at bounding box center [638, 282] width 385 height 29
type input "georgia ins"
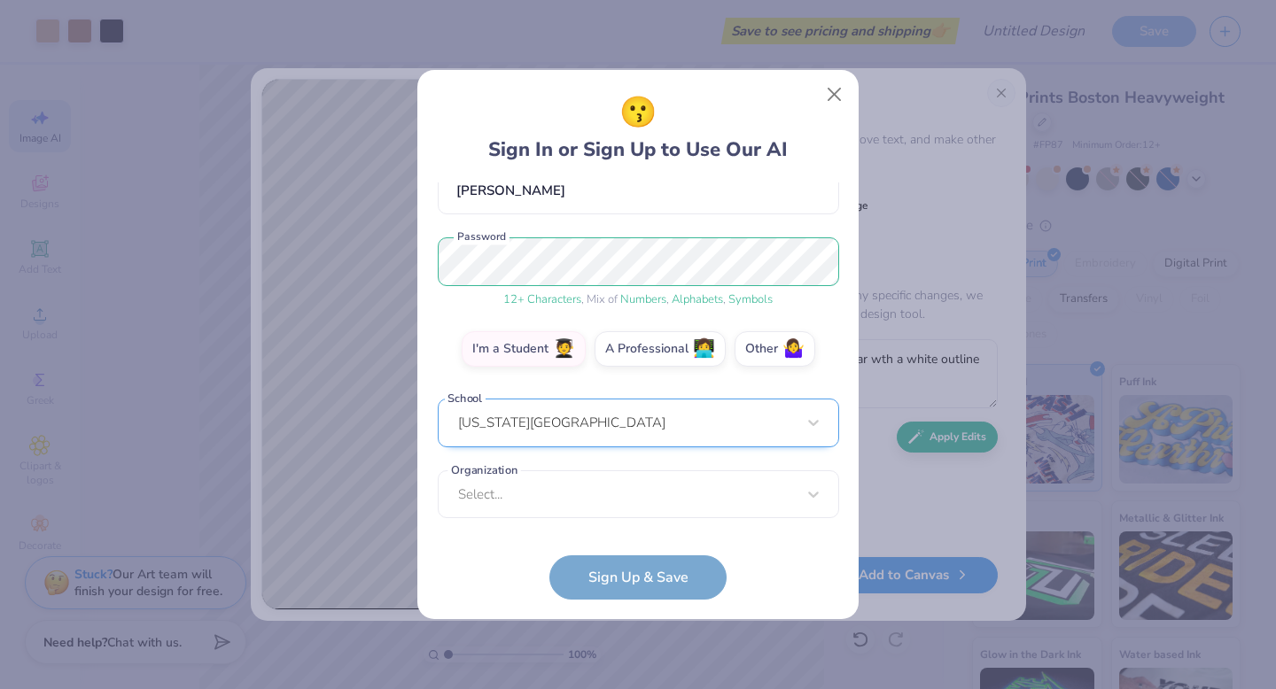
scroll to position [176, 0]
click at [599, 519] on div "jocelynhung323@gmail.com Email (470) 557-2399 Phone Jocelyn Hung Full Name 12 +…" at bounding box center [638, 354] width 401 height 345
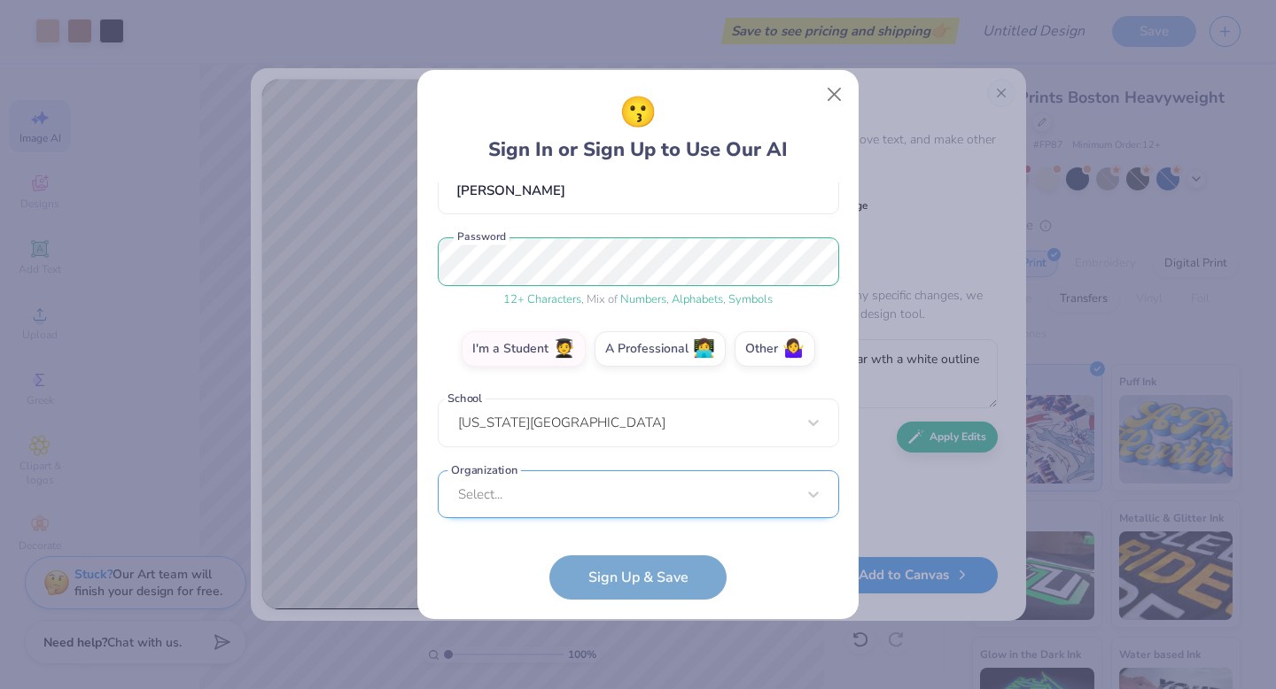
click at [592, 493] on div "Select..." at bounding box center [638, 494] width 401 height 49
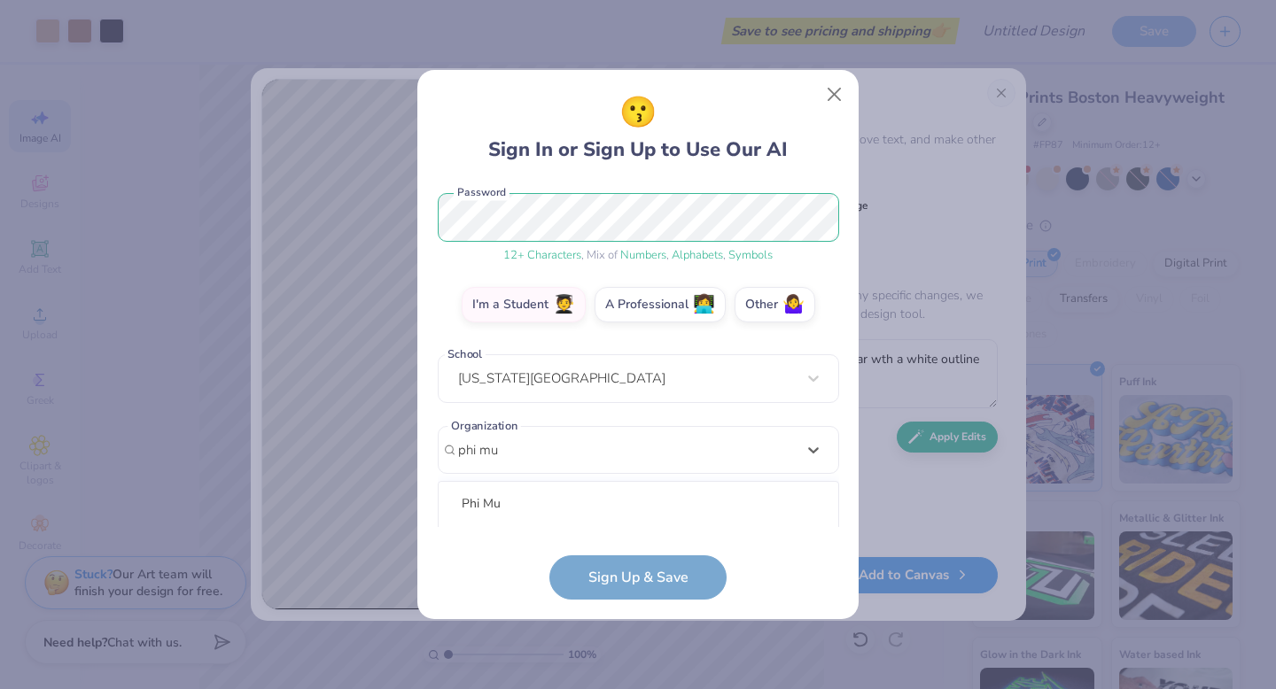
scroll to position [442, 0]
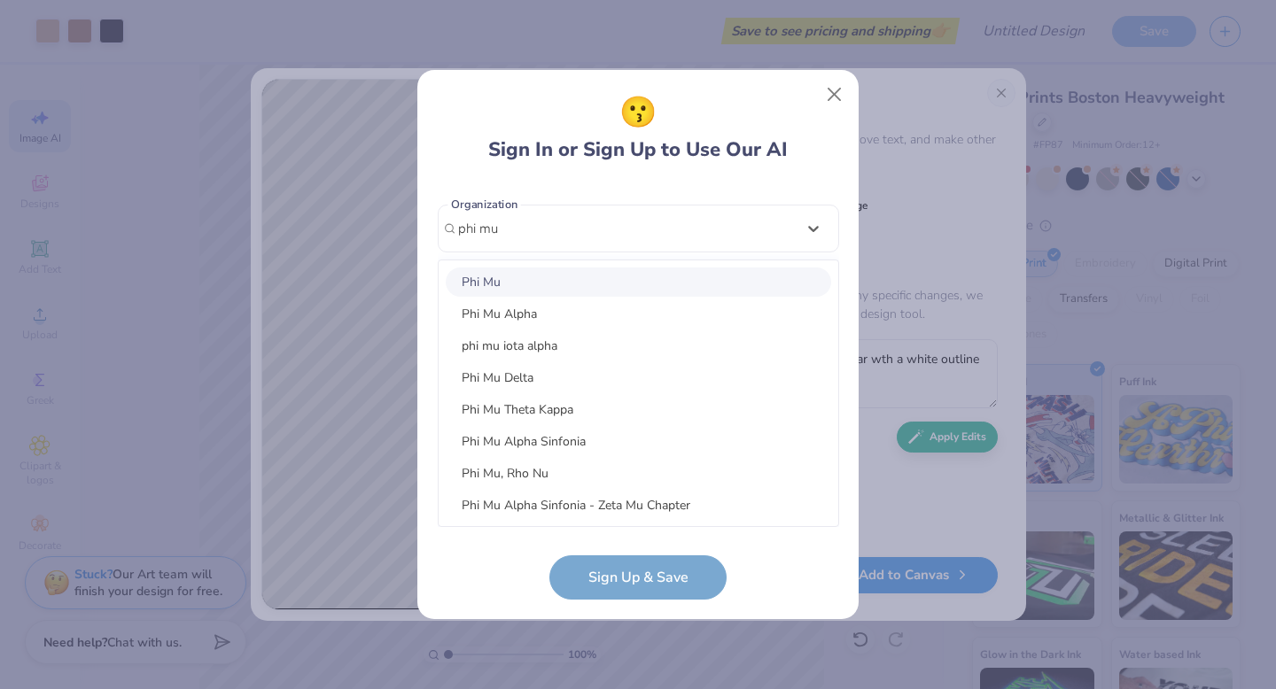
click at [531, 290] on div "Phi Mu" at bounding box center [638, 282] width 385 height 29
type input "phi mu"
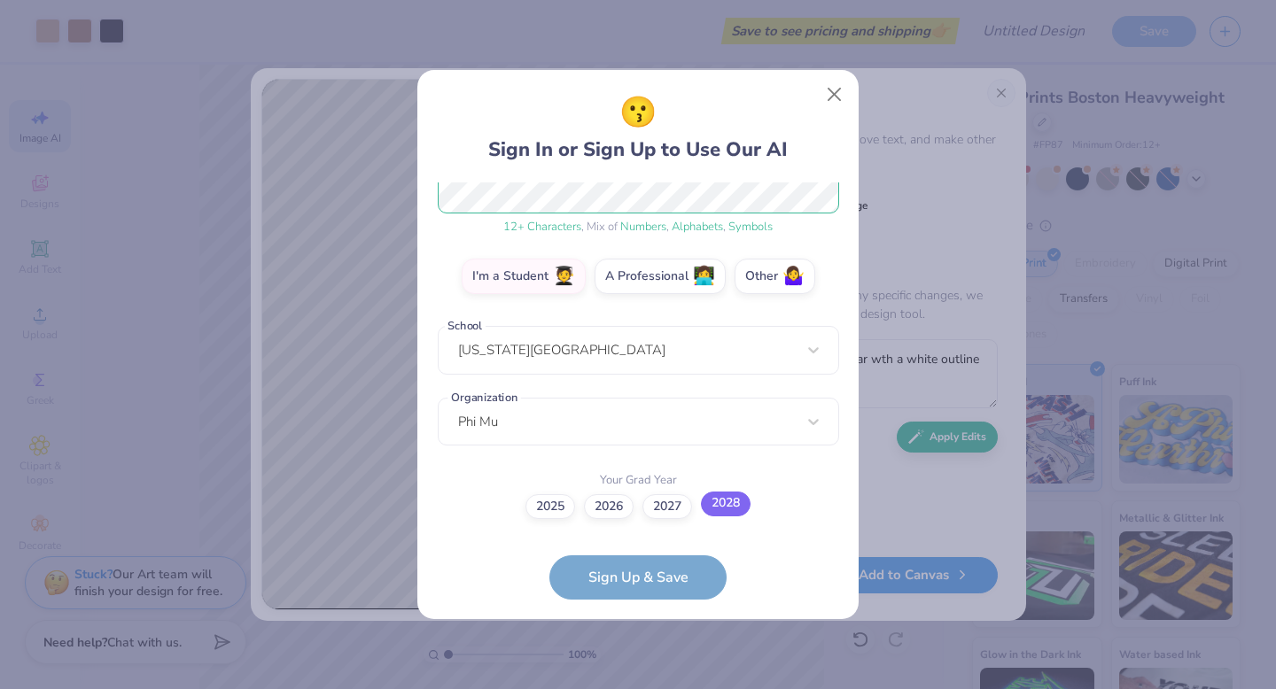
click at [730, 512] on label "2028" at bounding box center [726, 504] width 50 height 25
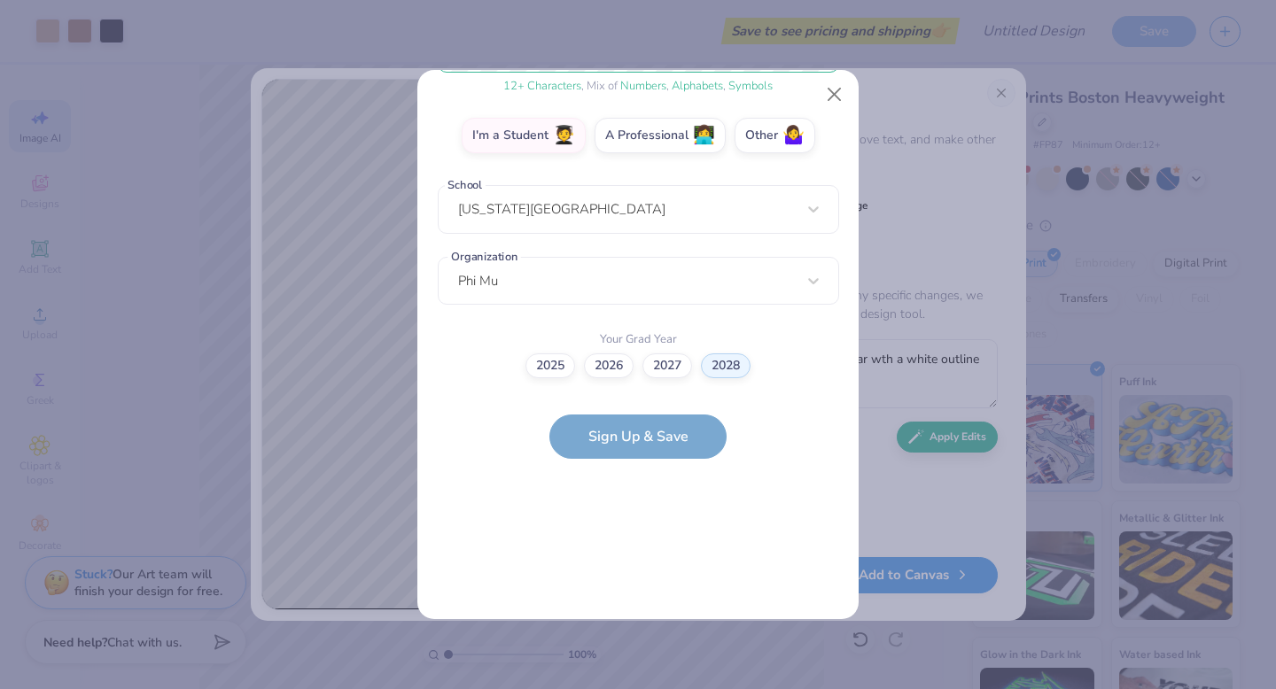
scroll to position [0, 0]
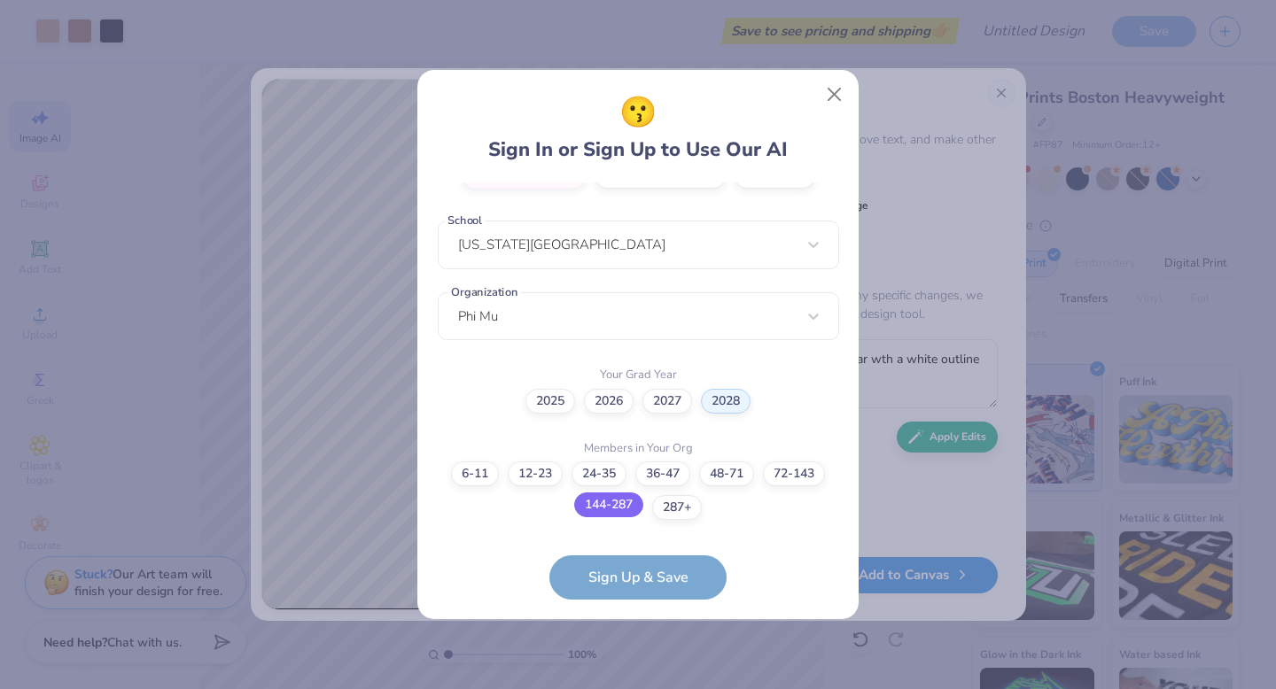
click at [610, 509] on label "144-287" at bounding box center [608, 505] width 69 height 25
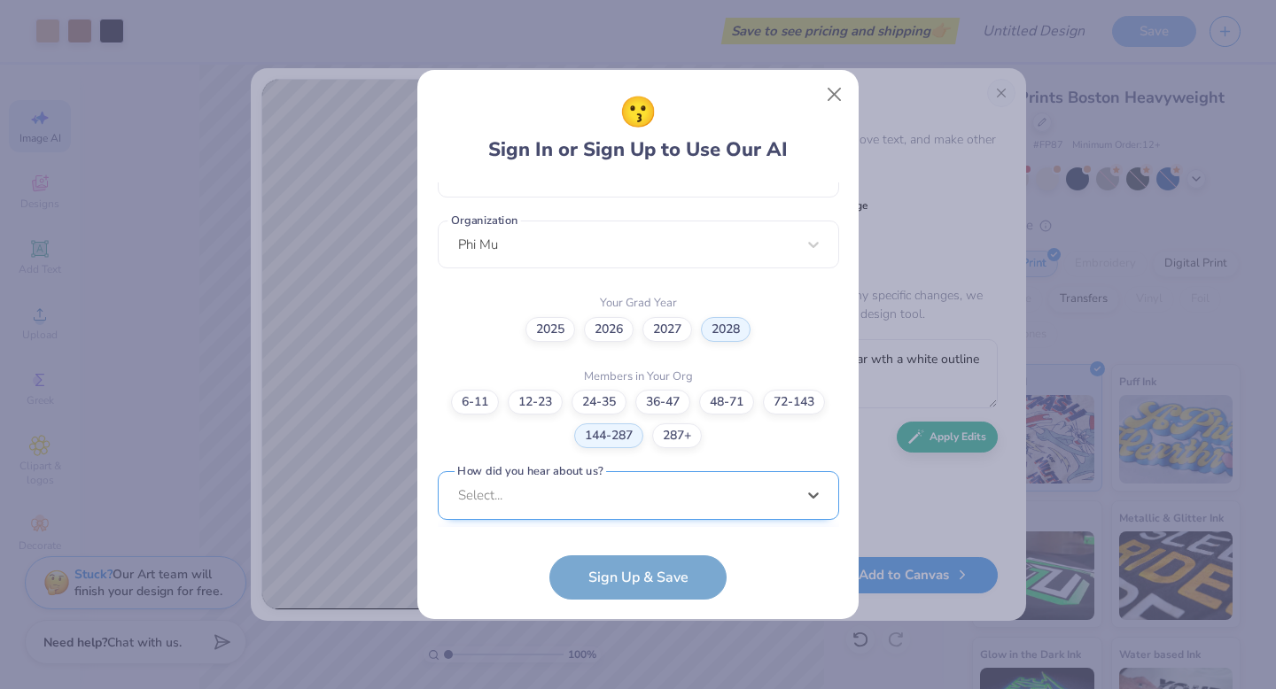
click at [611, 493] on div "option Word of Mouth focused, 8 of 15. 15 results available. Use Up and Down to…" at bounding box center [638, 632] width 401 height 323
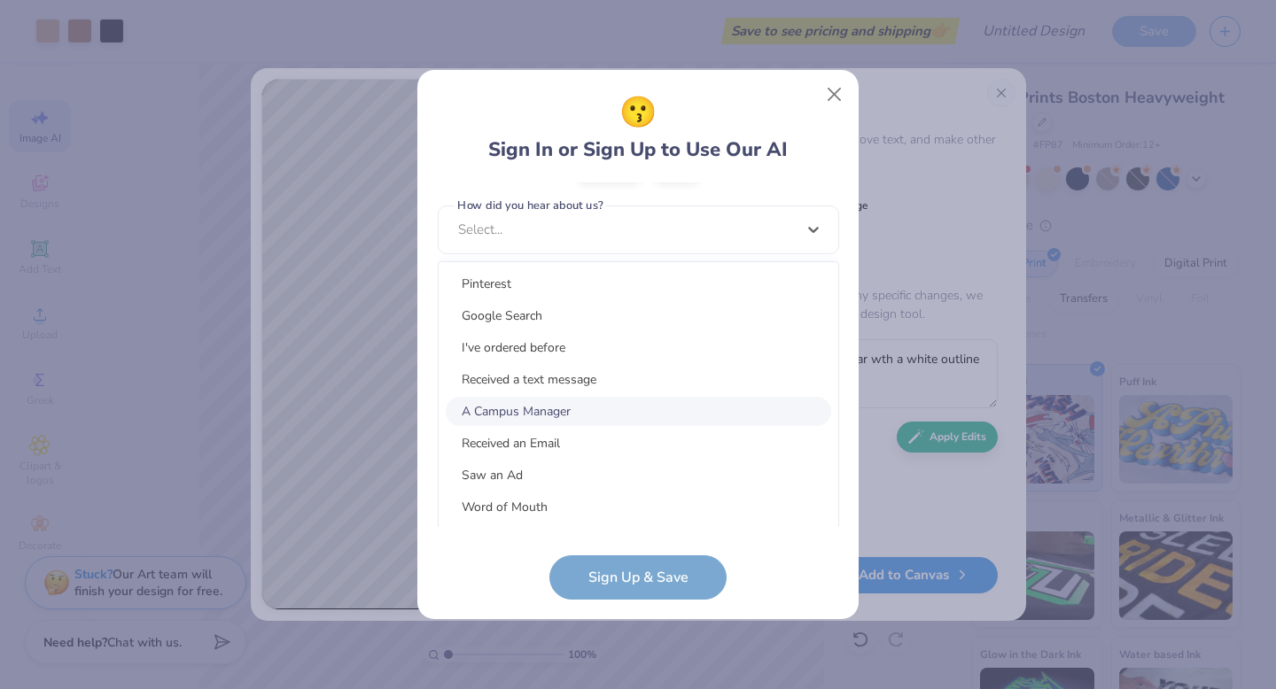
click at [585, 400] on div "A Campus Manager" at bounding box center [638, 411] width 385 height 29
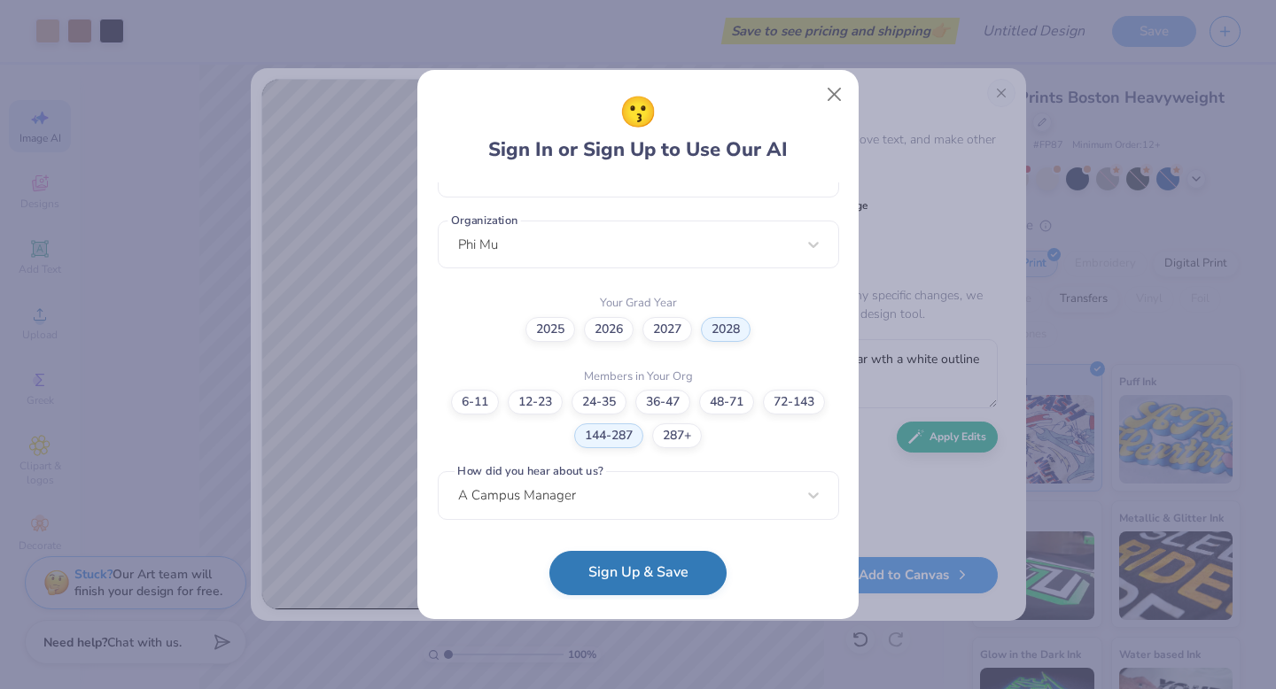
click at [648, 567] on button "Sign Up & Save" at bounding box center [637, 573] width 177 height 44
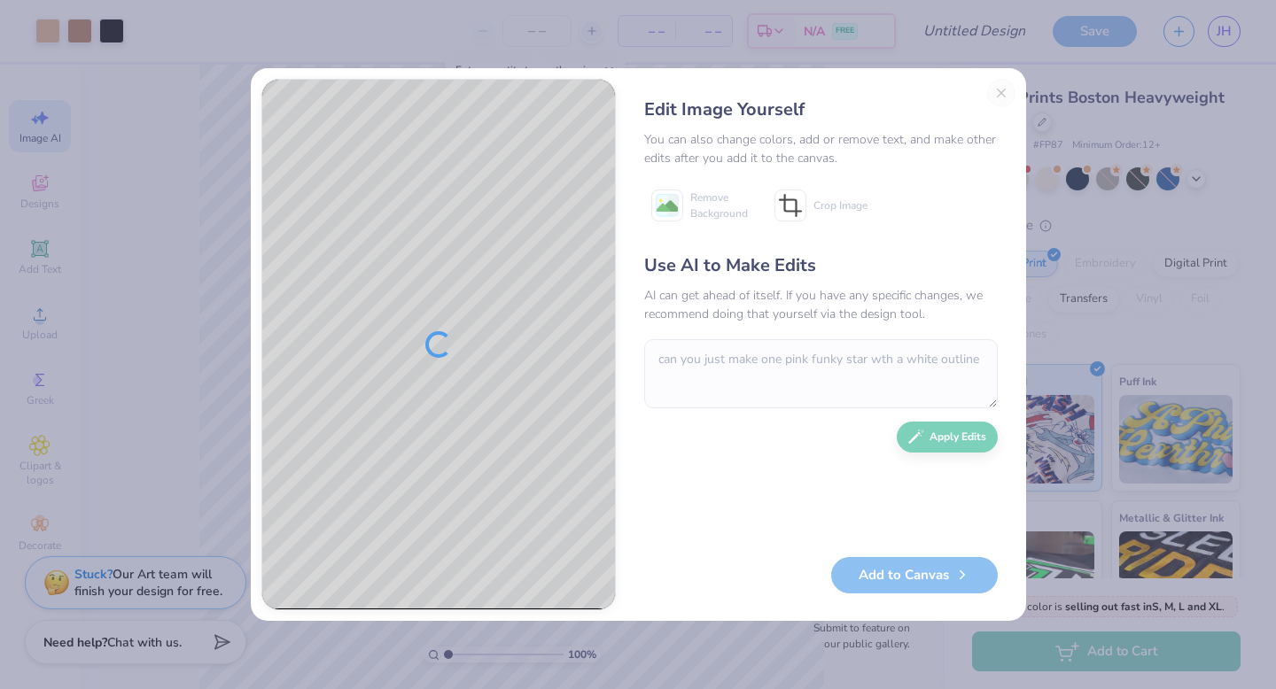
click at [1001, 89] on div "Edit Image Yourself You can also change colors, add or remove text, and make ot…" at bounding box center [820, 344] width 389 height 531
click at [998, 96] on div "Edit Image Yourself You can also change colors, add or remove text, and make ot…" at bounding box center [820, 344] width 389 height 531
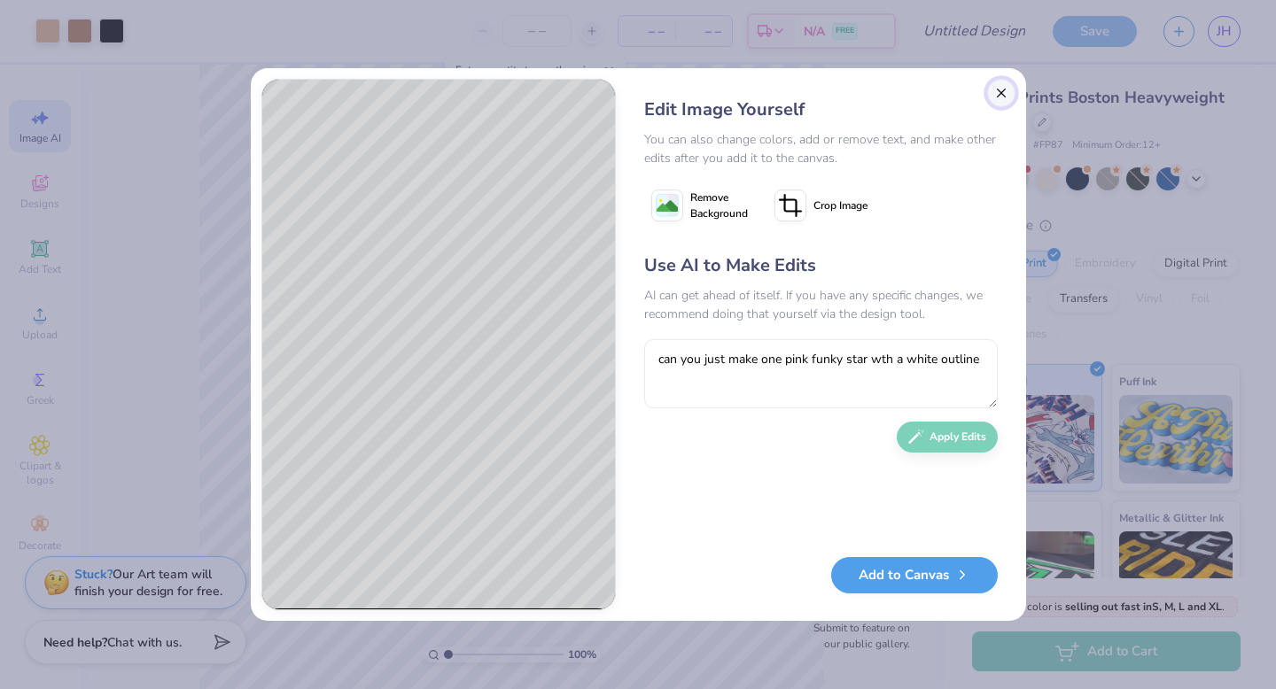
click at [999, 93] on button "Close" at bounding box center [1001, 93] width 28 height 28
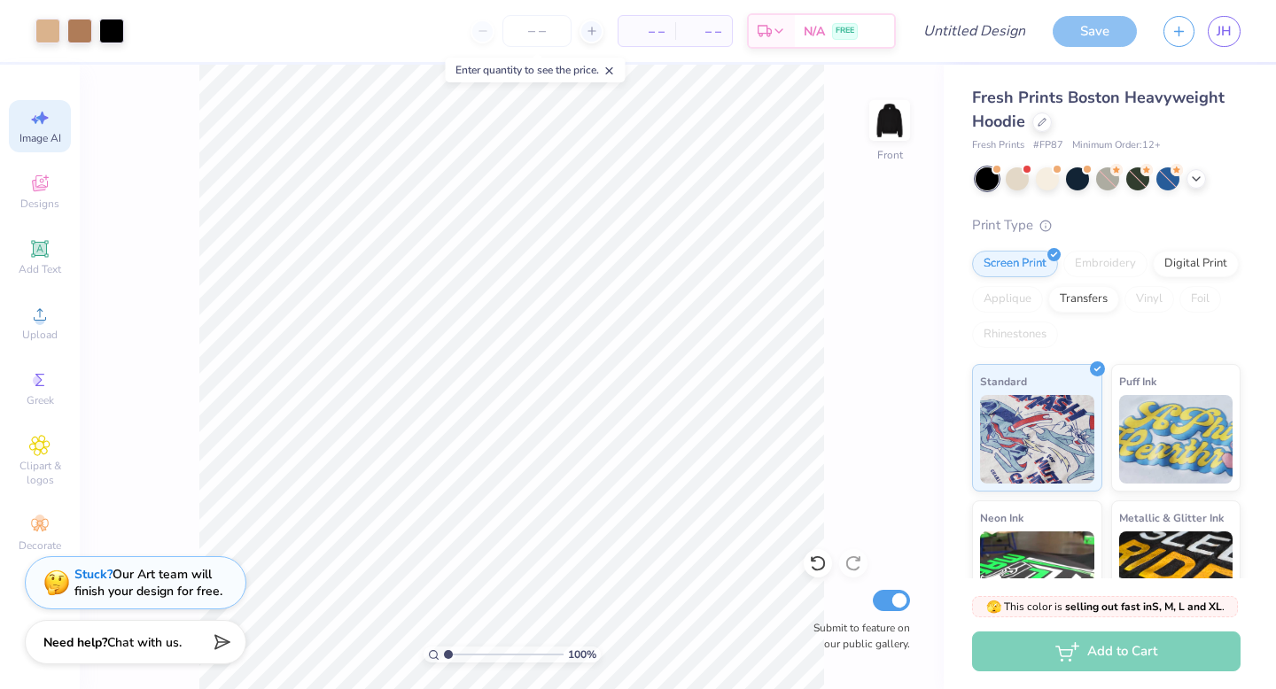
scroll to position [0, 40]
click at [91, 640] on strong "Need help?" at bounding box center [75, 640] width 64 height 17
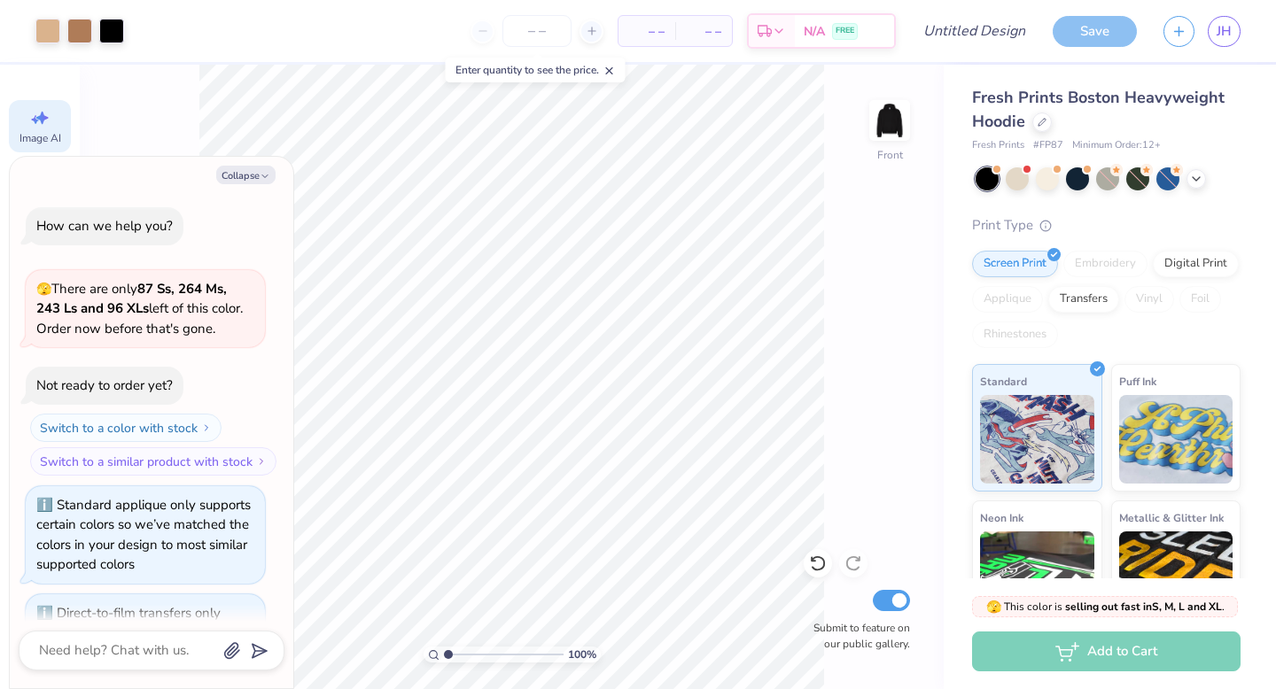
scroll to position [299, 0]
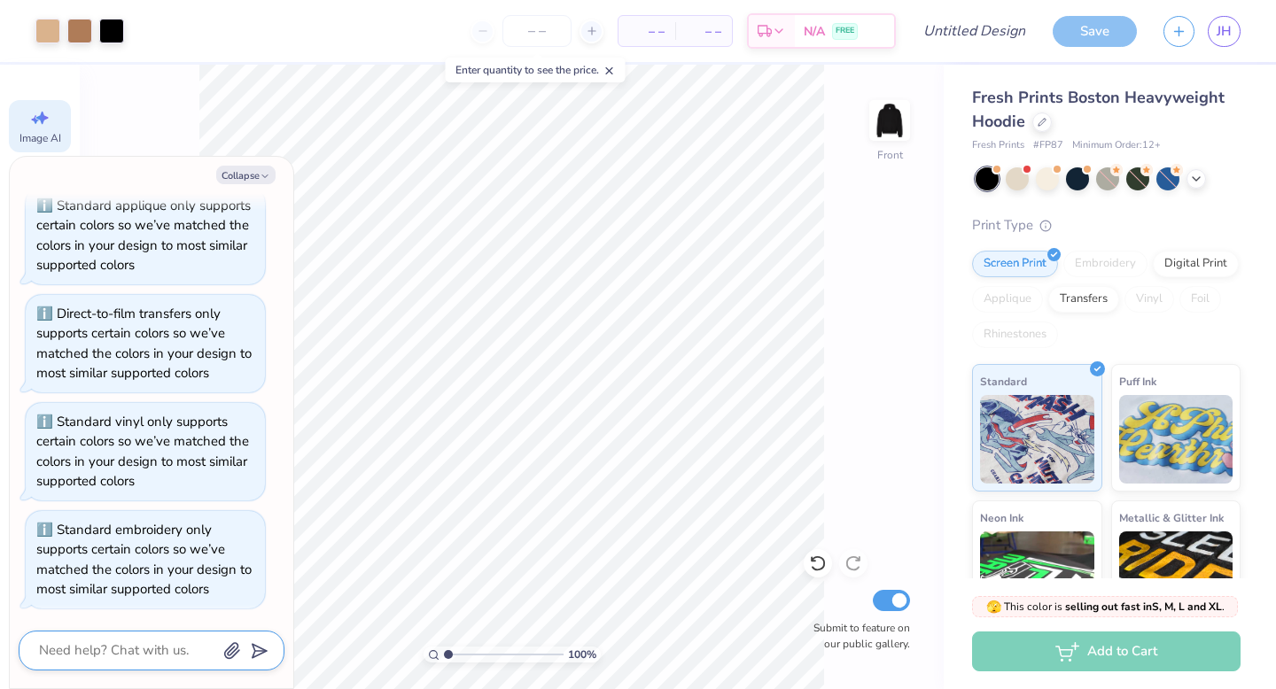
click at [99, 645] on textarea at bounding box center [127, 651] width 180 height 24
type textarea "x"
type textarea "c"
type textarea "x"
type textarea "ca"
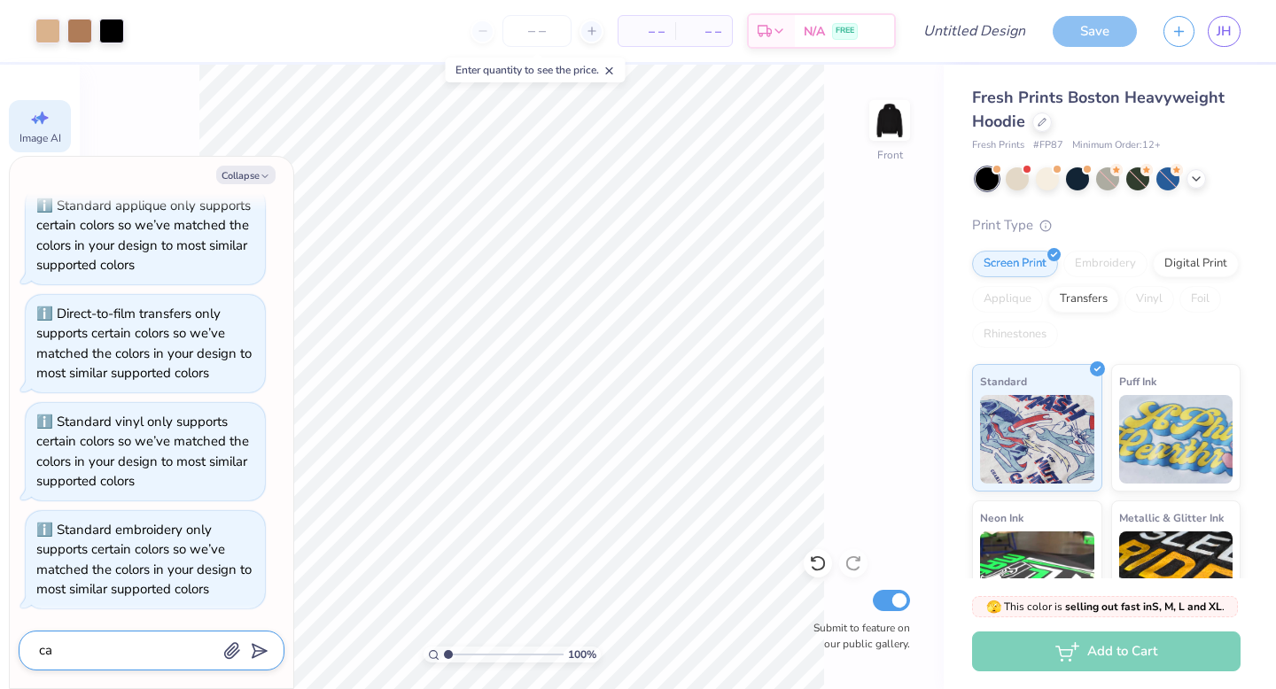
type textarea "x"
type textarea "can"
type textarea "x"
type textarea "can"
type textarea "x"
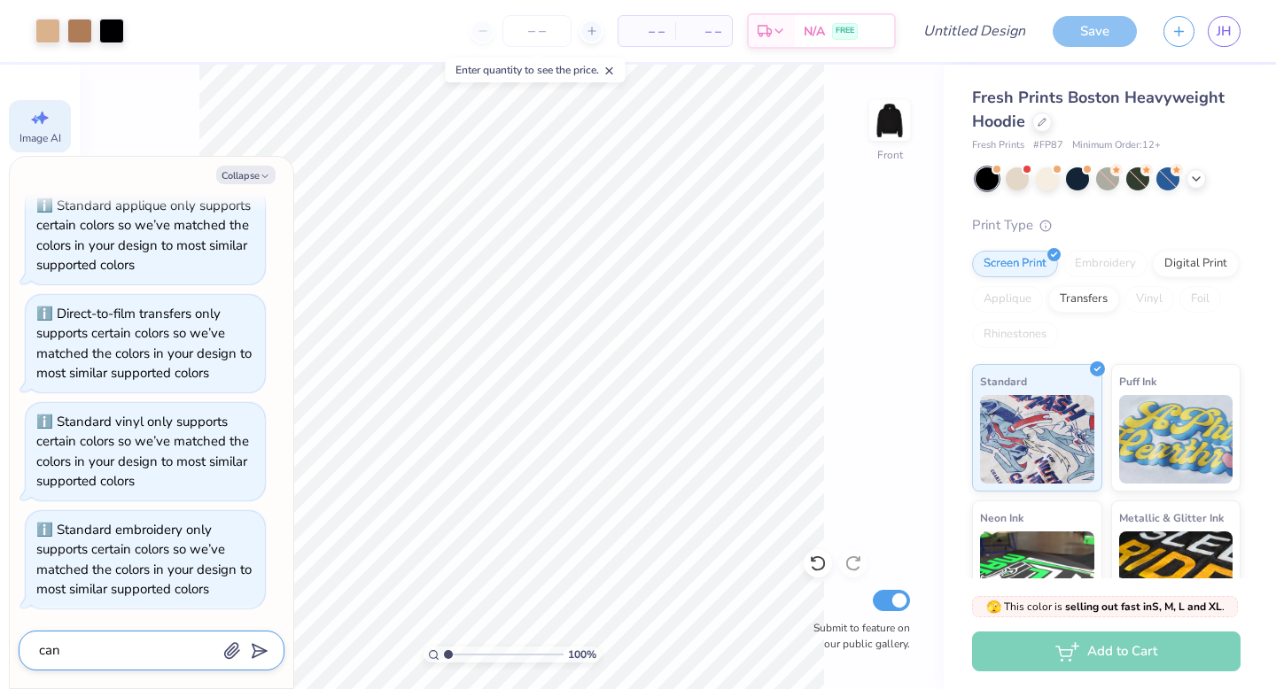
type textarea "can y"
type textarea "x"
type textarea "can you"
type textarea "x"
type textarea "can you"
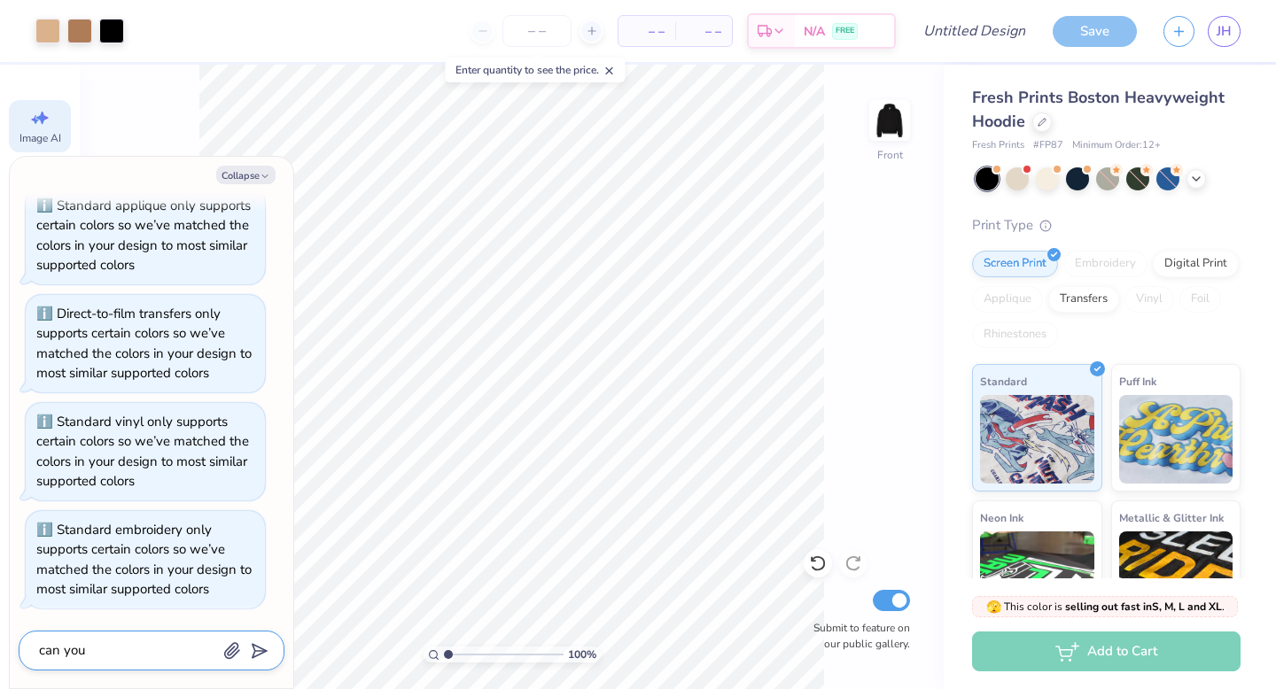
type textarea "x"
type textarea "can you a"
type textarea "x"
type textarea "can you ad"
type textarea "x"
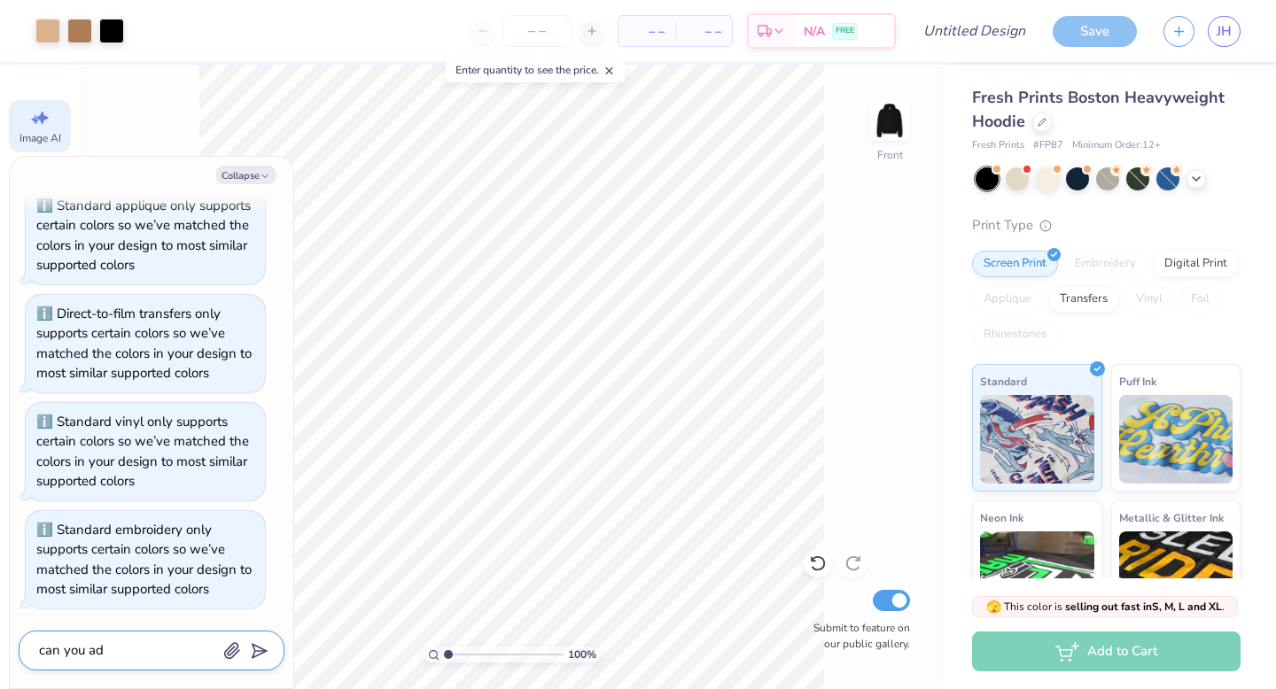
type textarea "can you add"
type textarea "x"
type textarea "can you add"
type textarea "x"
type textarea "can you add a"
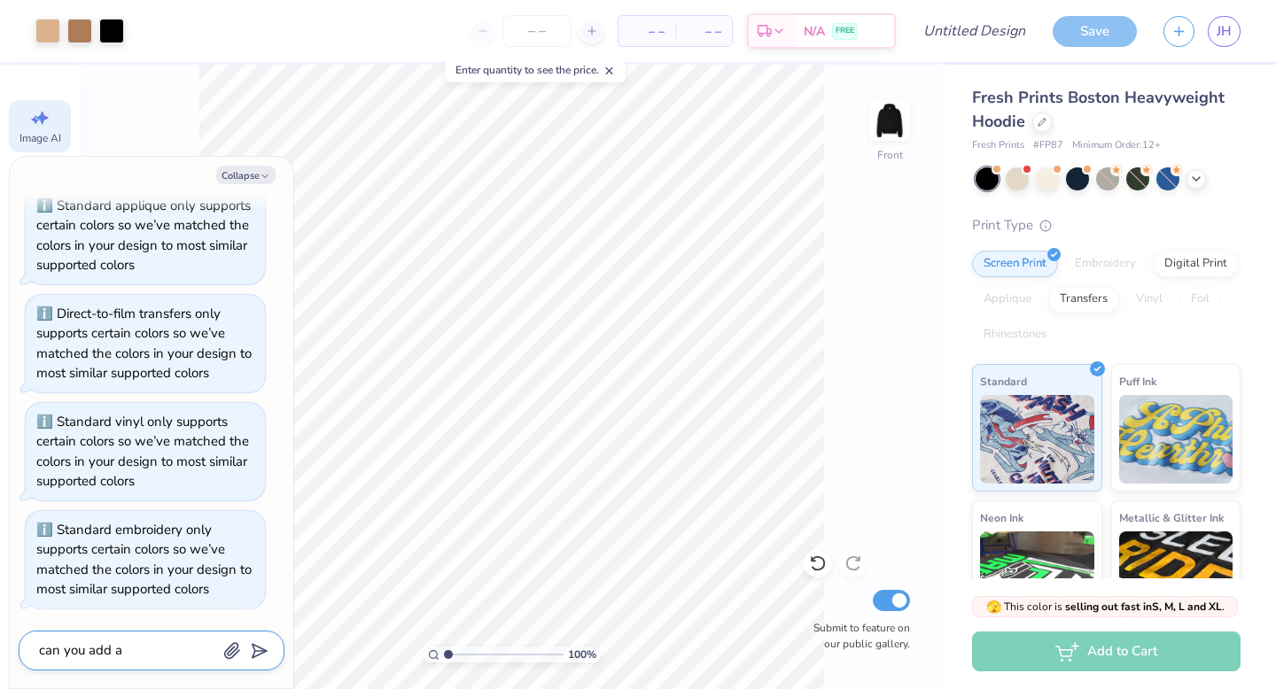
type textarea "x"
type textarea "can you add a"
type textarea "x"
type textarea "can you add a l"
type textarea "x"
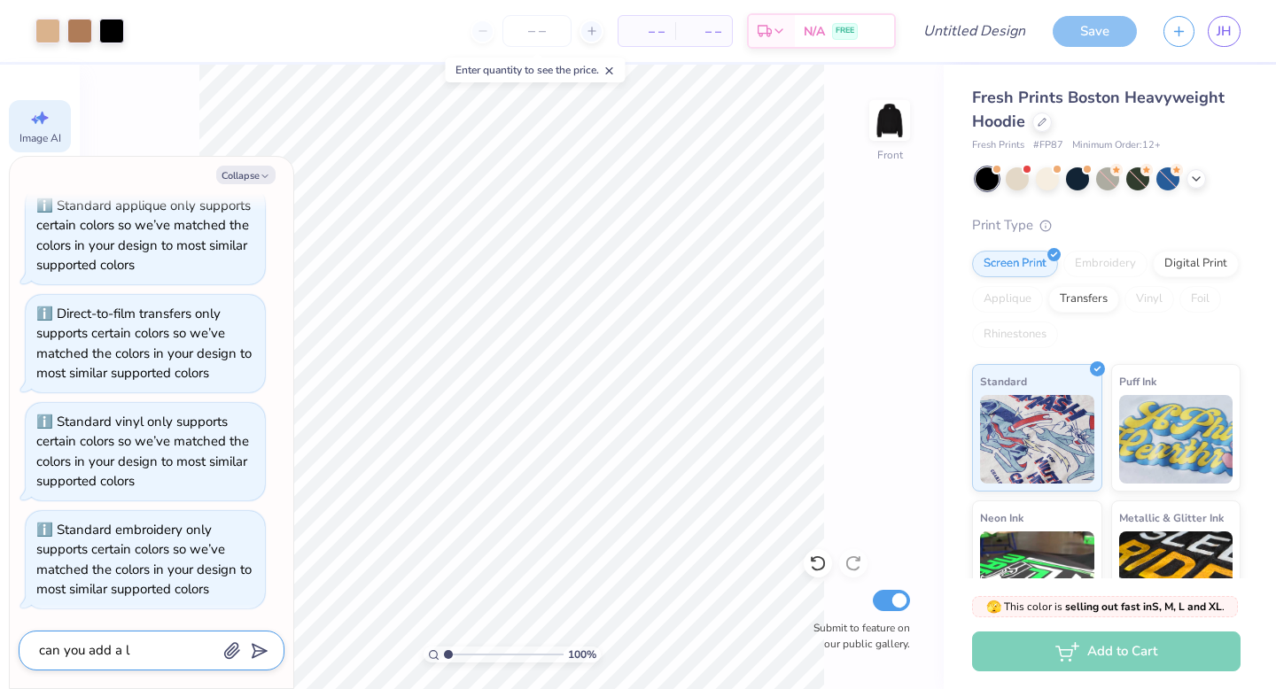
type textarea "can you add a li"
type textarea "x"
type textarea "can you add a lin"
type textarea "x"
type textarea "can you add a line"
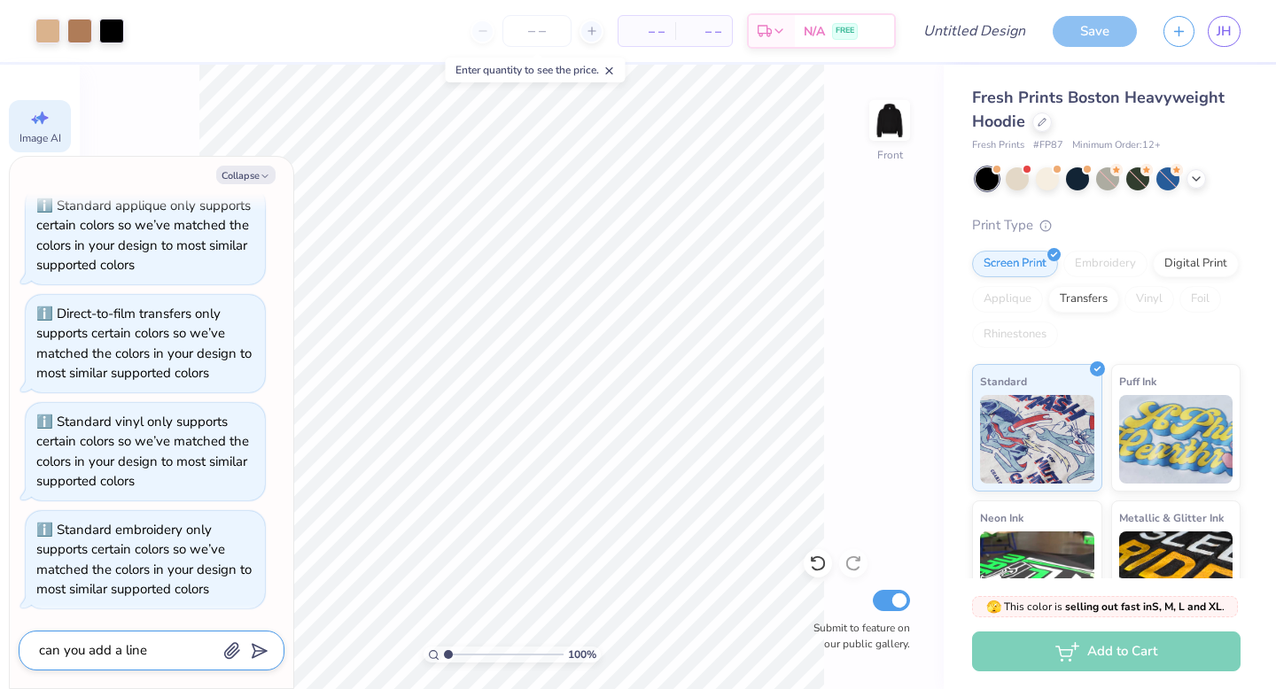
type textarea "x"
type textarea "can you add a liner"
type textarea "x"
type textarea "can you add a liner"
type textarea "x"
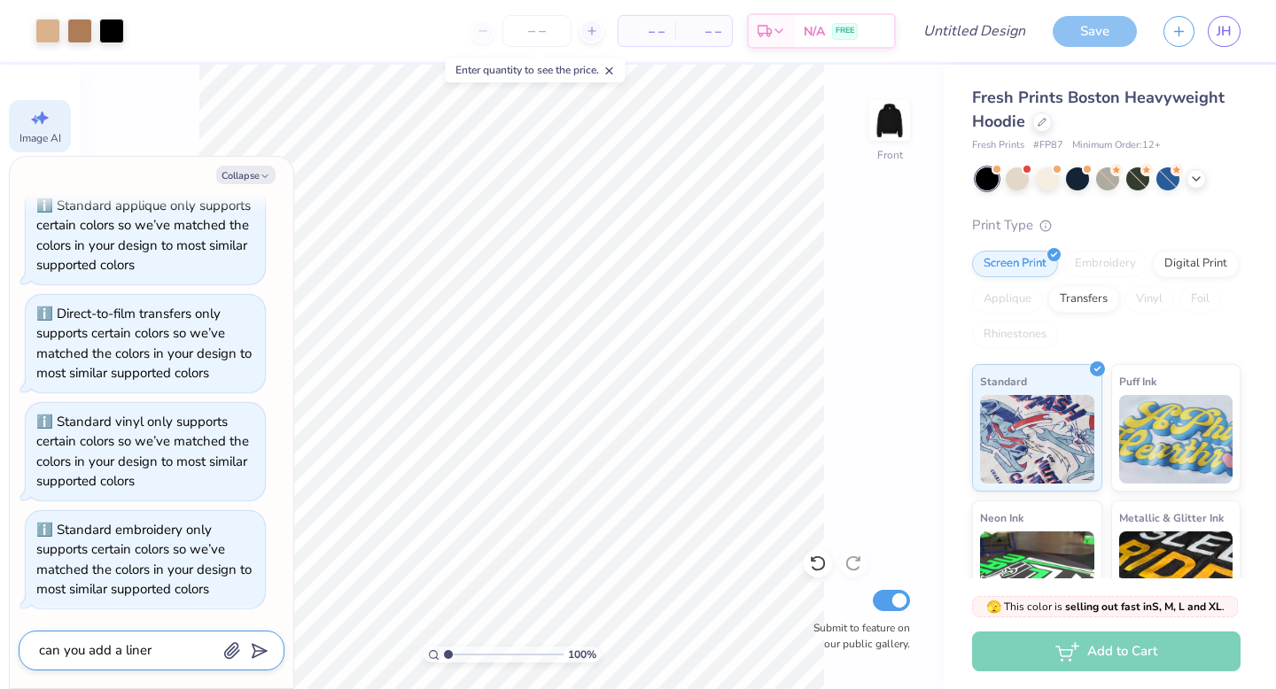
type textarea "can you add a liner o"
type textarea "x"
type textarea "can you add a liner on"
type textarea "x"
type textarea "can you add a liner on"
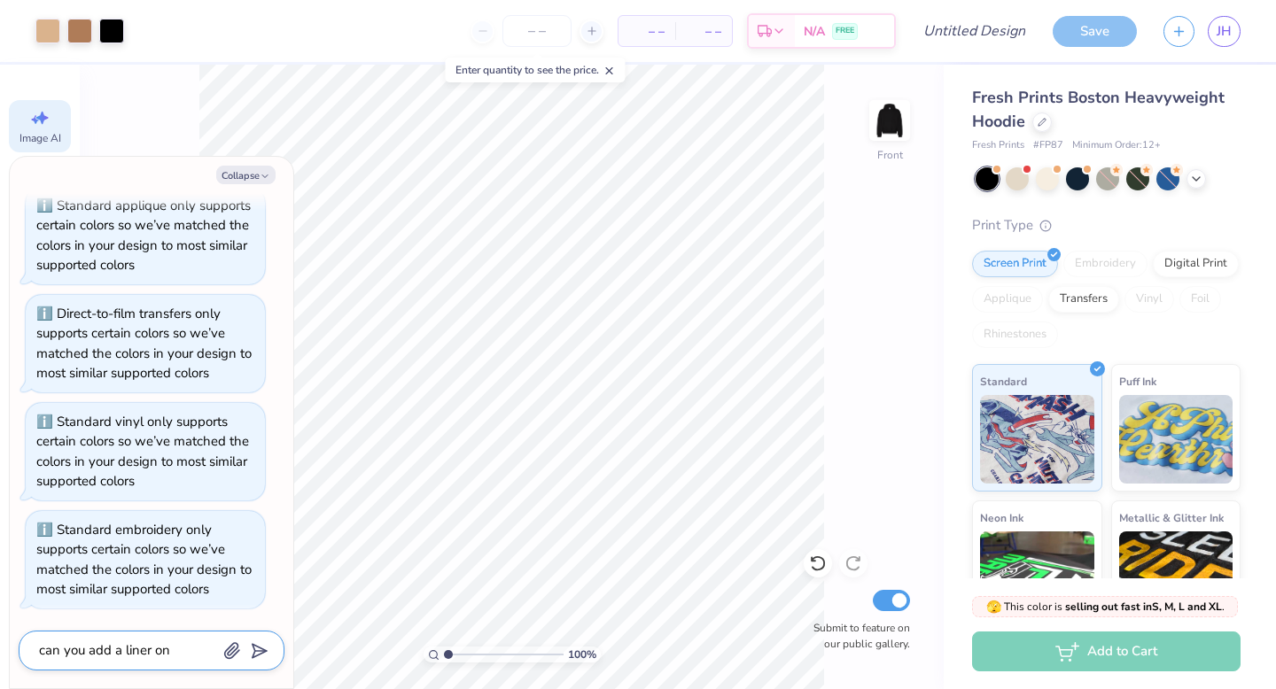
type textarea "x"
type textarea "can you add a liner on th"
type textarea "x"
type textarea "can you add a liner on the"
type textarea "x"
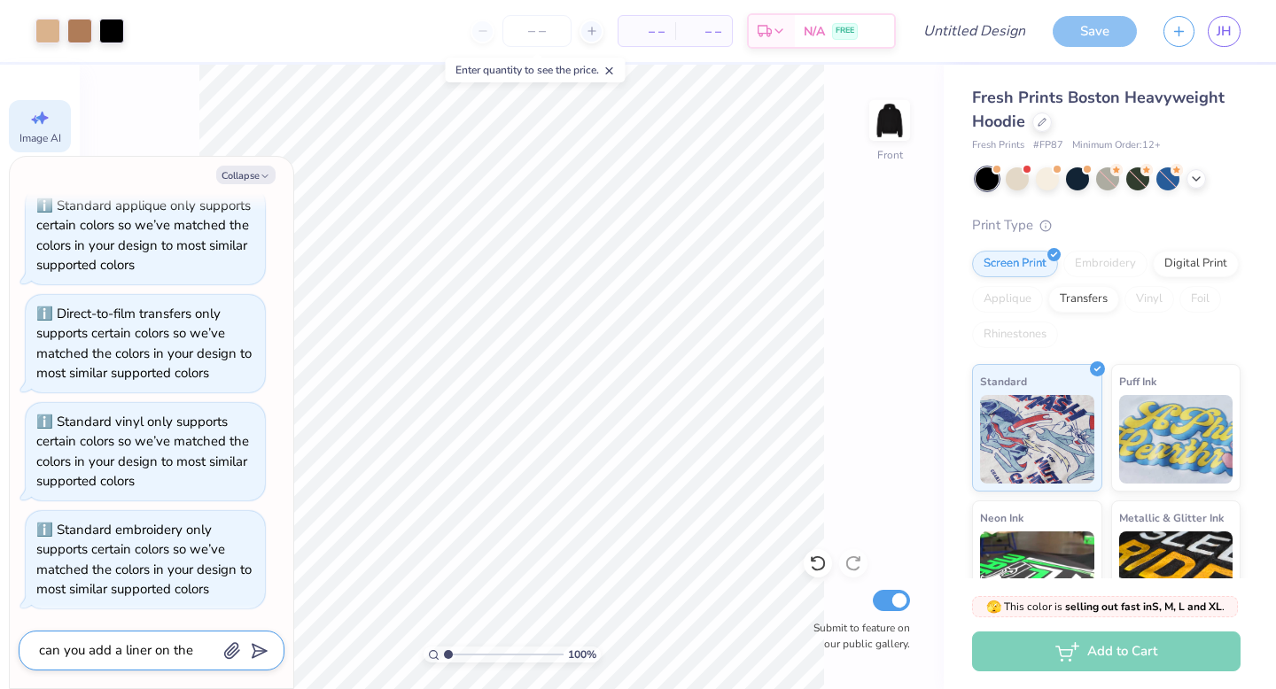
type textarea "can you add a liner on the"
type textarea "x"
type textarea "can you add a liner on the h"
type textarea "x"
type textarea "can you add a liner on the ho"
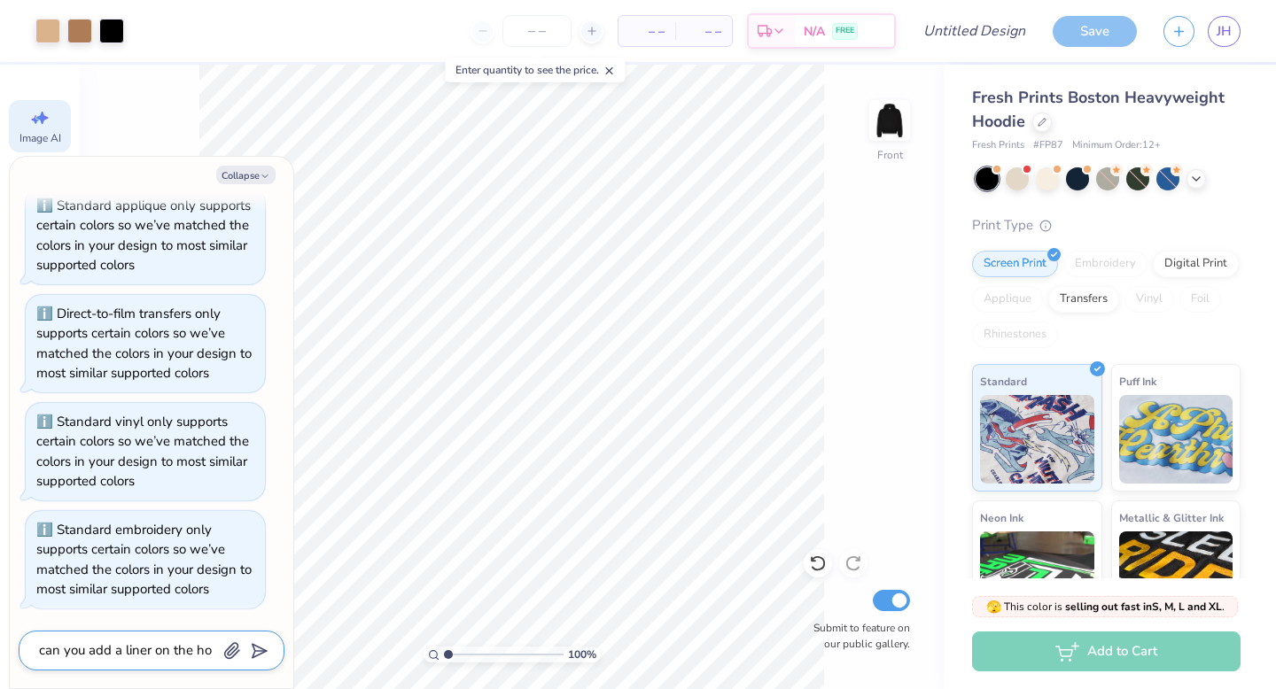
type textarea "x"
type textarea "can you add a liner on the hoo"
type textarea "x"
type textarea "can you add a liner on the hood"
type textarea "x"
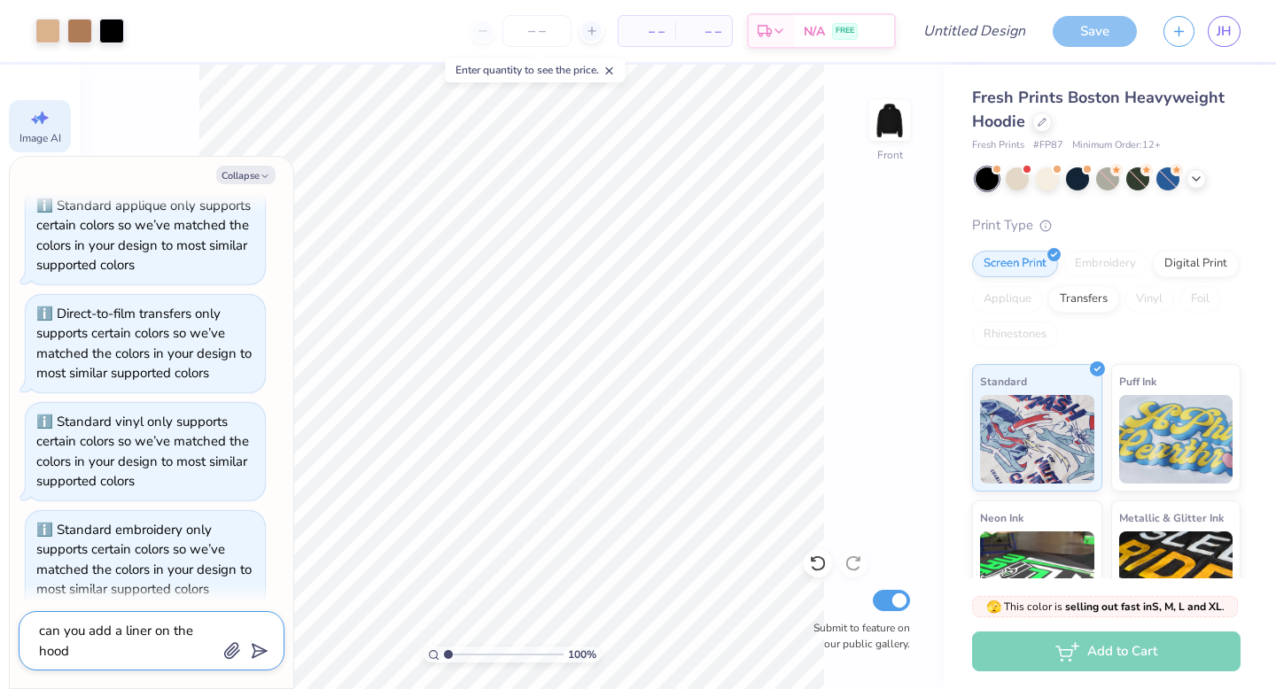
type textarea "can you add a liner on the hood"
type textarea "x"
type textarea "can you add a liner on the hood ?"
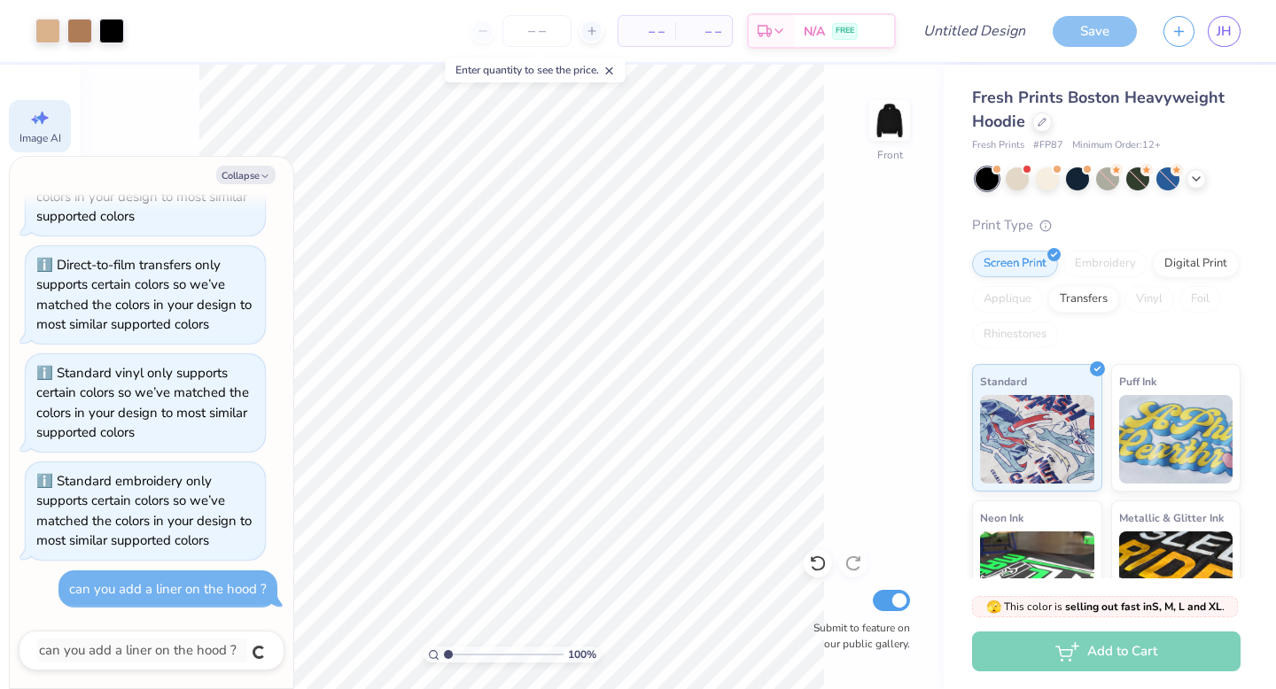
type textarea "x"
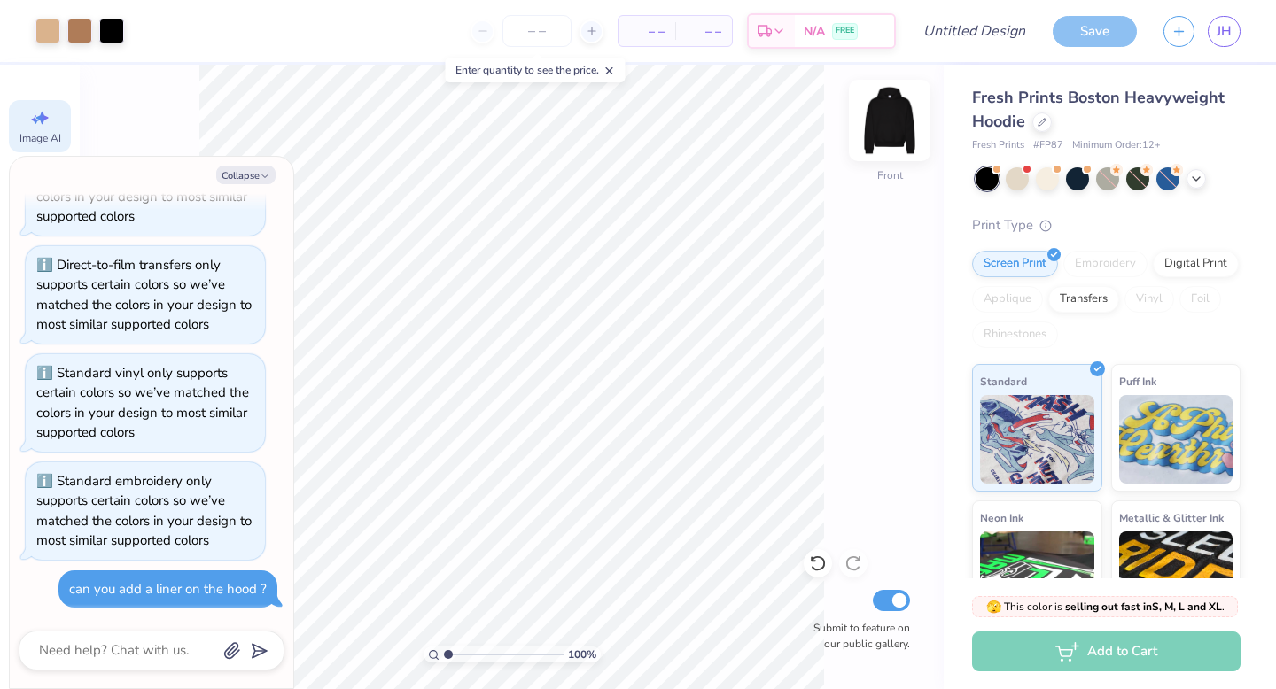
click at [885, 136] on img at bounding box center [889, 120] width 71 height 71
click at [243, 175] on button "Collapse" at bounding box center [245, 175] width 59 height 19
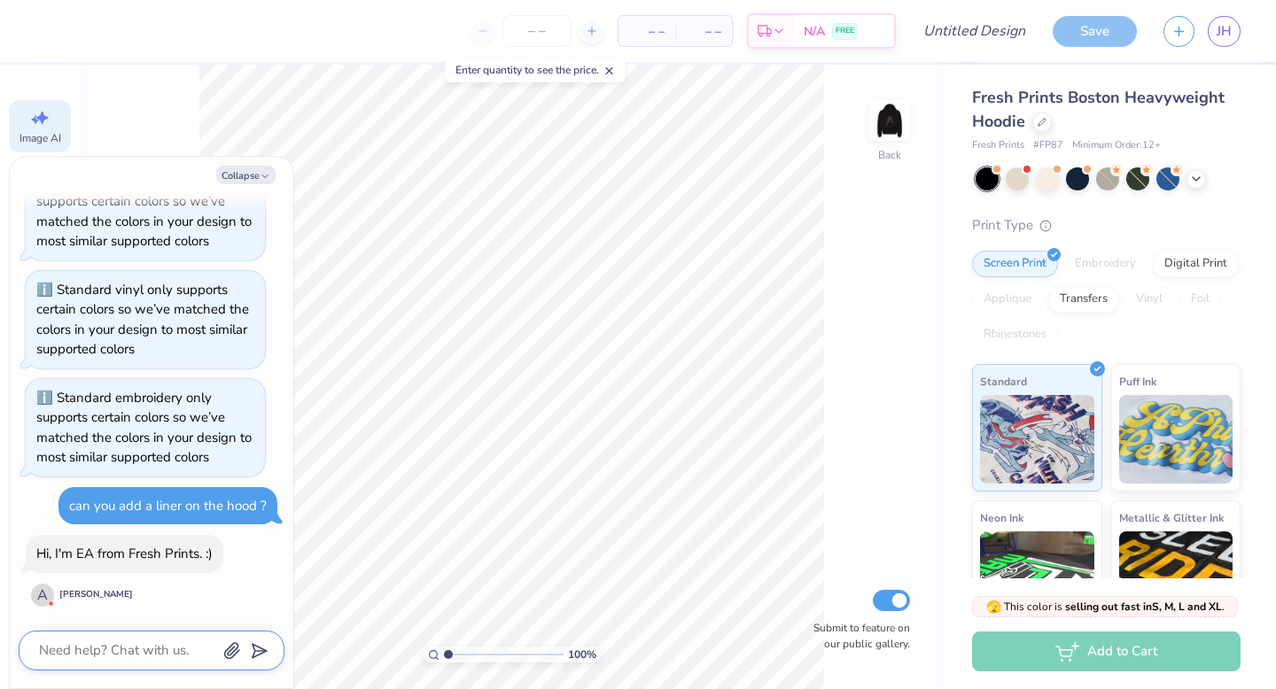
click at [133, 654] on textarea at bounding box center [127, 651] width 180 height 24
type textarea "x"
type textarea "h"
type textarea "x"
type textarea "hi"
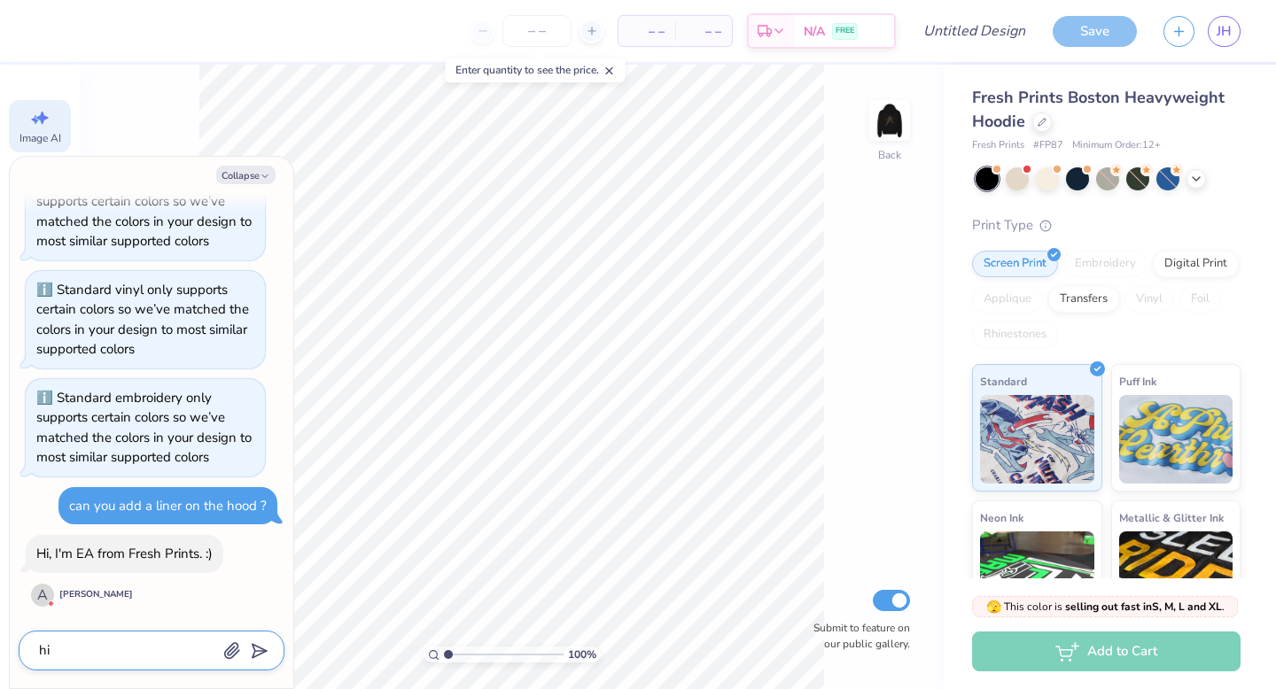
type textarea "x"
type textarea "hi,"
type textarea "x"
type textarea "hi,"
type textarea "x"
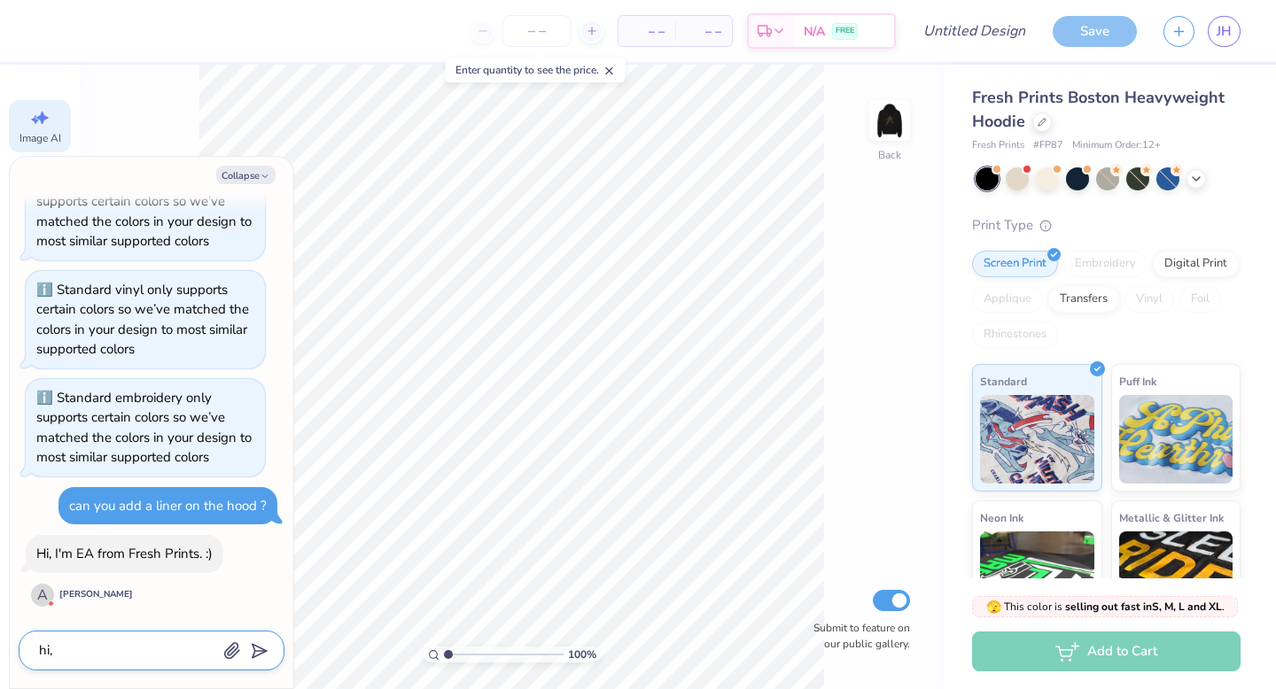
type textarea "hi, q"
type textarea "x"
type textarea "hi, qo"
type textarea "x"
type textarea "hi, qou"
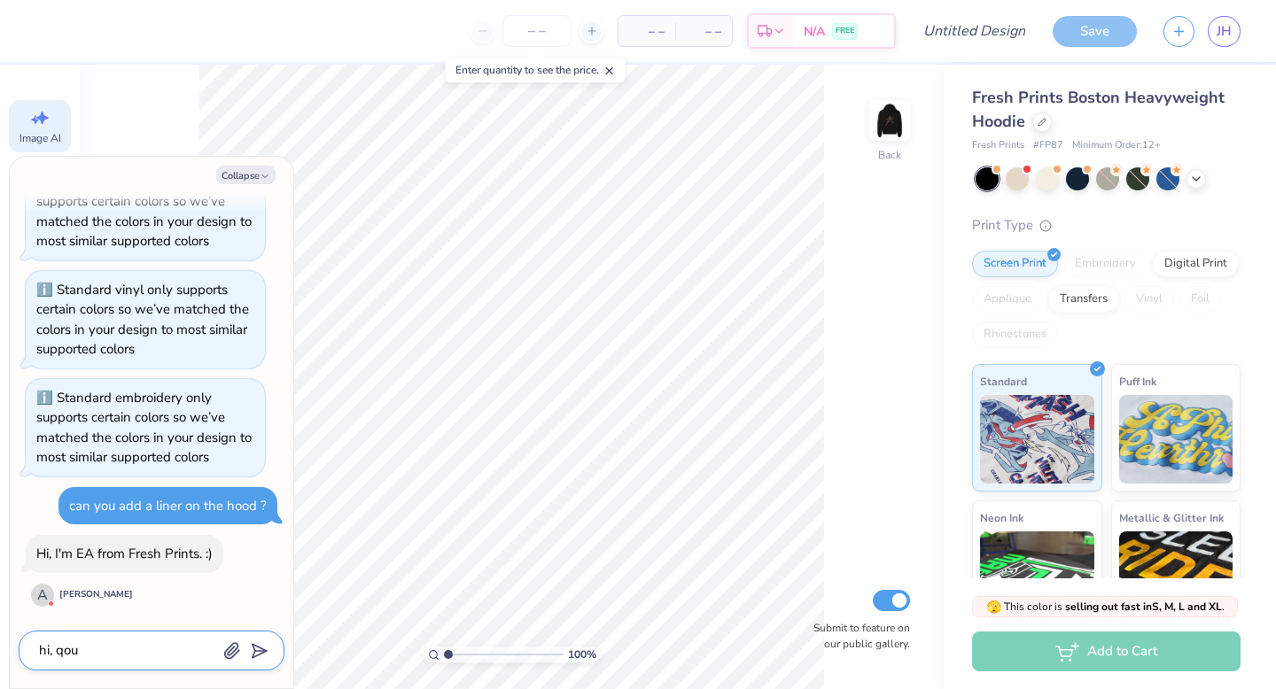
type textarea "x"
type textarea "hi, qoul"
type textarea "x"
type textarea "hi, qouls"
type textarea "x"
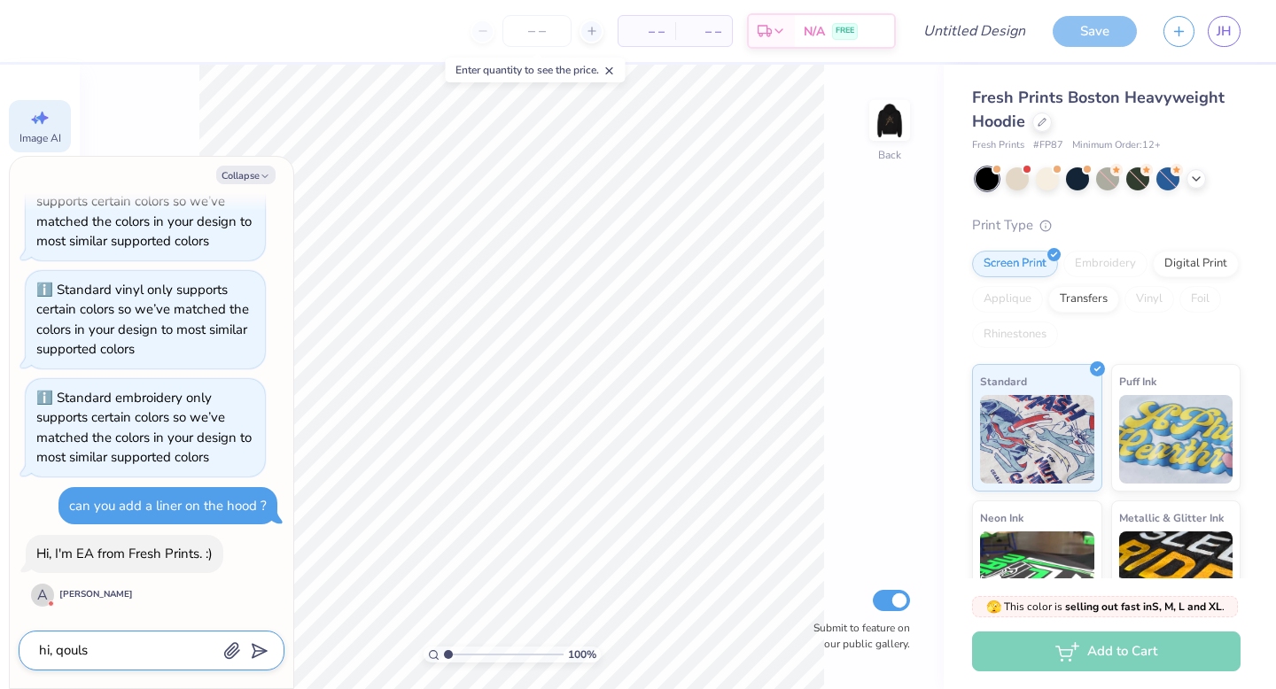
type textarea "hi, qouls"
type textarea "x"
type textarea "hi, qouls"
type textarea "x"
type textarea "hi, qoul"
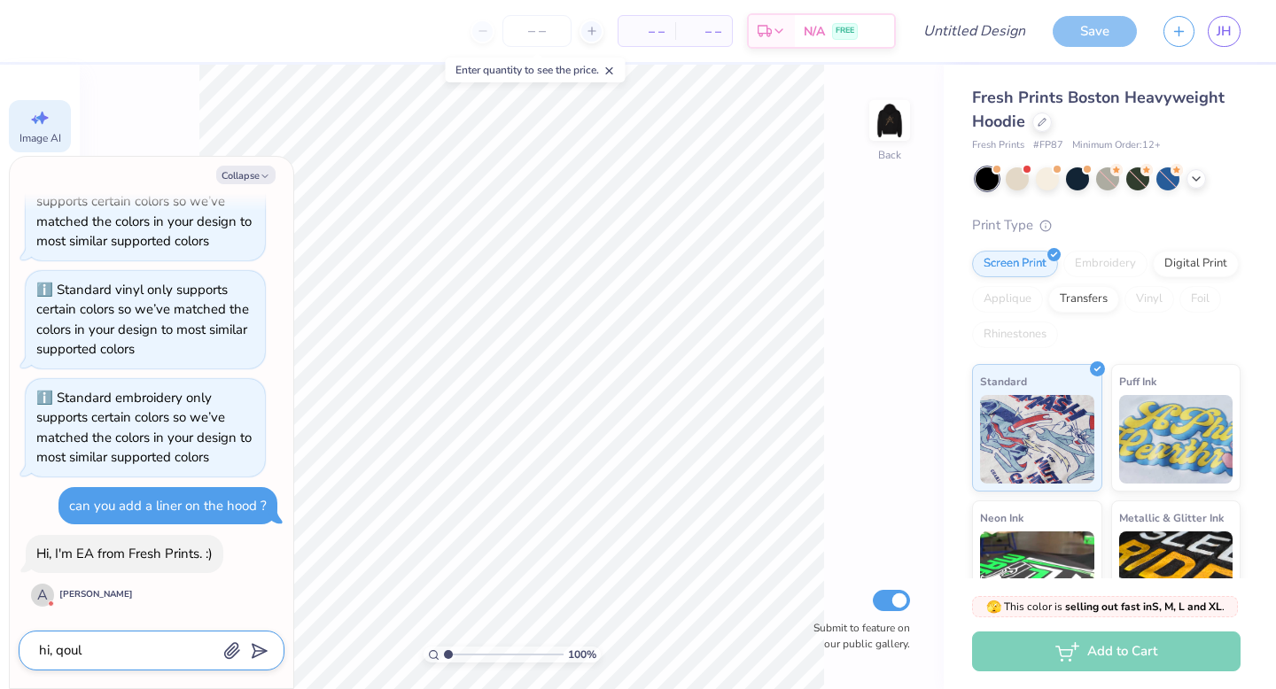
type textarea "x"
type textarea "hi, qou"
type textarea "x"
type textarea "hi, qo"
type textarea "x"
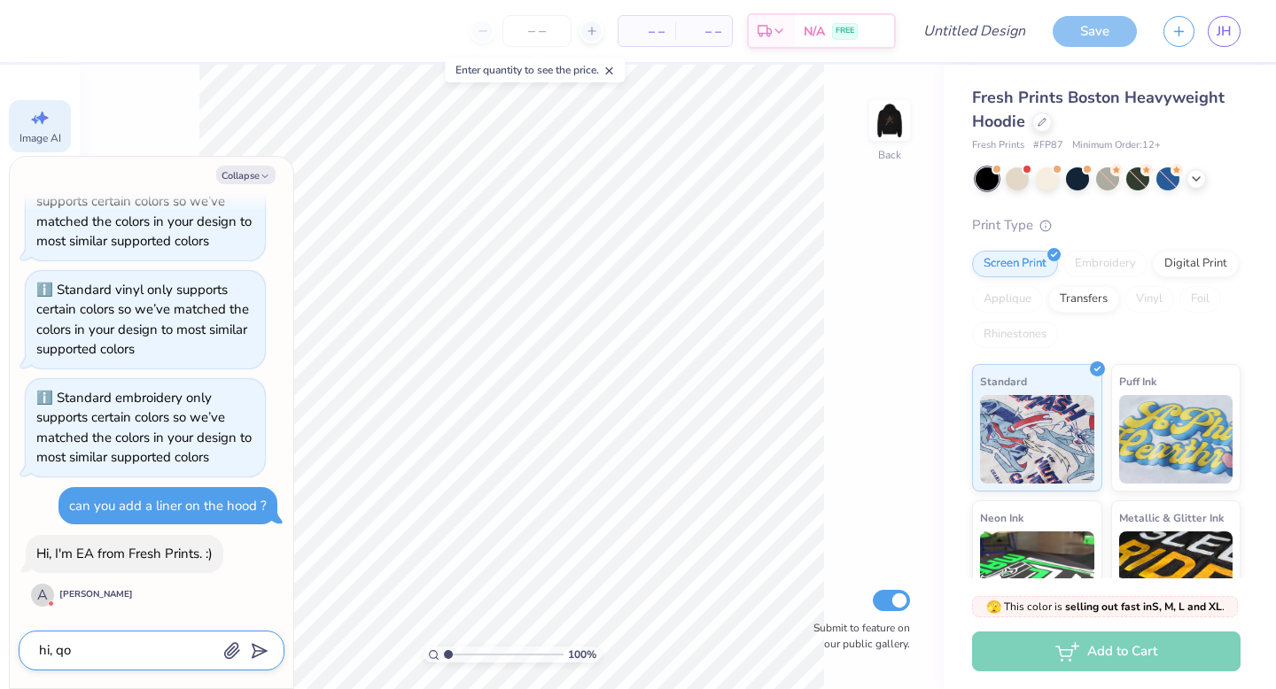
type textarea "hi, q"
type textarea "x"
type textarea "hi,"
type textarea "x"
type textarea "hi, w"
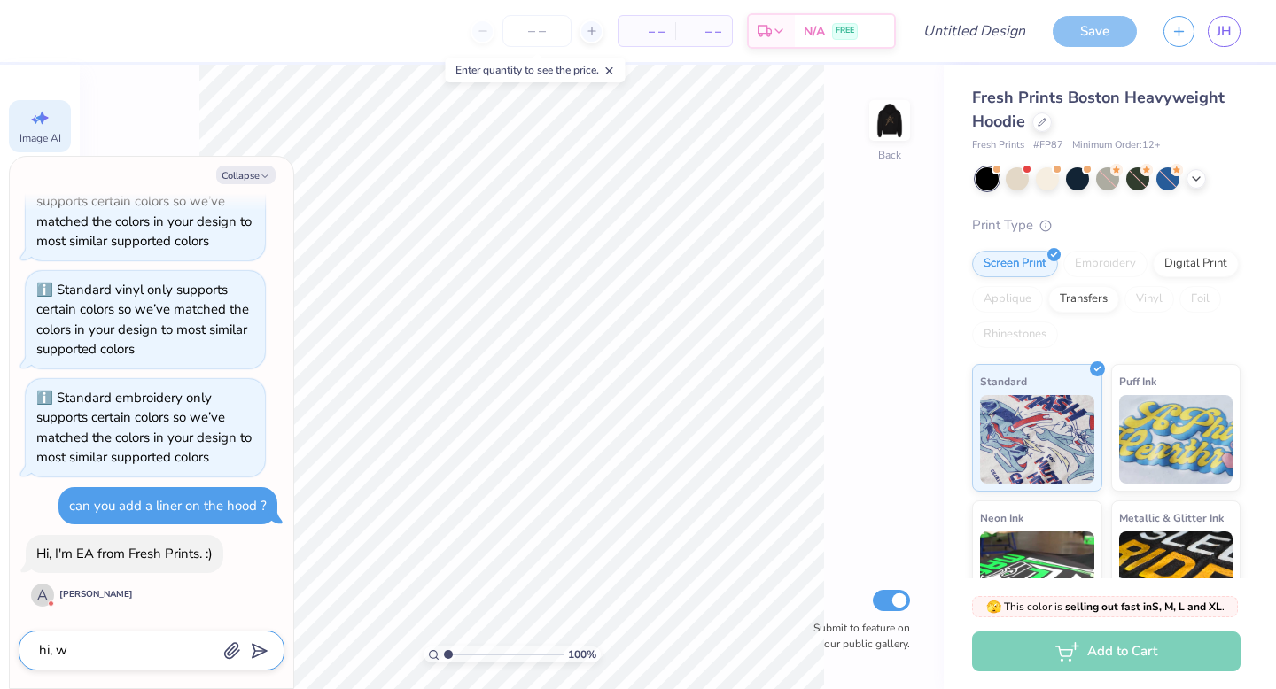
type textarea "x"
type textarea "hi, wo"
type textarea "x"
type textarea "hi, wou"
type textarea "x"
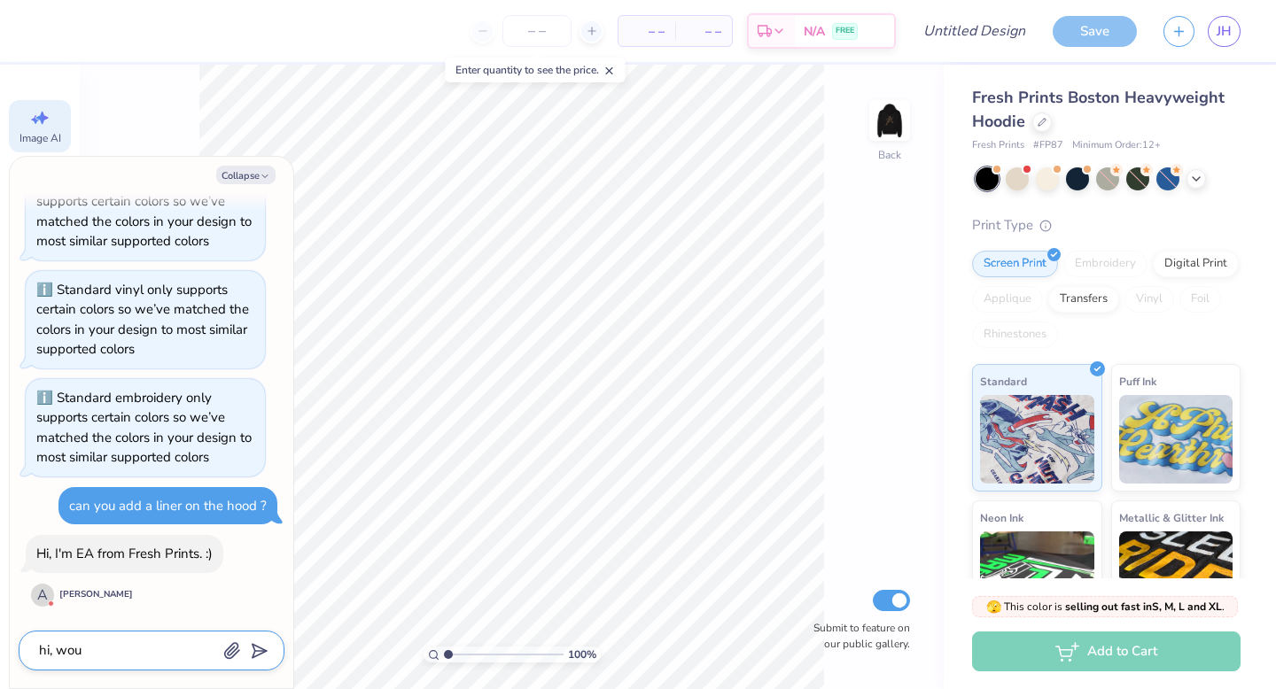
type textarea "hi, woul"
type textarea "x"
type textarea "hi, would"
type textarea "x"
type textarea "hi, would"
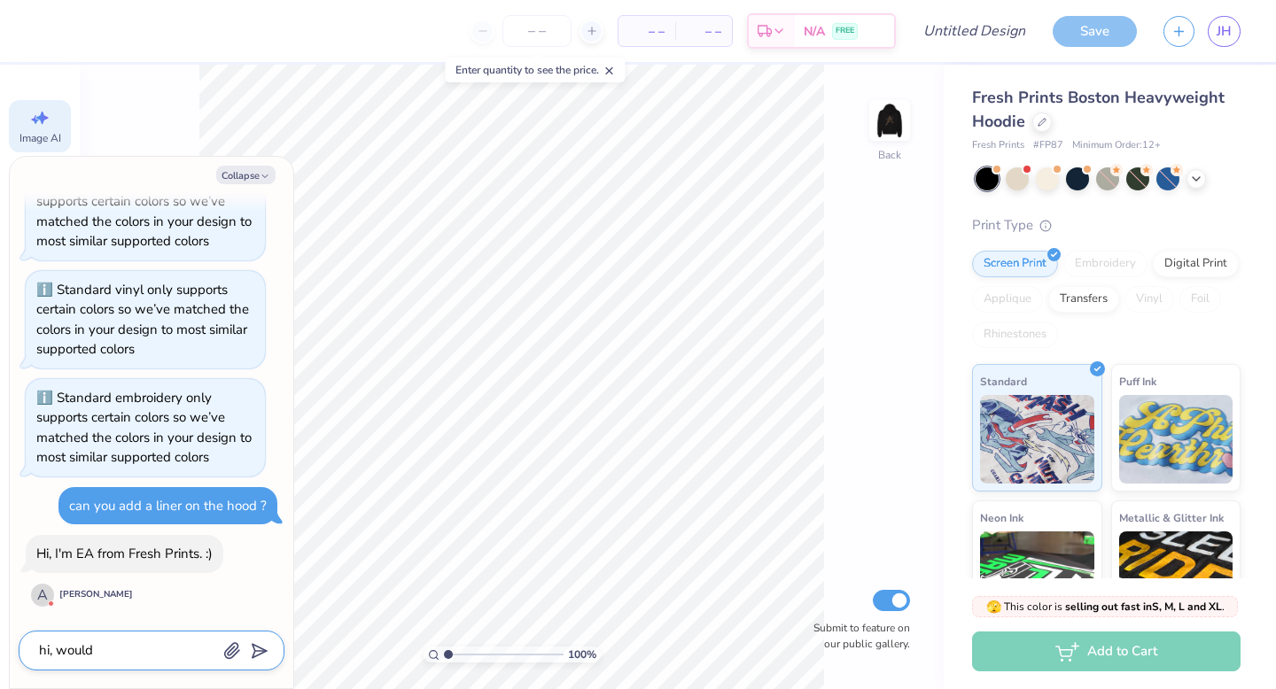
type textarea "x"
type textarea "hi, would i"
type textarea "x"
type textarea "hi, would i"
type textarea "x"
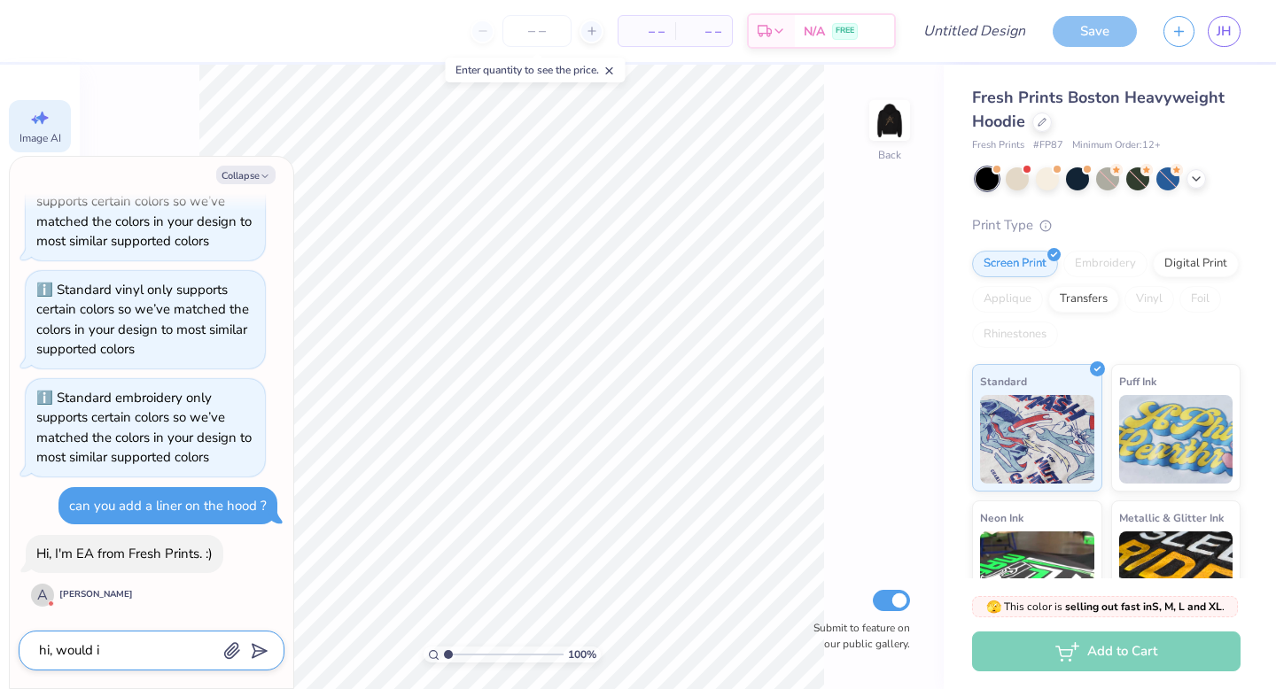
type textarea "hi, would i b"
type textarea "x"
type textarea "hi, would i be"
type textarea "x"
type textarea "hi, would i be"
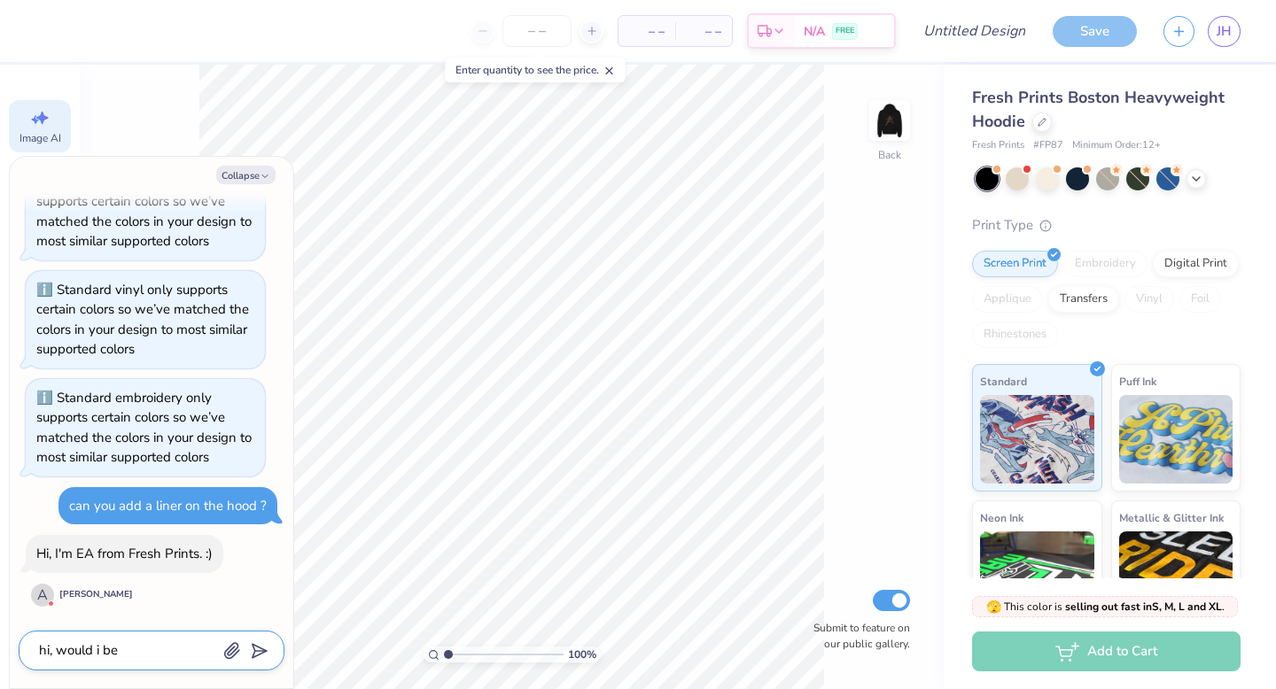
type textarea "x"
type textarea "hi, would i be a"
type textarea "x"
type textarea "hi, would i be ab"
type textarea "x"
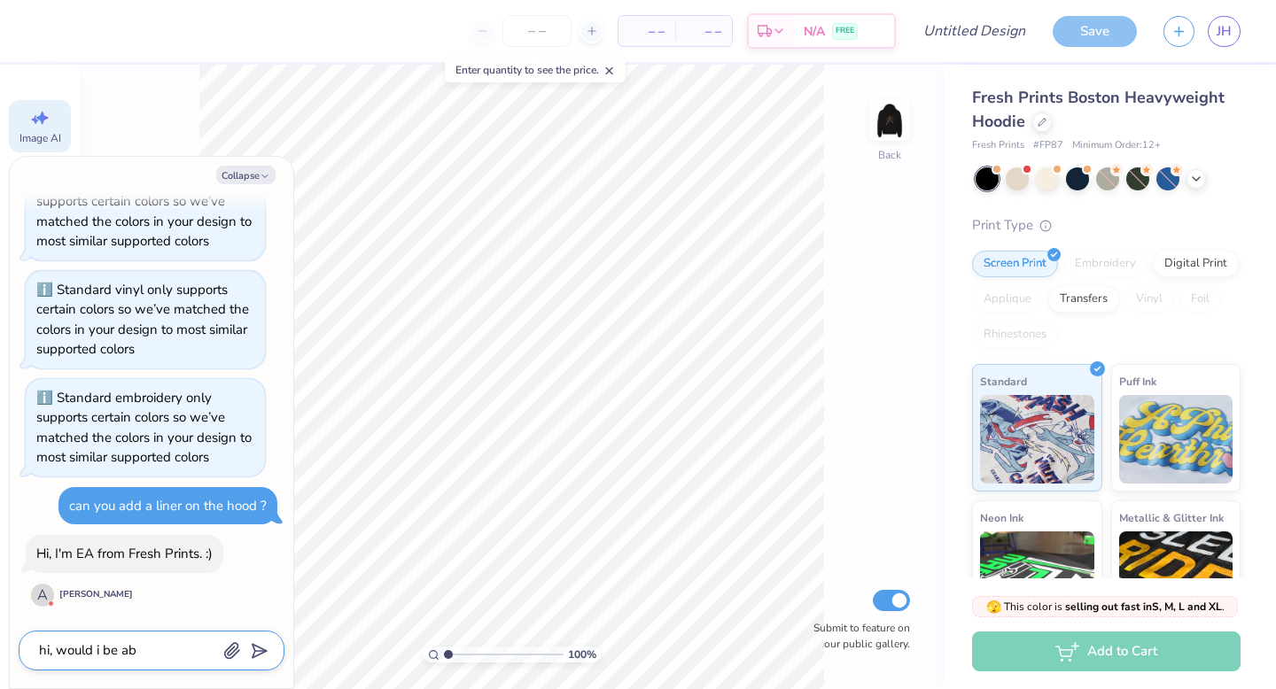
type textarea "hi, would i be abl"
type textarea "x"
type textarea "hi, would i be able"
type textarea "x"
type textarea "hi, would i be able t"
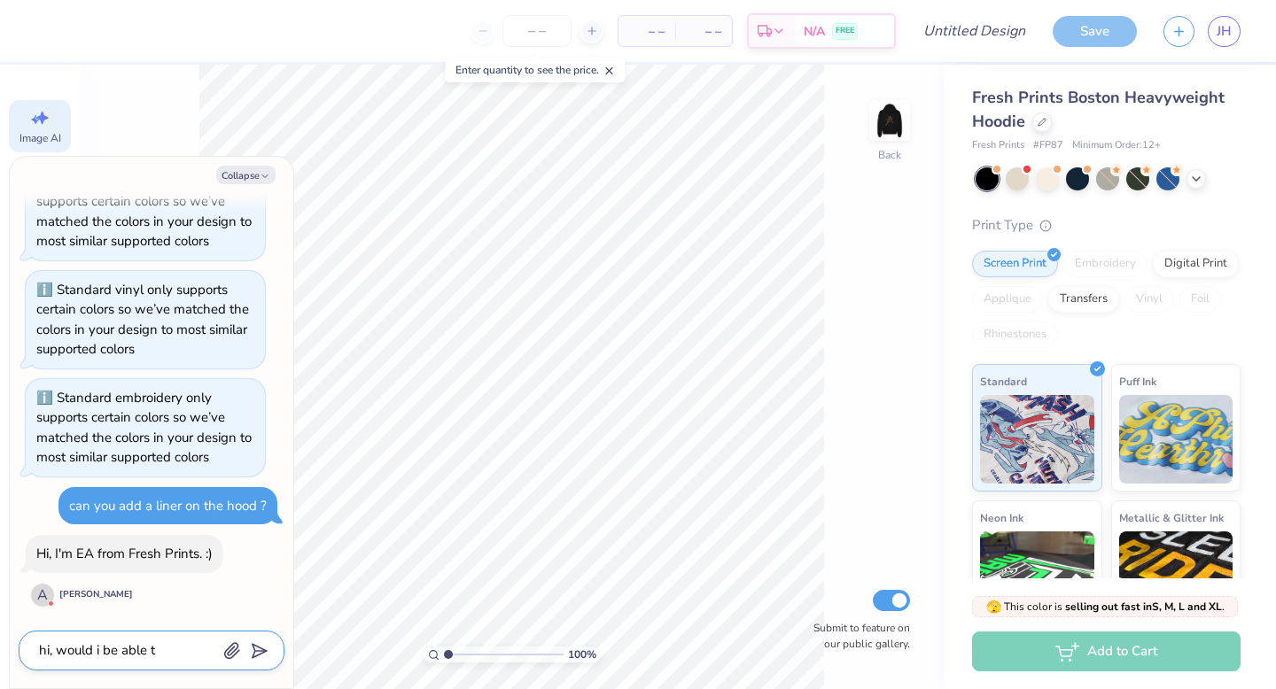
type textarea "x"
type textarea "hi, would i be able to"
type textarea "x"
type textarea "hi, would i be able to"
type textarea "x"
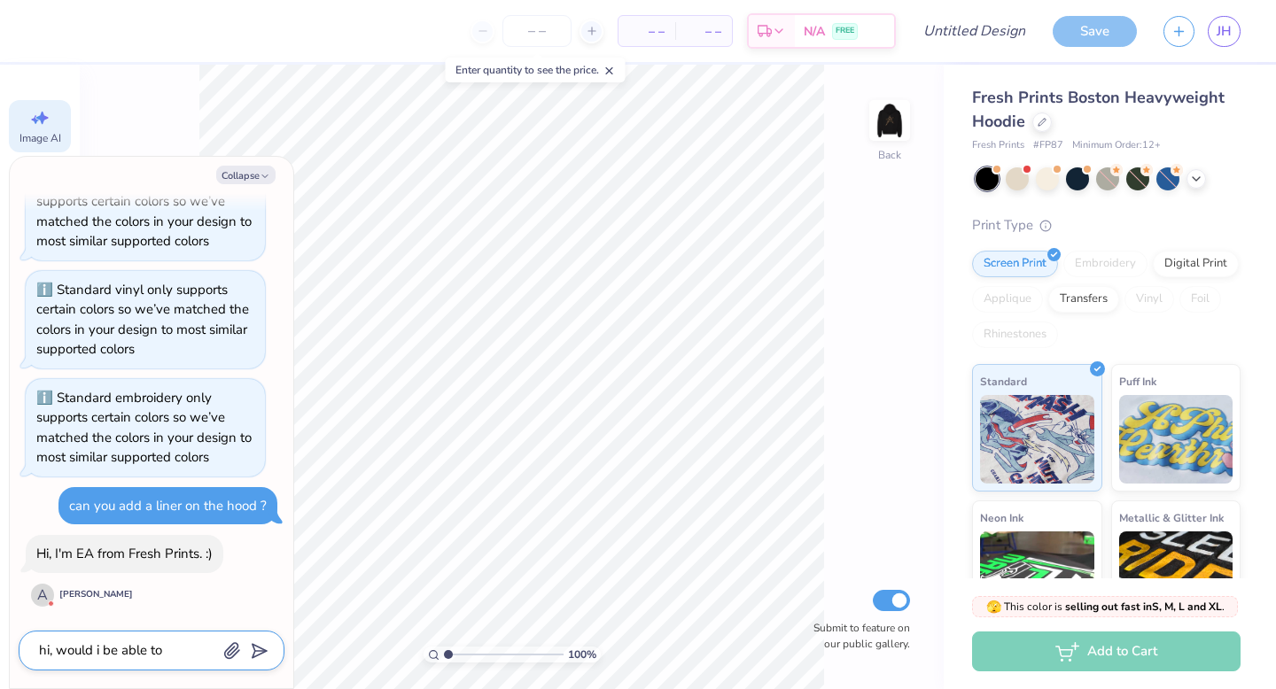
type textarea "hi, would i be able to a"
type textarea "x"
type textarea "hi, would i be able to ad"
type textarea "x"
type textarea "hi, would i be able to add"
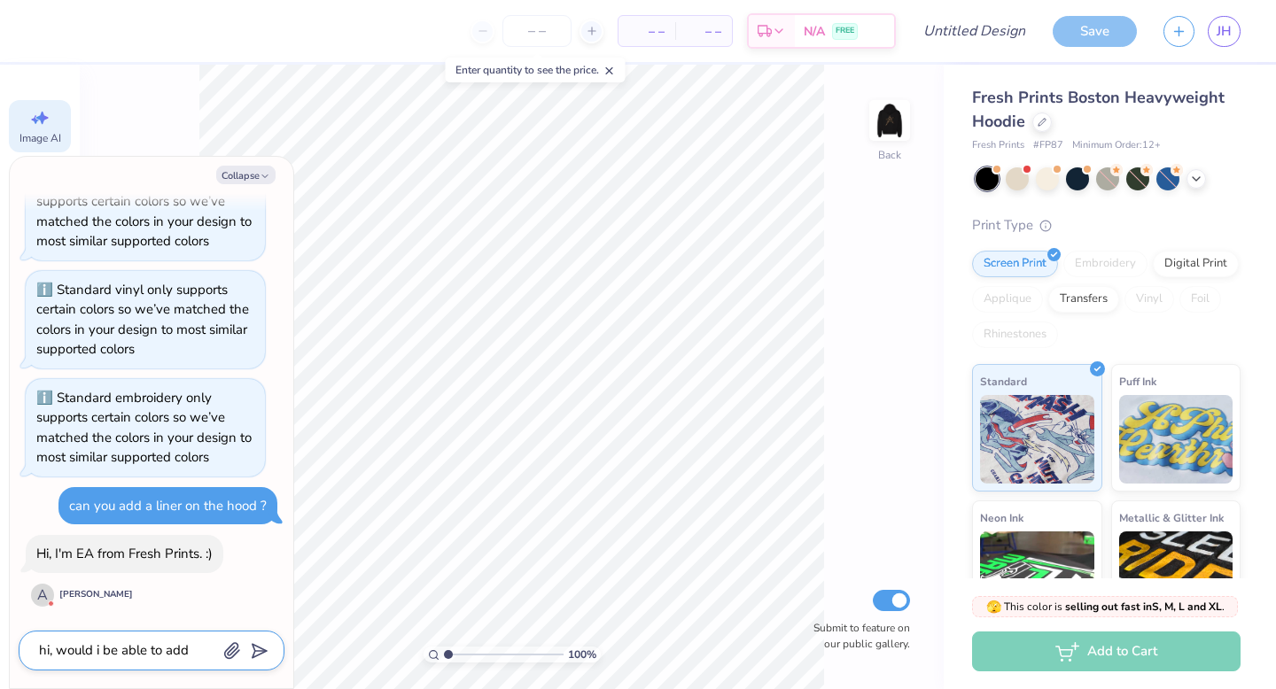
type textarea "x"
type textarea "hi, would i be able to add"
type textarea "x"
type textarea "hi, would i be able to add a"
type textarea "x"
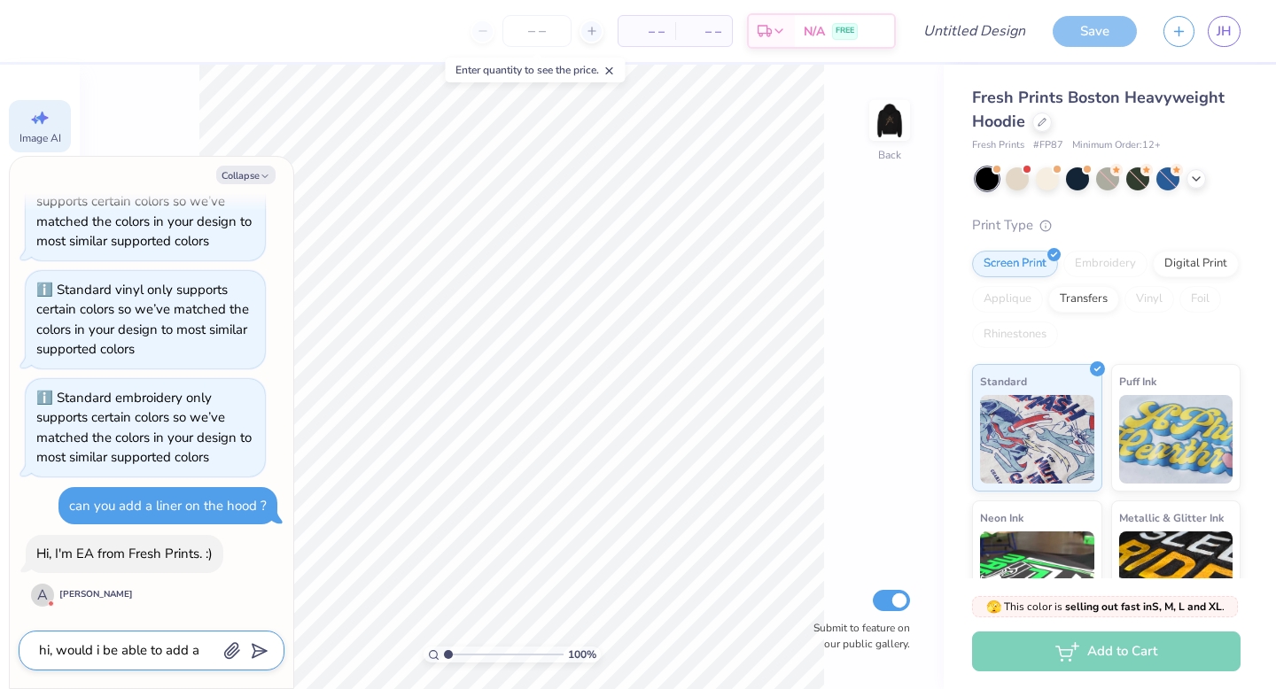
type textarea "hi, would i be able to add a"
type textarea "x"
type textarea "hi, would i be able to add a ch"
type textarea "x"
type textarea "hi, would i be able to add a che"
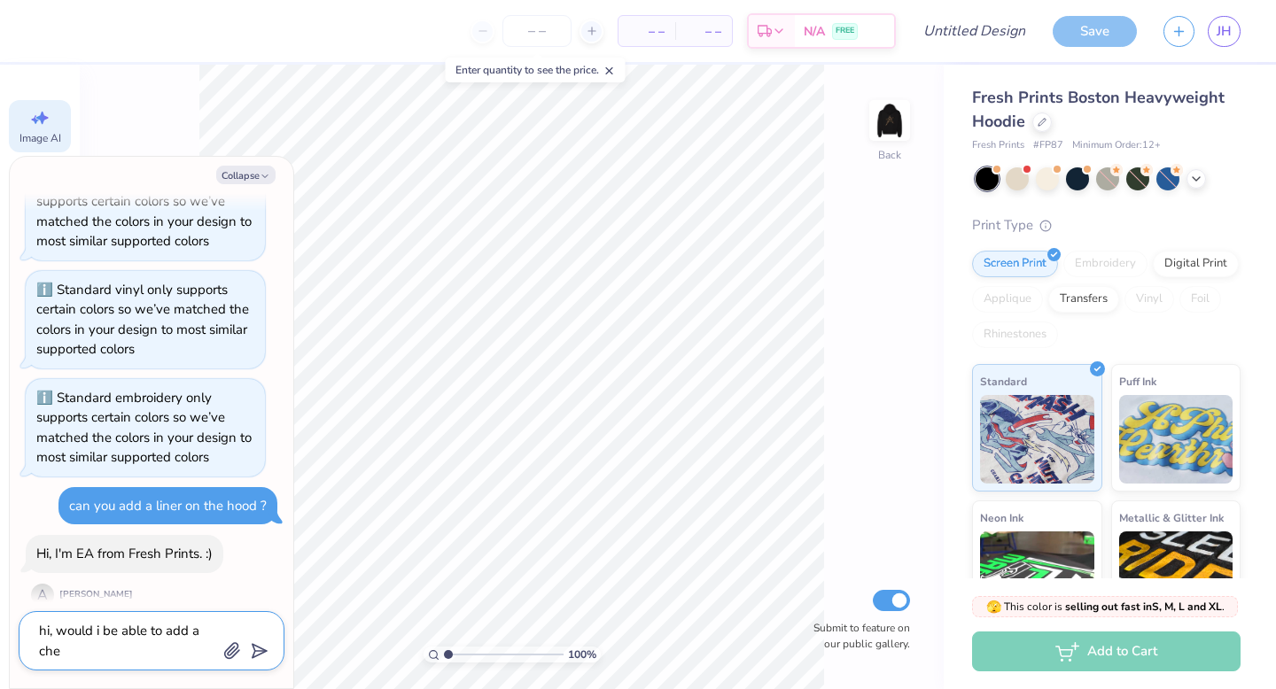
type textarea "x"
type textarea "hi, would i be able to add a chee"
type textarea "x"
type textarea "hi, would i be able to add a cheet"
type textarea "x"
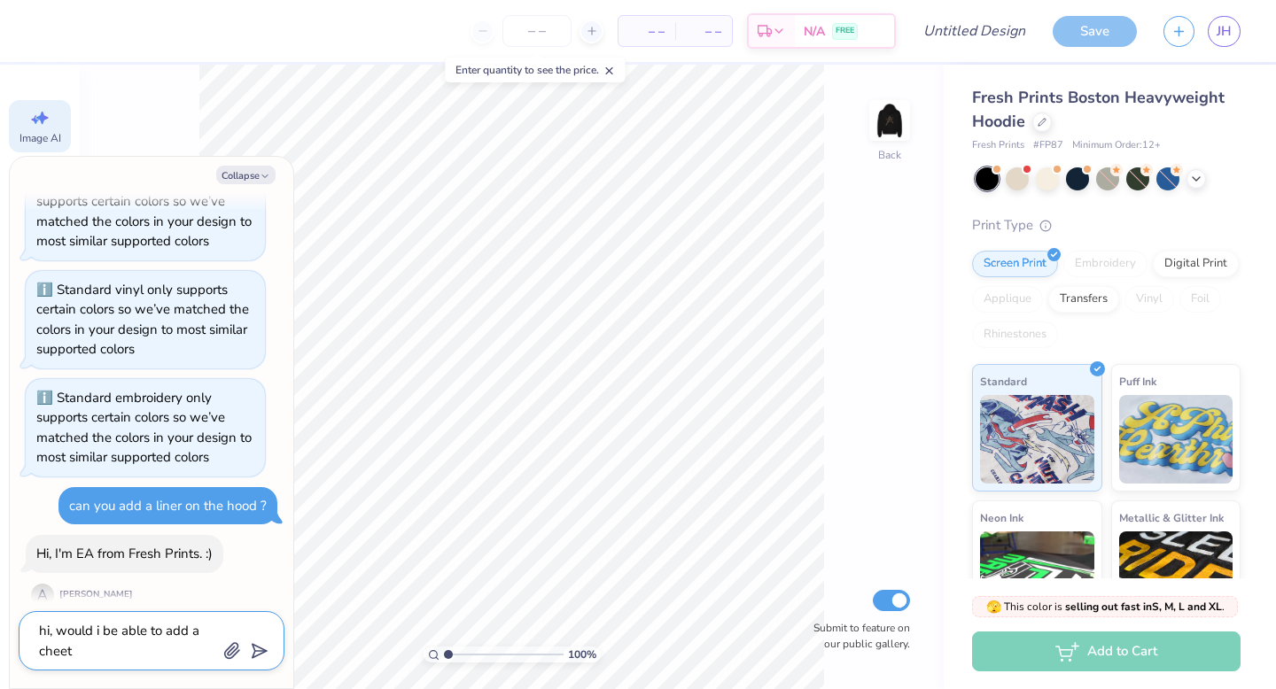
type textarea "hi, would i be able to add a cheeta"
type textarea "x"
type textarea "hi, would i be able to add a cheetah"
type textarea "x"
type textarea "hi, would i be able to add a cheetah"
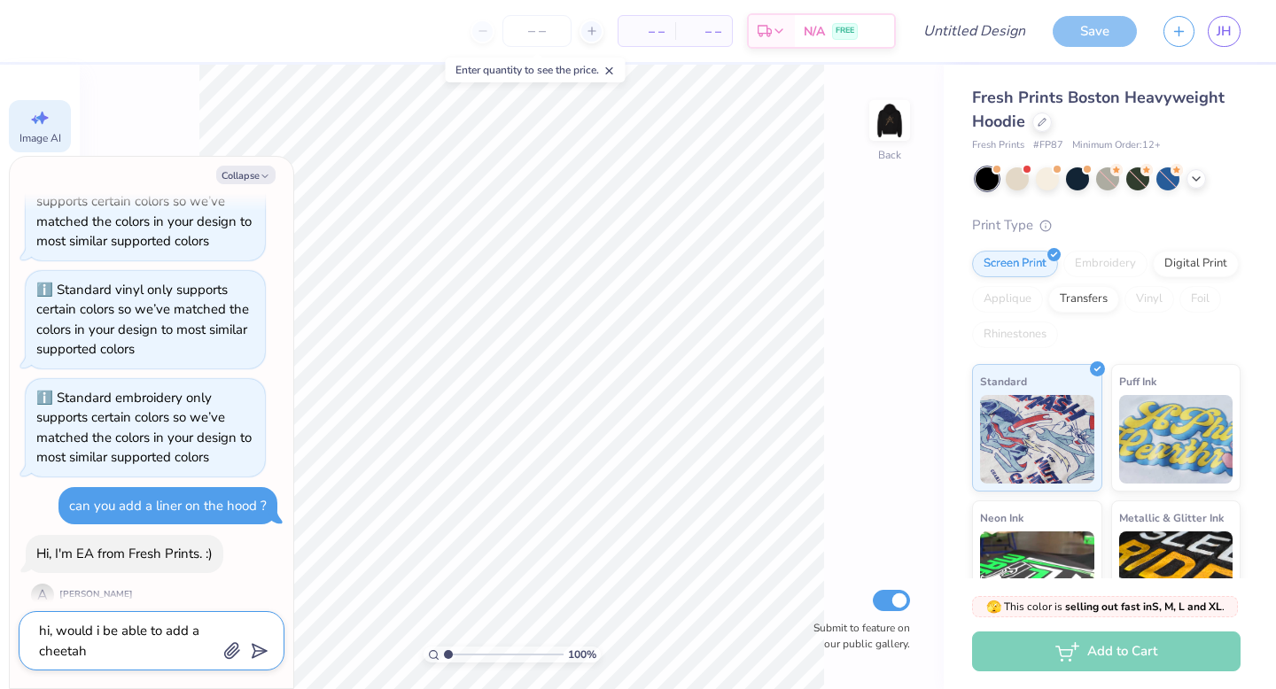
type textarea "x"
type textarea "hi, would i be able to add a cheetah pr"
type textarea "x"
type textarea "hi, would i be able to add a cheetah pri"
type textarea "x"
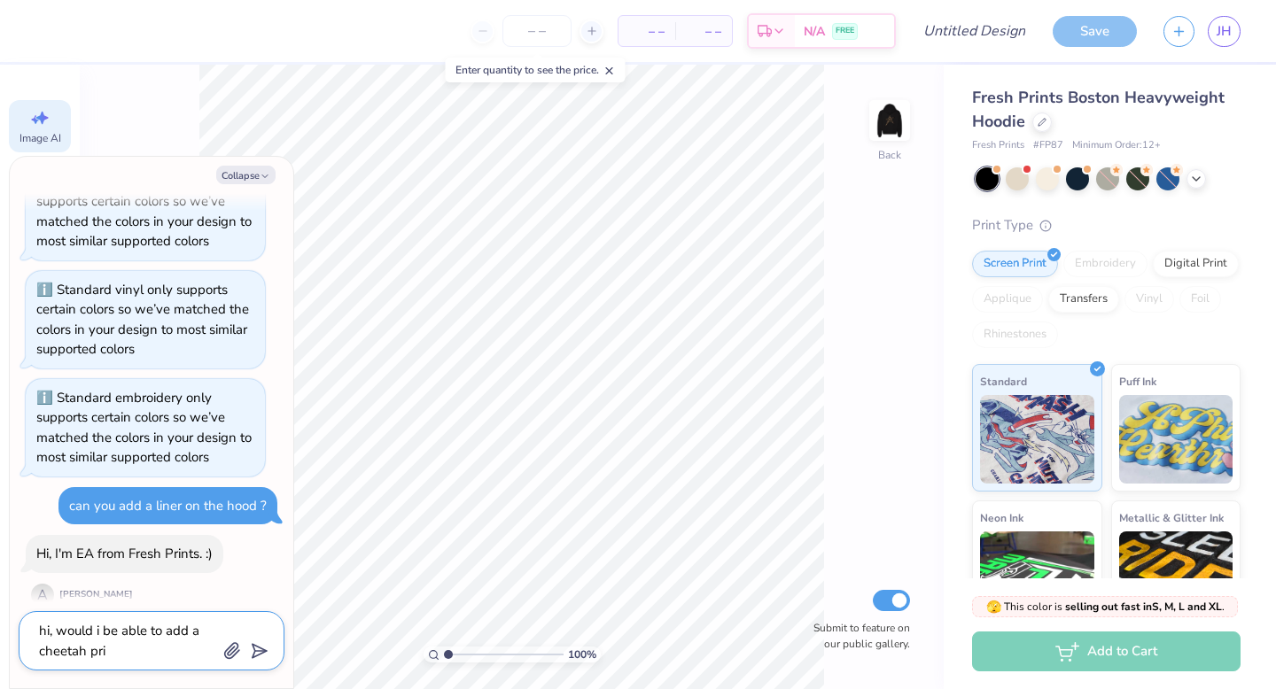
type textarea "hi, would i be able to add a cheetah prin"
type textarea "x"
type textarea "hi, would i be able to add a cheetah print"
type textarea "x"
type textarea "hi, would i be able to add a cheetah print"
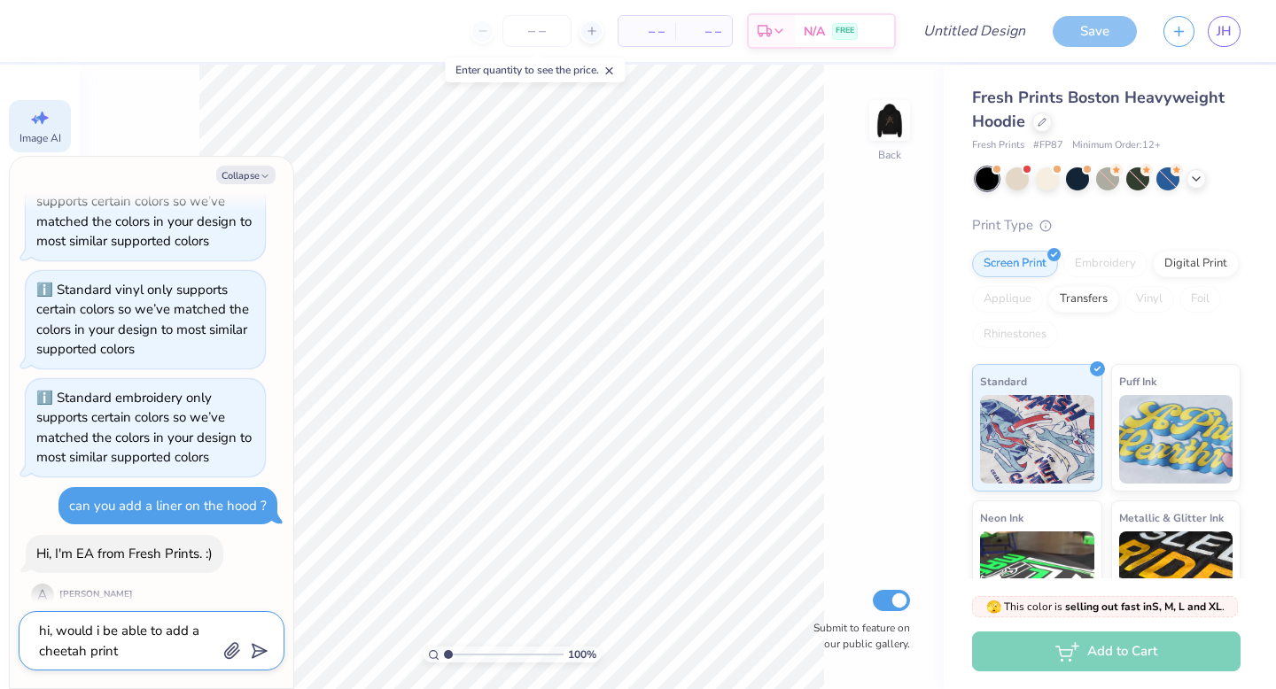
type textarea "x"
type textarea "hi, would i be able to add a cheetah print l"
type textarea "x"
type textarea "hi, would i be able to add a cheetah print li"
type textarea "x"
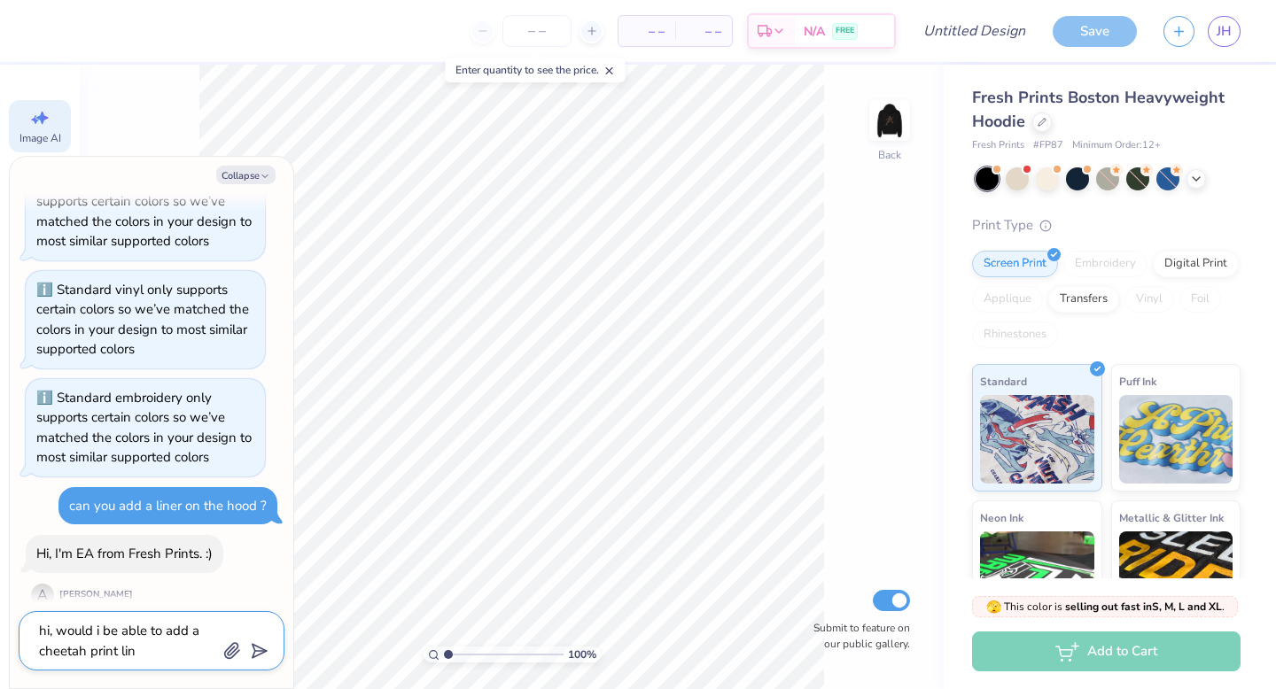
type textarea "hi, would i be able to add a cheetah print line"
type textarea "x"
type textarea "hi, would i be able to add a cheetah print liner"
type textarea "x"
type textarea "hi, would i be able to add a cheetah print liner"
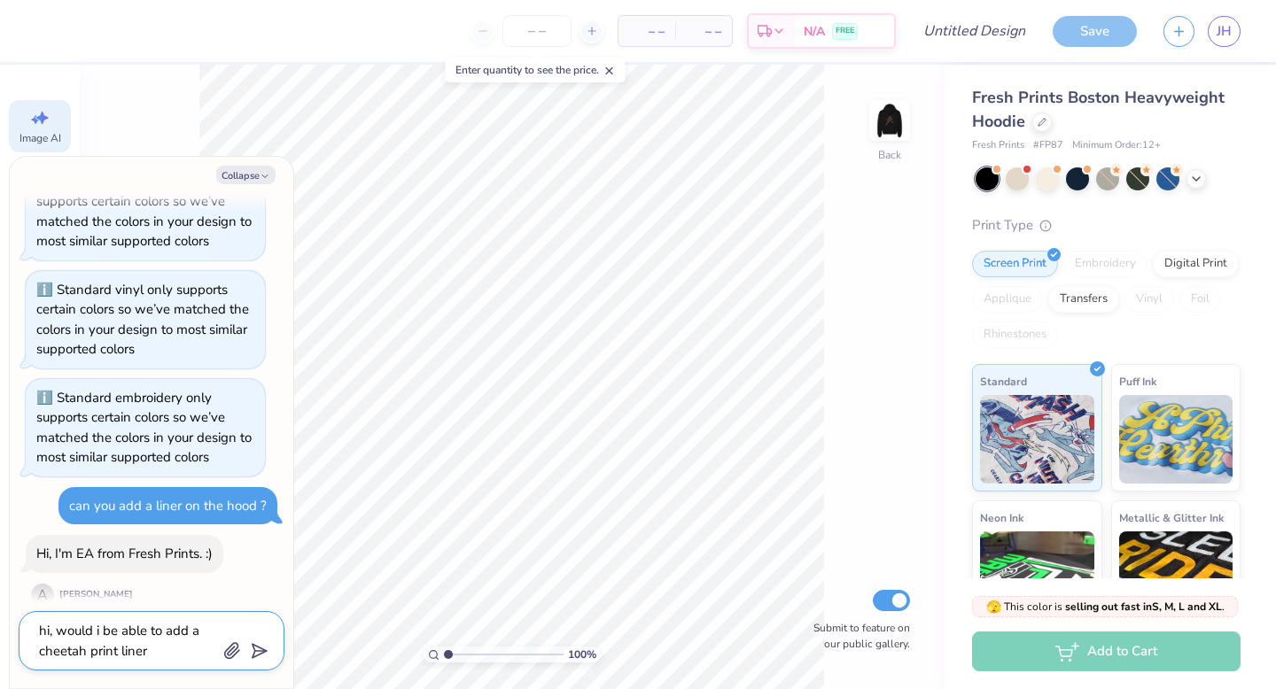
type textarea "x"
type textarea "hi, would i be able to add a cheetah print liner o"
type textarea "x"
type textarea "hi, would i be able to add a cheetah print liner on"
type textarea "x"
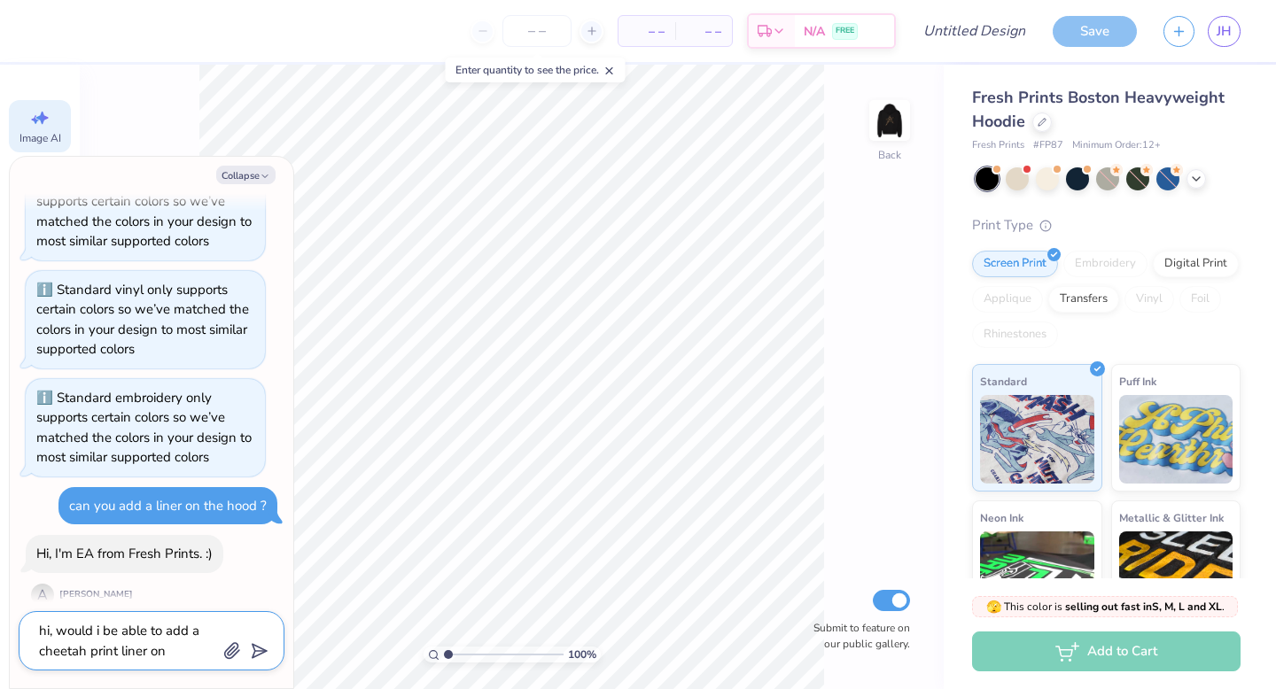
type textarea "hi, would i be able to add a cheetah print liner on"
type textarea "x"
type textarea "hi, would i be able to add a cheetah print liner on t"
type textarea "x"
type textarea "hi, would i be able to add a cheetah print liner on th"
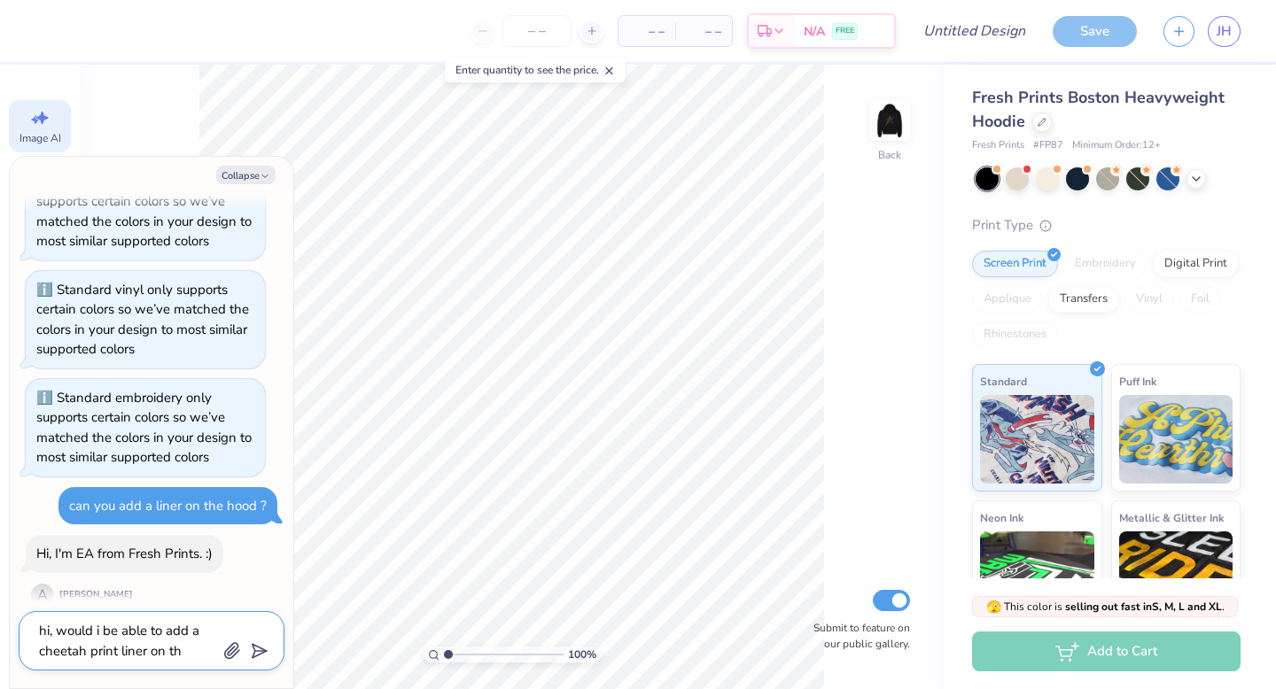
type textarea "x"
type textarea "hi, would i be able to add a cheetah print liner on the"
type textarea "x"
type textarea "hi, would i be able to add a cheetah print liner on the"
type textarea "x"
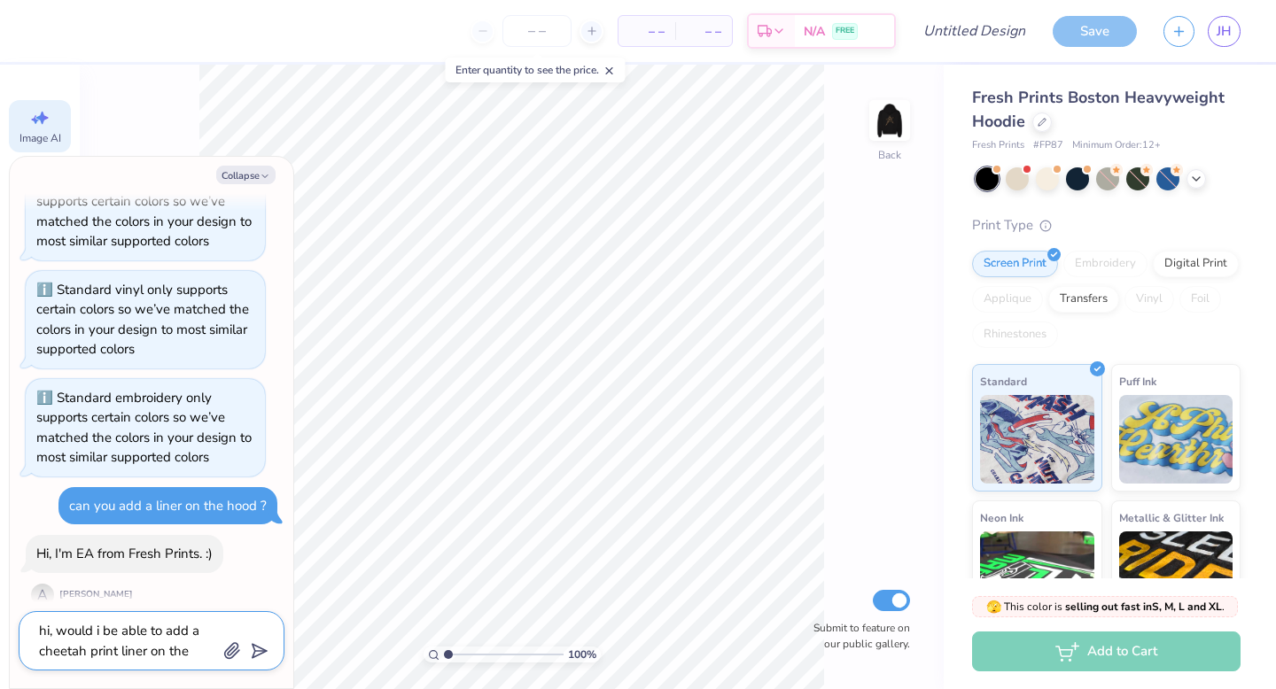
type textarea "hi, would i be able to add a cheetah print liner on the h"
type textarea "x"
type textarea "hi, would i be able to add a cheetah print liner on the ho"
type textarea "x"
type textarea "hi, would i be able to add a cheetah print liner on the hood"
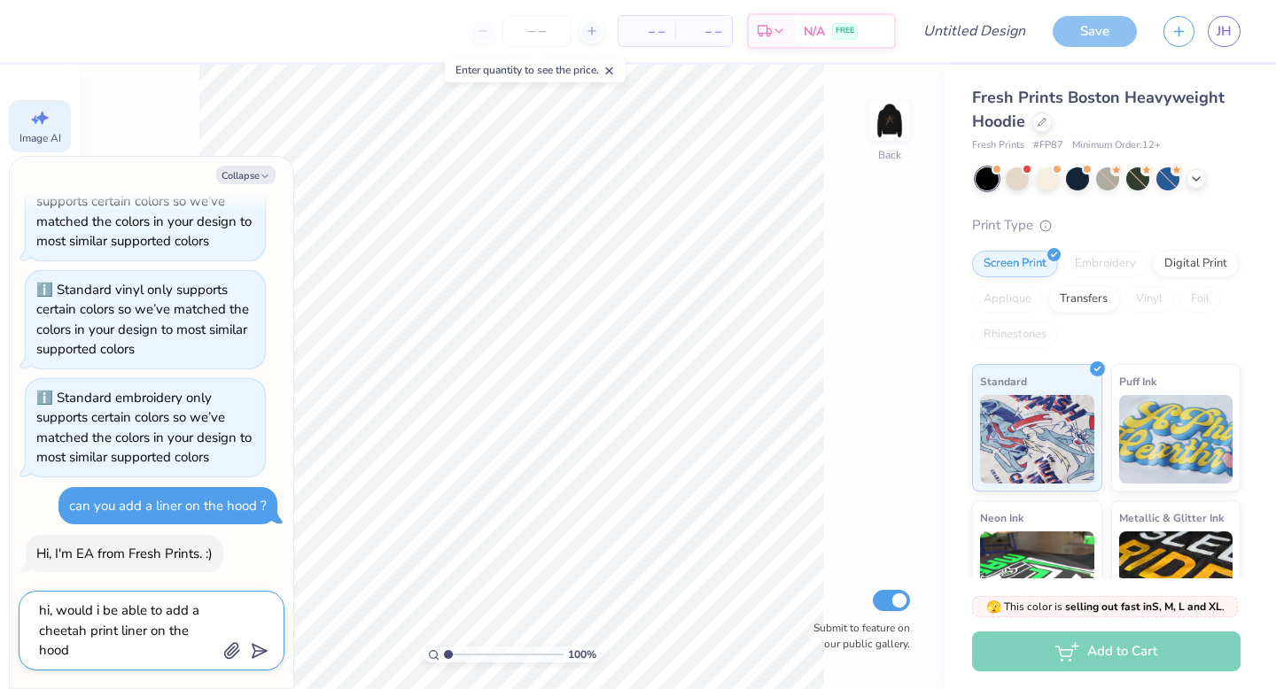
type textarea "x"
type textarea "hi, would i be able to add a cheetah print liner on the hood"
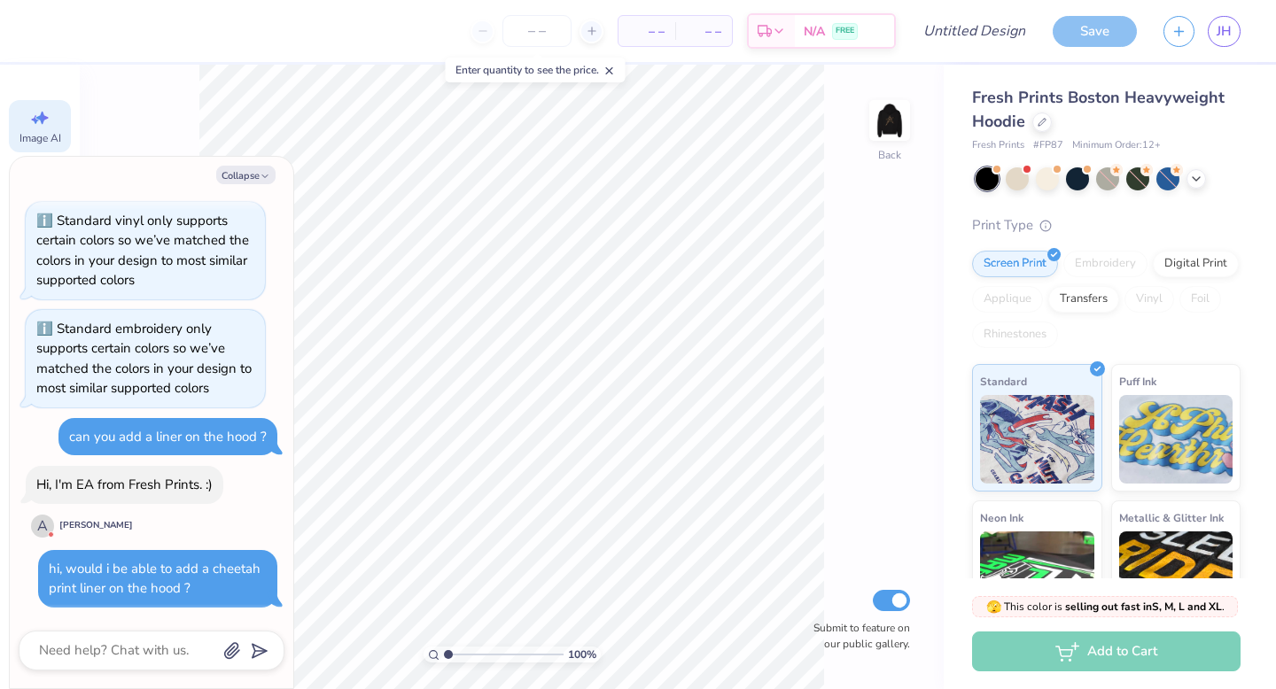
scroll to position [500, 0]
click at [255, 180] on button "Collapse" at bounding box center [245, 175] width 59 height 19
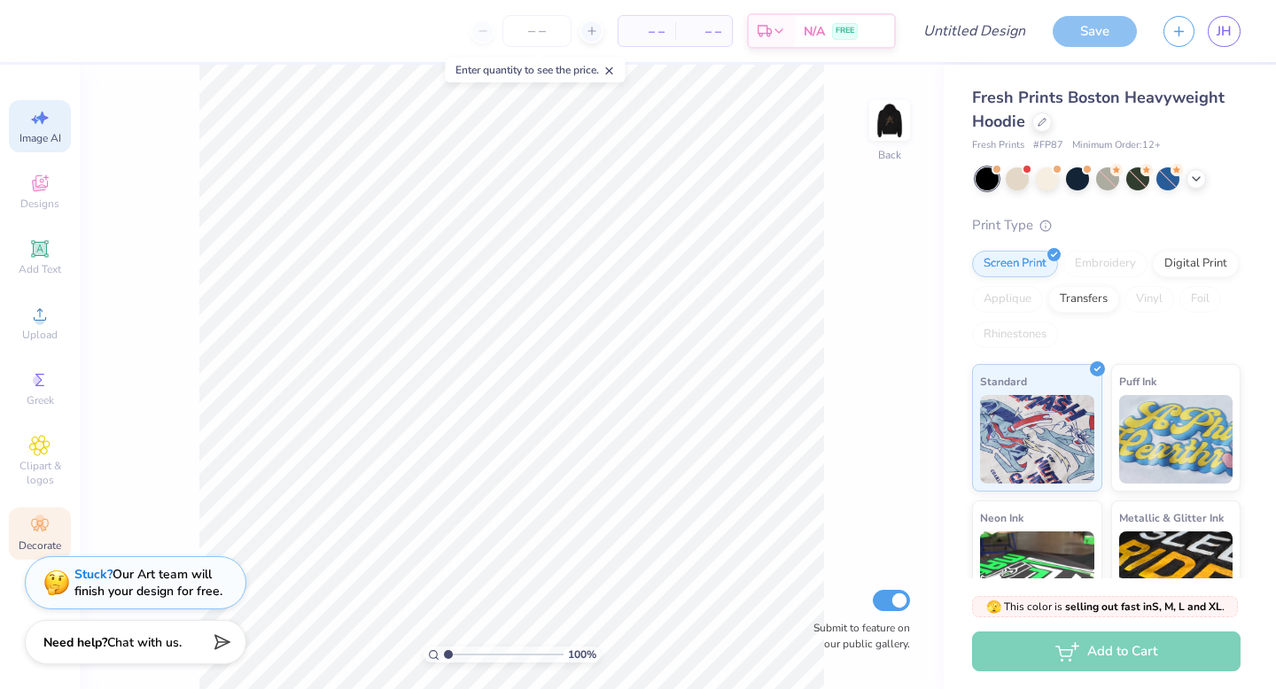
click at [50, 531] on icon at bounding box center [39, 525] width 21 height 21
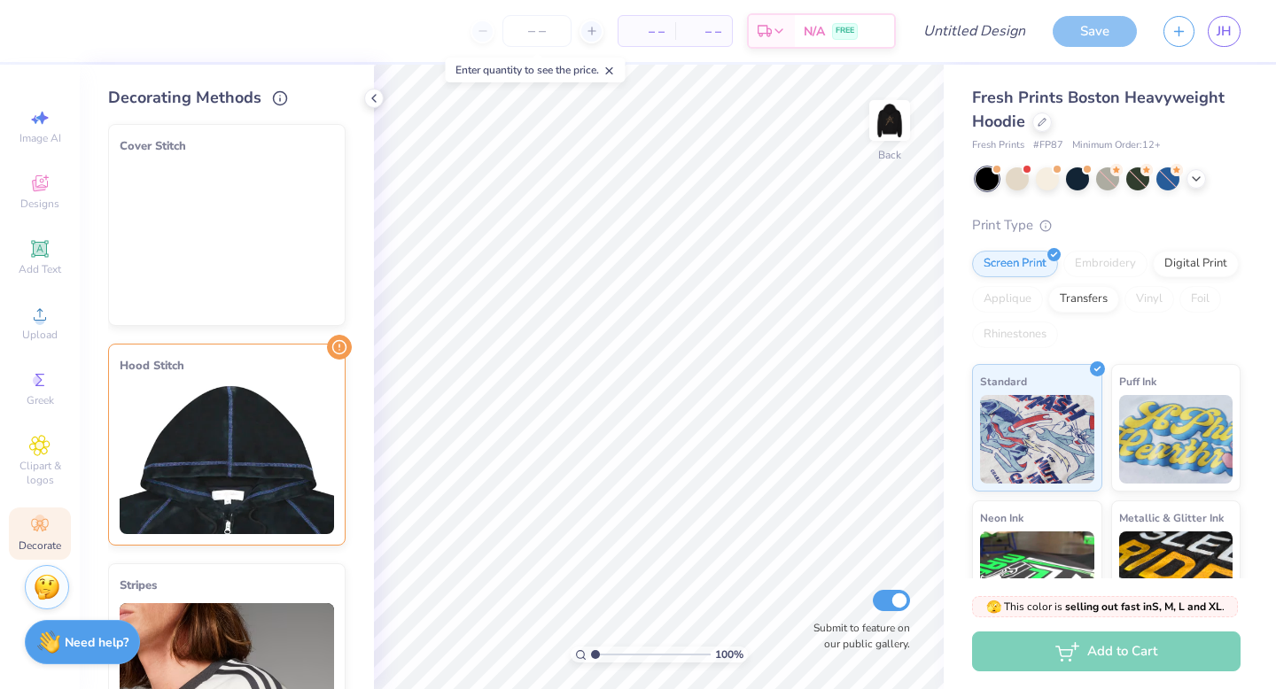
scroll to position [0, 0]
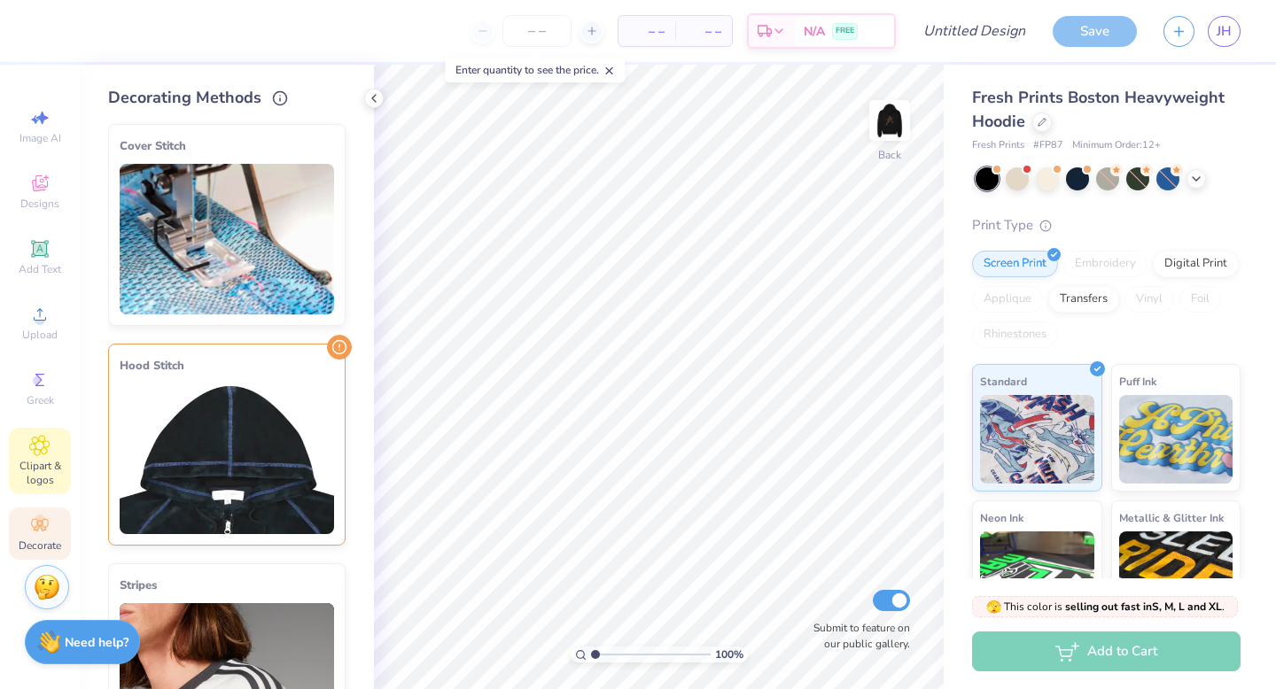
click at [41, 485] on span "Clipart & logos" at bounding box center [40, 473] width 62 height 28
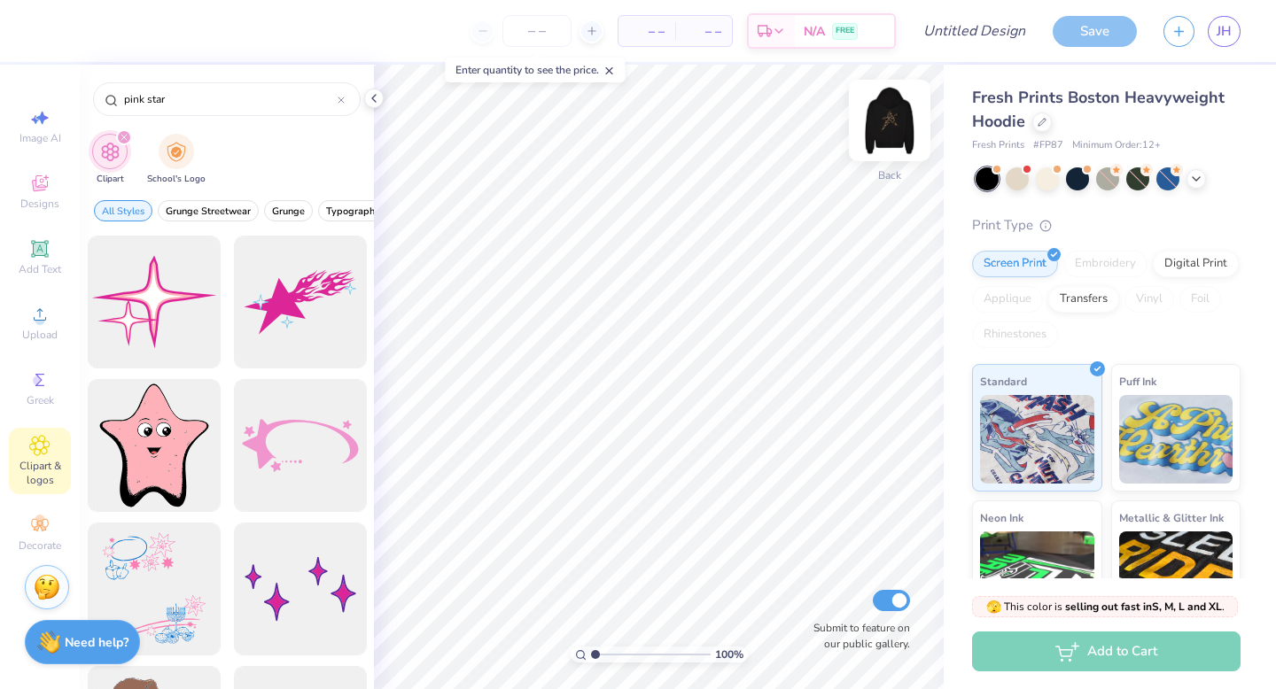
click at [904, 123] on img at bounding box center [889, 120] width 71 height 71
click at [187, 284] on div at bounding box center [154, 302] width 146 height 146
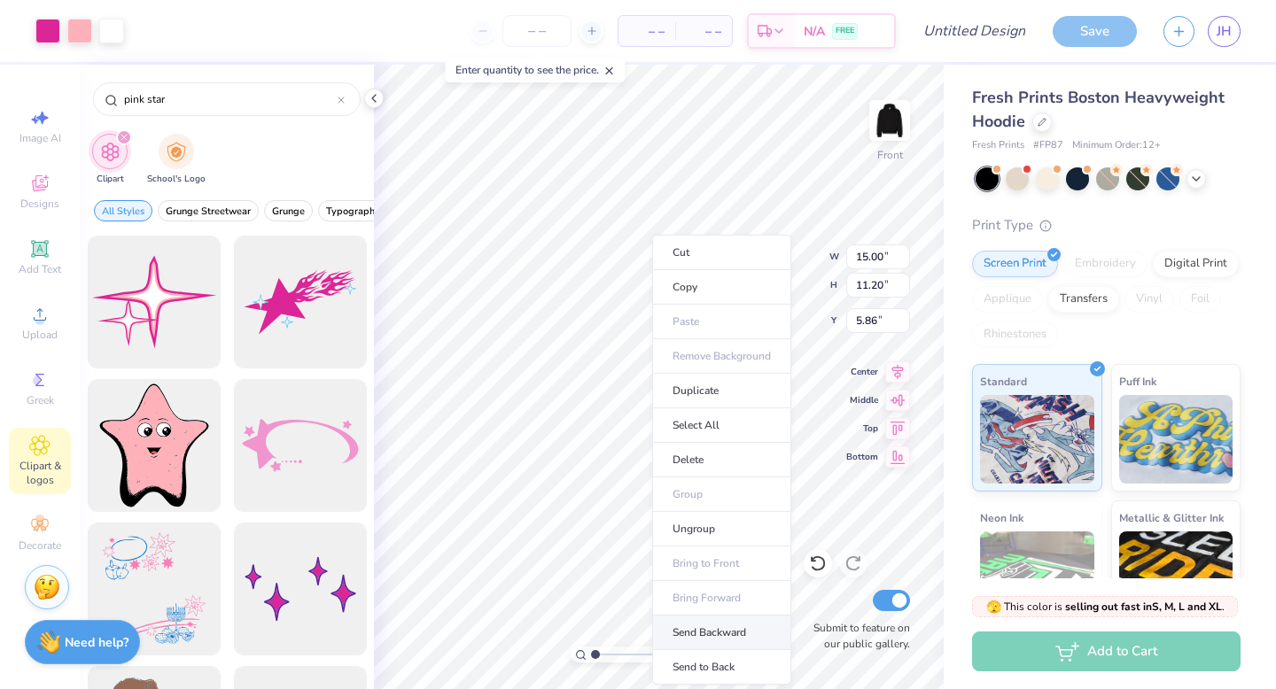
click at [737, 625] on li "Send Backward" at bounding box center [721, 633] width 139 height 35
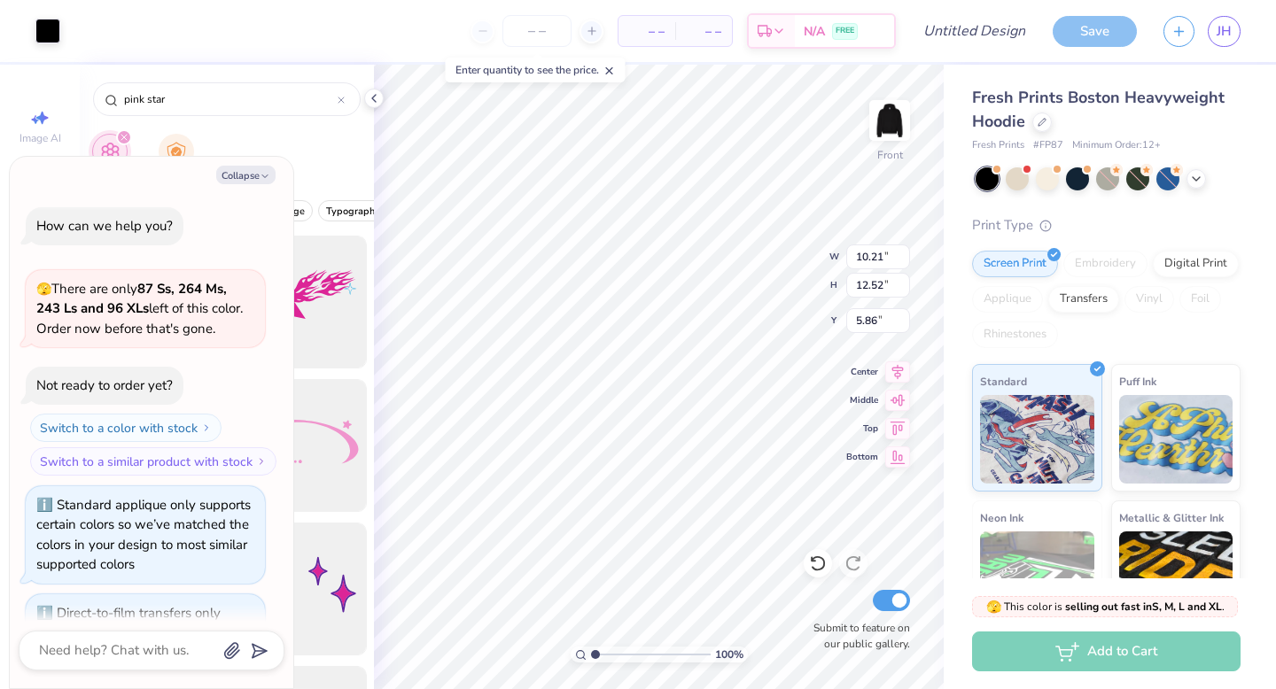
scroll to position [624, 0]
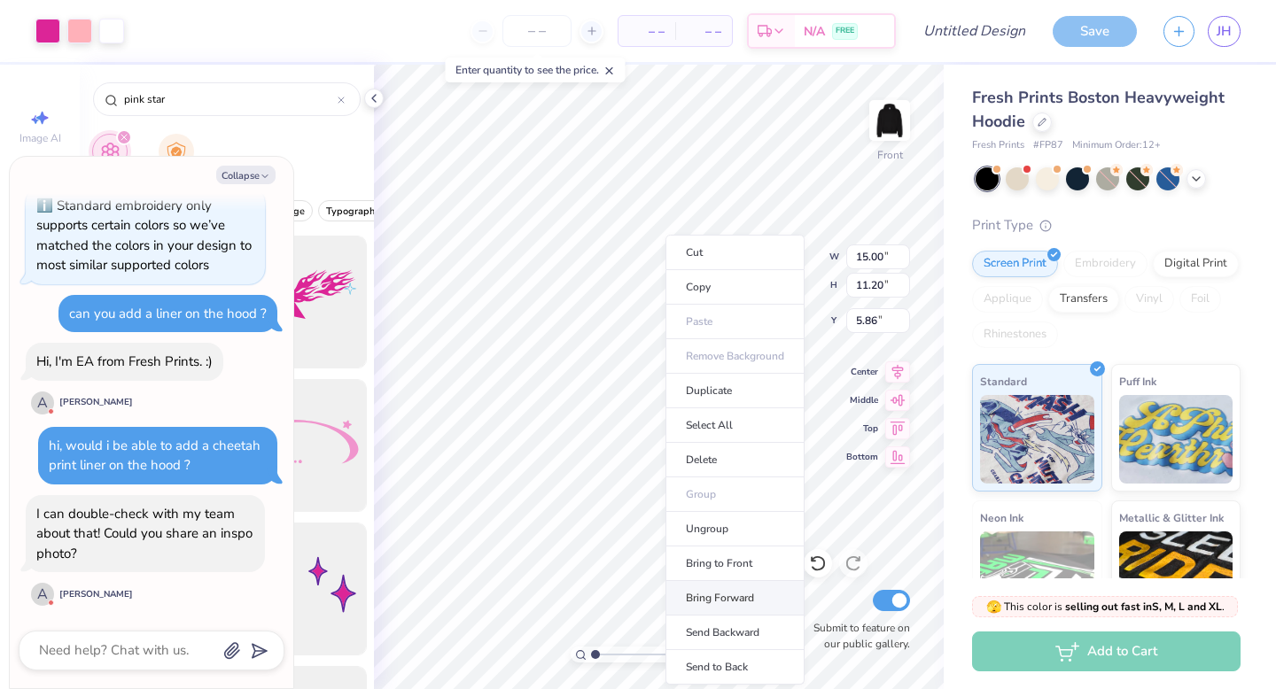
click at [742, 604] on li "Bring Forward" at bounding box center [734, 598] width 139 height 35
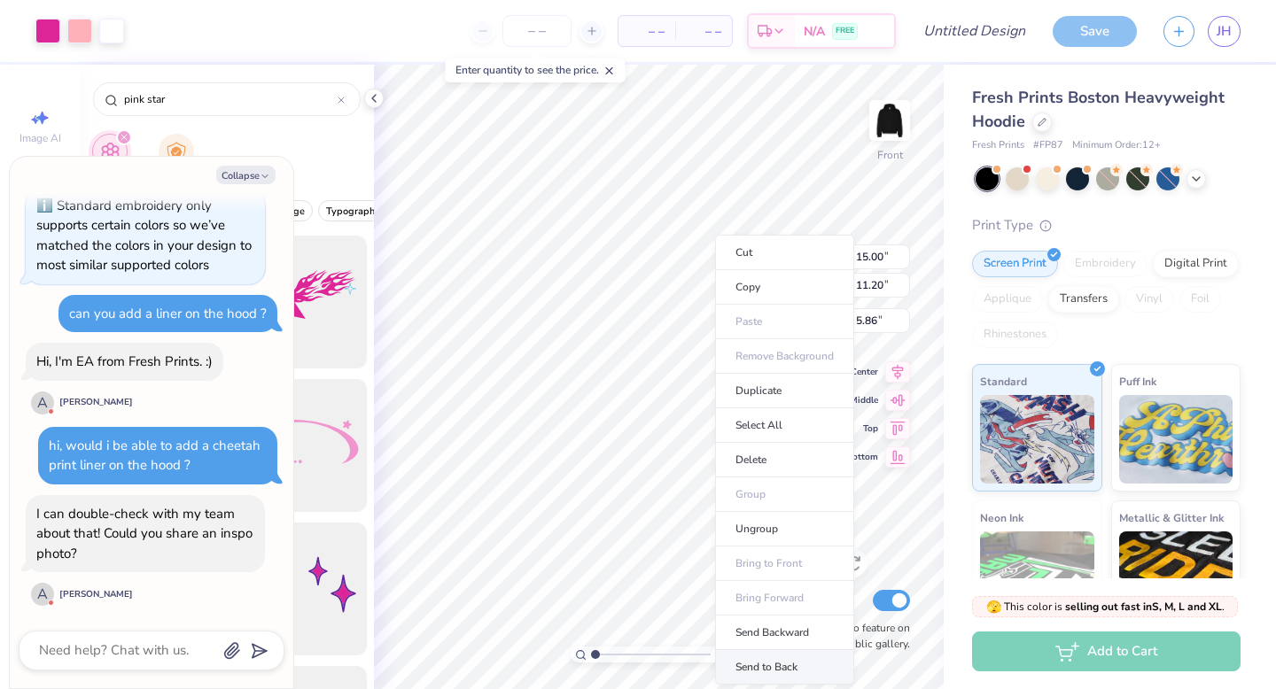
click at [781, 666] on li "Send to Back" at bounding box center [784, 667] width 139 height 35
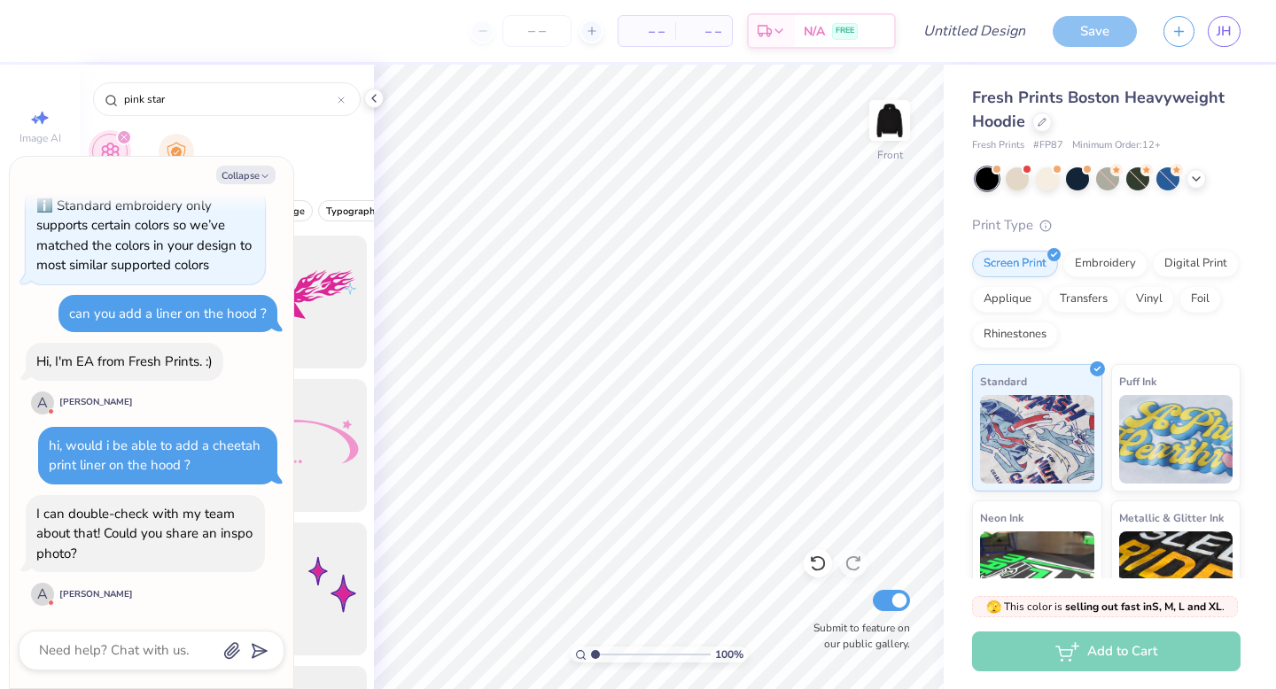
click at [316, 167] on div "Clipart School's Logo" at bounding box center [227, 161] width 294 height 66
click at [225, 653] on icon "button" at bounding box center [232, 651] width 14 height 15
click at [168, 648] on textarea at bounding box center [127, 651] width 180 height 24
click at [220, 653] on div at bounding box center [152, 651] width 266 height 40
click at [233, 653] on icon "button" at bounding box center [232, 651] width 18 height 18
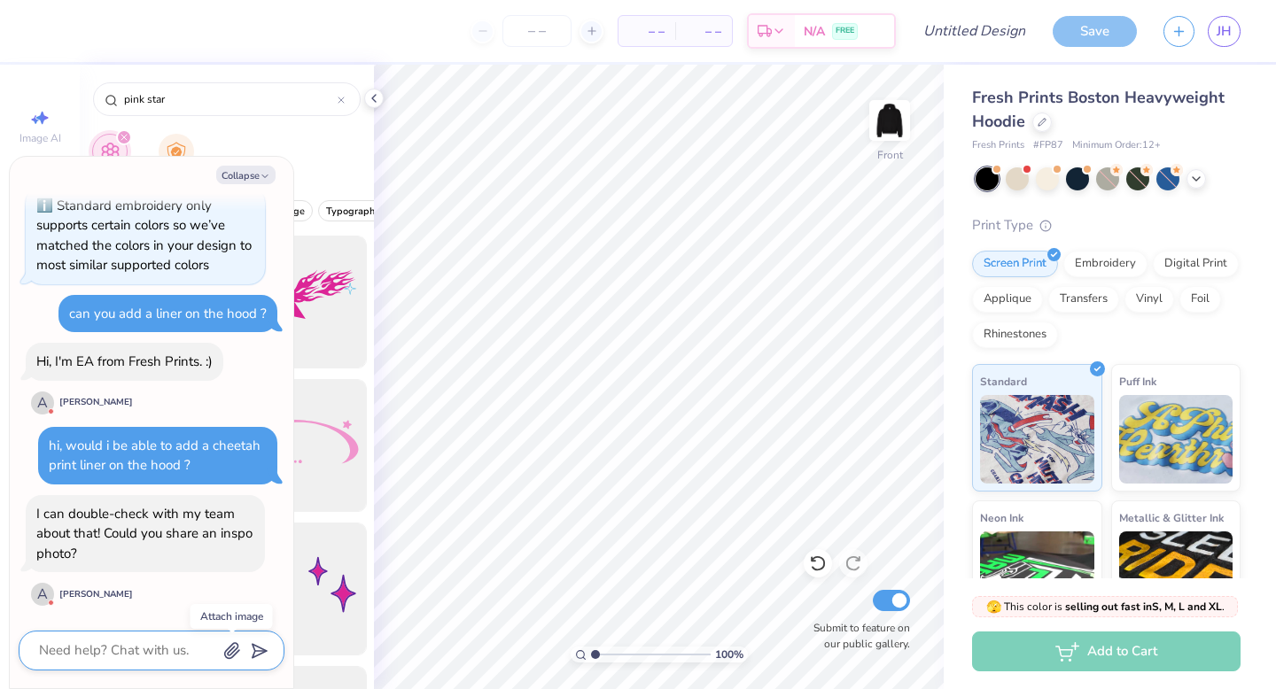
click at [232, 650] on icon "button" at bounding box center [232, 651] width 18 height 18
click at [220, 653] on div at bounding box center [152, 651] width 266 height 40
click at [237, 652] on icon "button" at bounding box center [232, 651] width 14 height 15
click at [227, 650] on icon "button" at bounding box center [232, 651] width 14 height 15
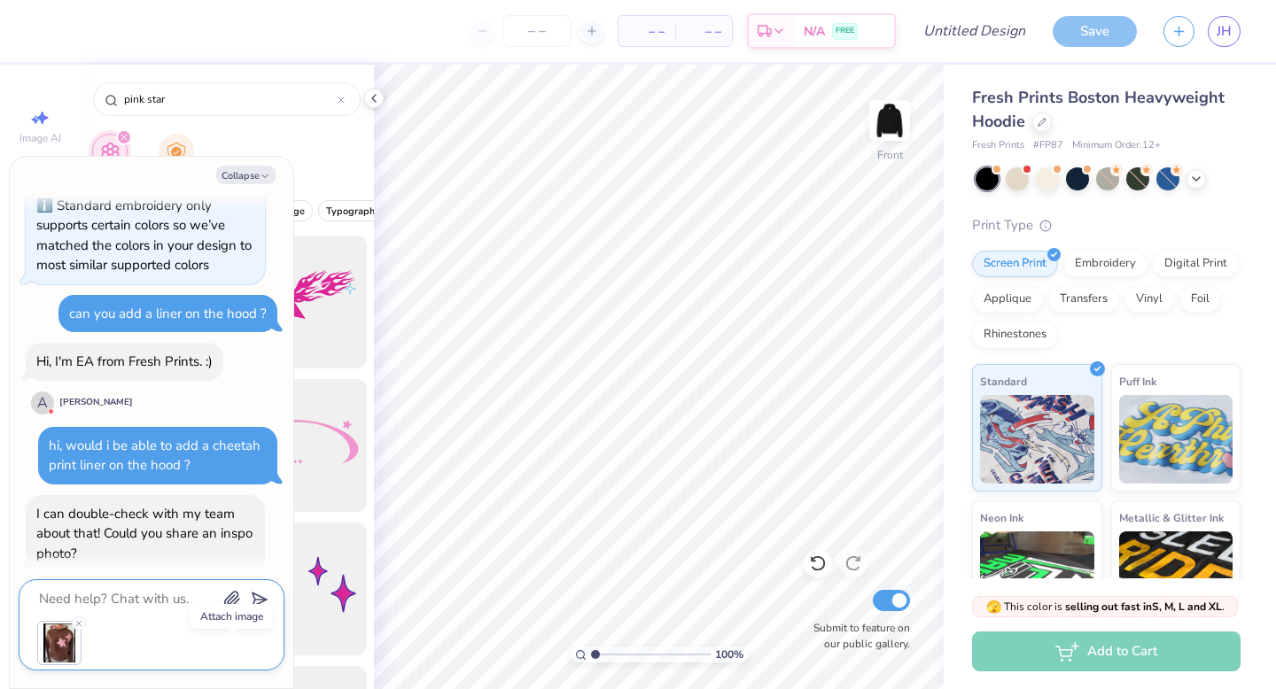
click at [109, 598] on textarea at bounding box center [127, 599] width 180 height 24
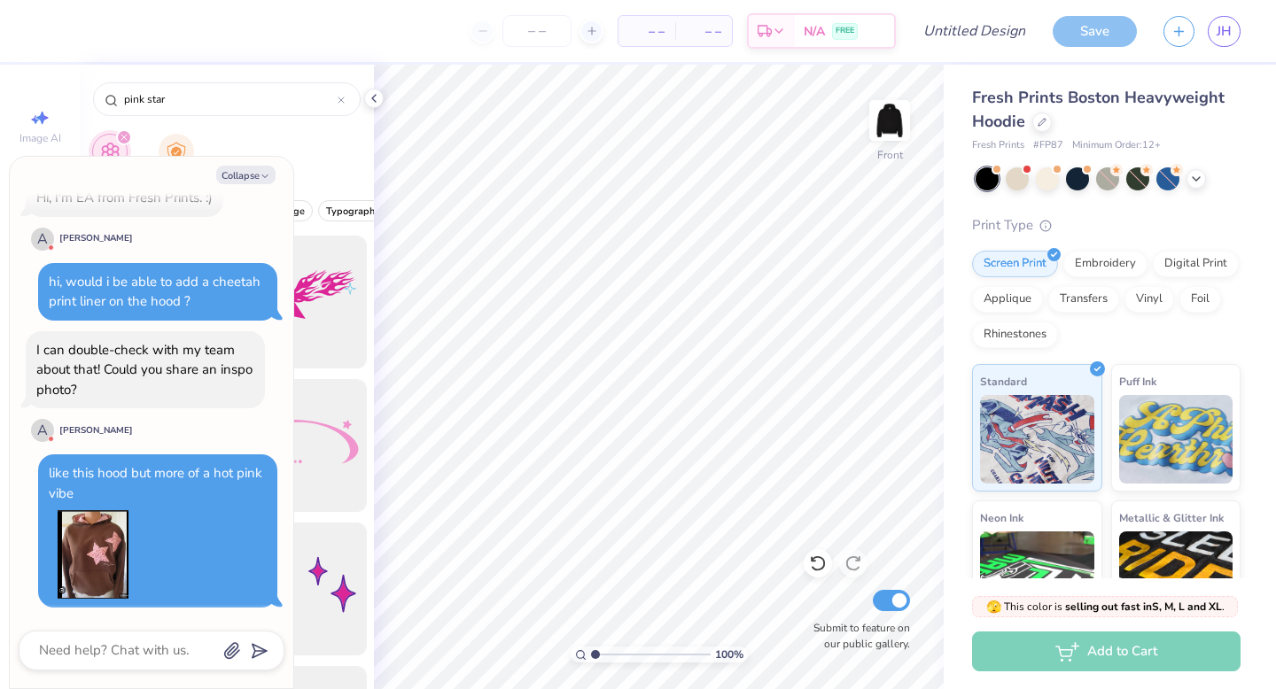
scroll to position [787, 0]
